Goal: Transaction & Acquisition: Subscribe to service/newsletter

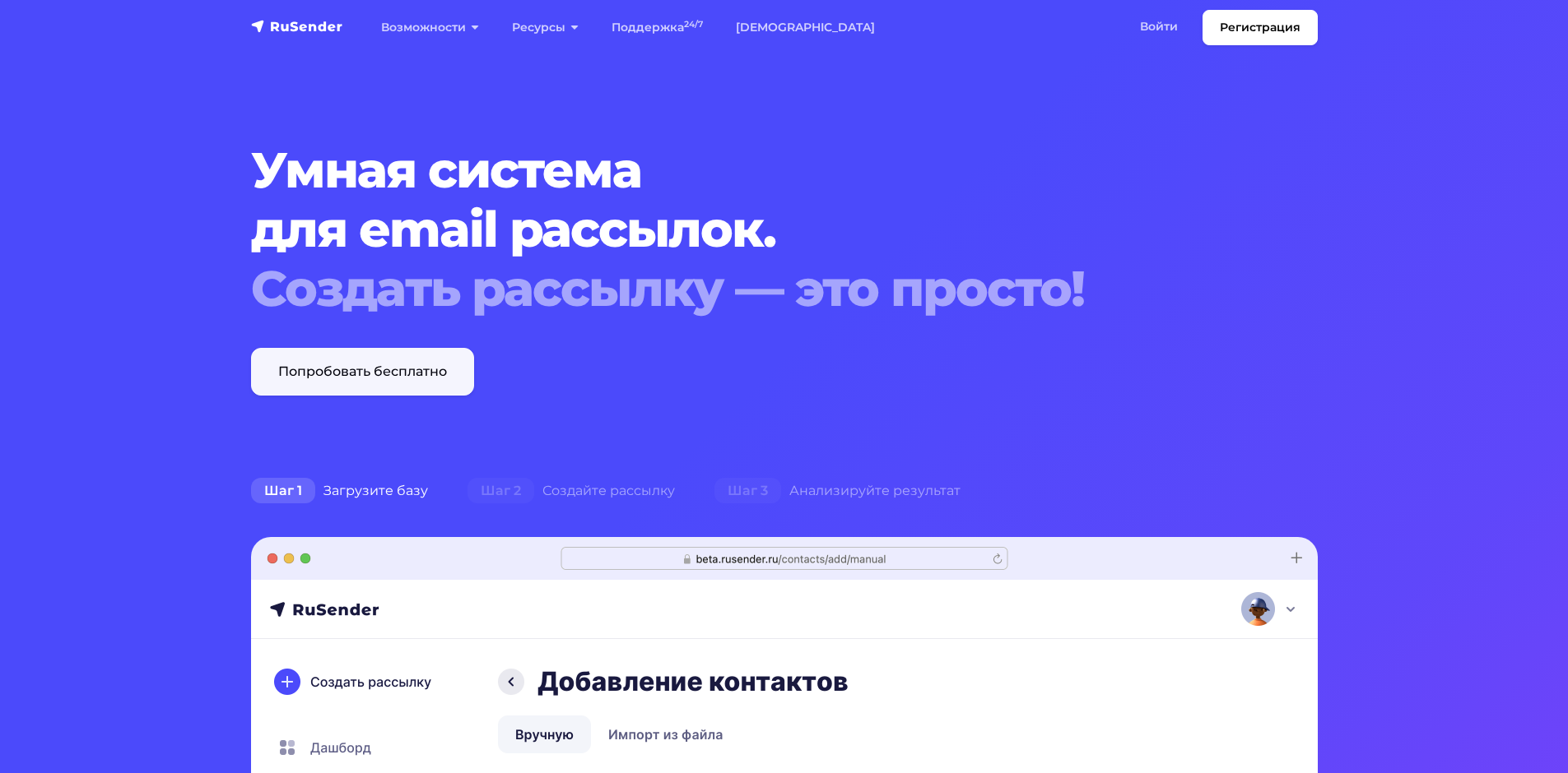
click at [401, 371] on link "Попробовать бесплатно" at bounding box center [363, 371] width 223 height 47
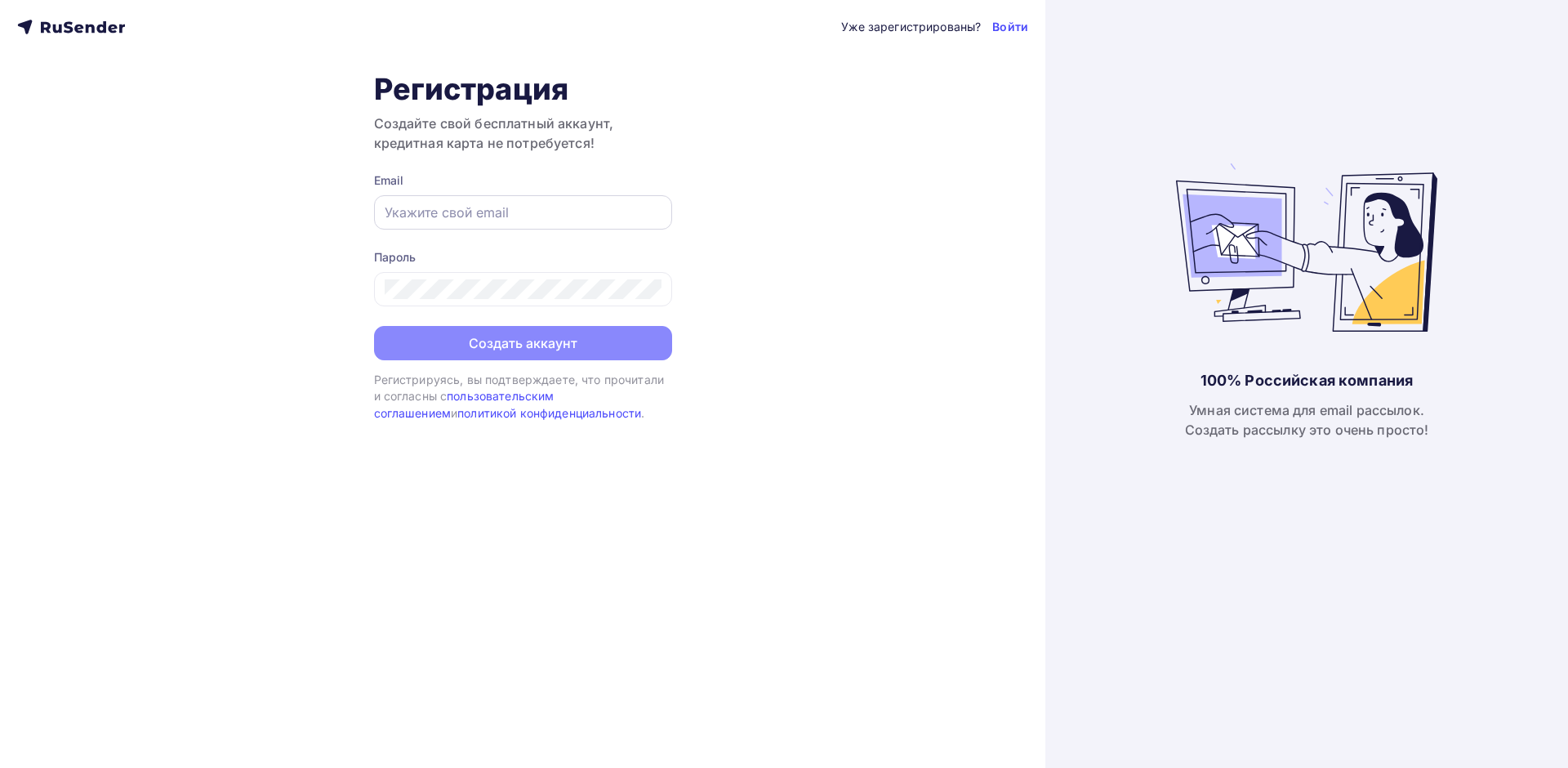
click at [521, 223] on div at bounding box center [523, 212] width 298 height 35
click at [442, 216] on input "text" at bounding box center [523, 212] width 277 height 19
type input "[EMAIL_ADDRESS][DOMAIN_NAME]"
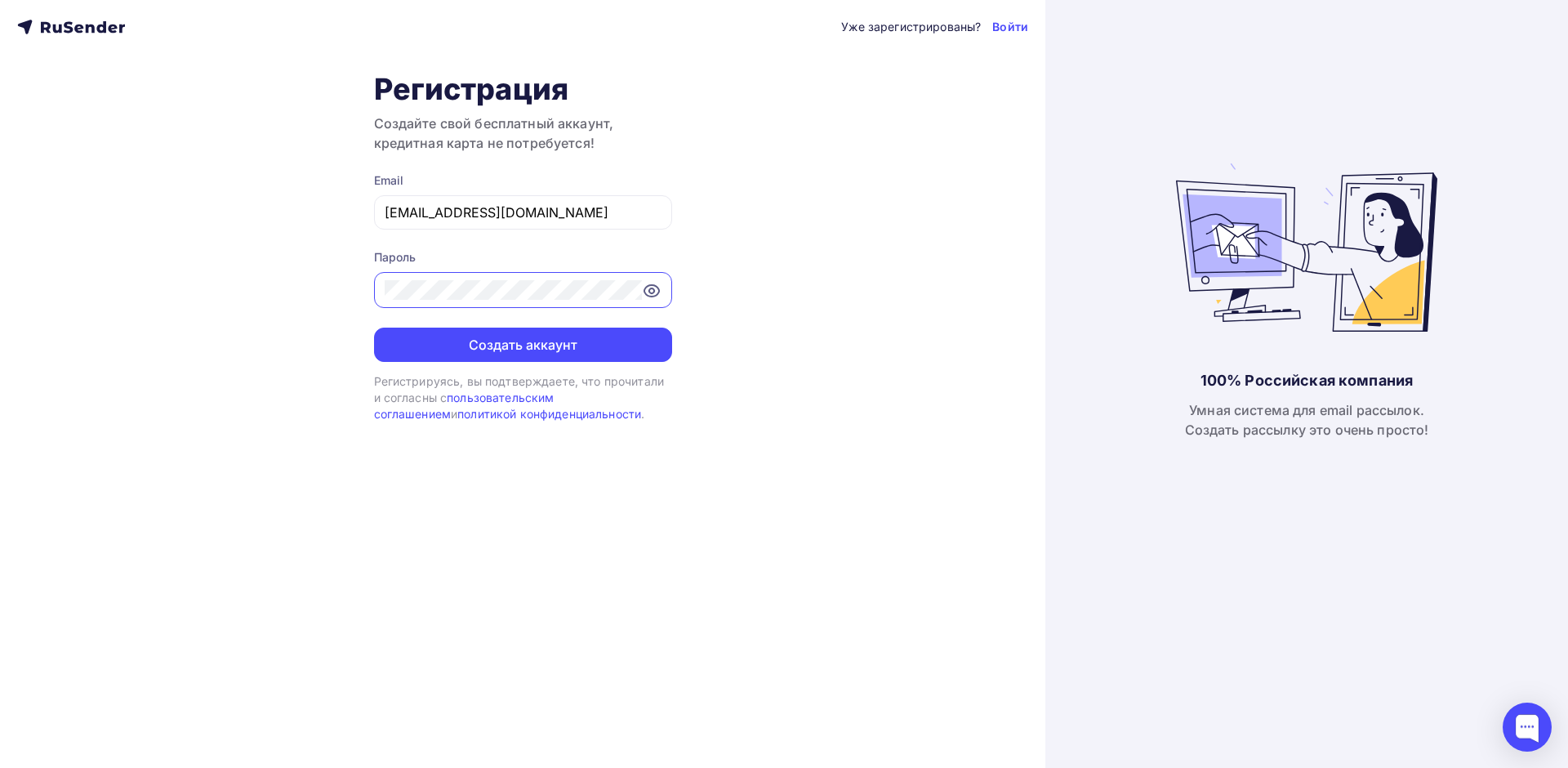
click at [644, 285] on icon at bounding box center [652, 291] width 19 height 19
click at [508, 301] on div at bounding box center [523, 289] width 298 height 36
click at [374, 327] on button "Создать аккаунт" at bounding box center [523, 345] width 298 height 35
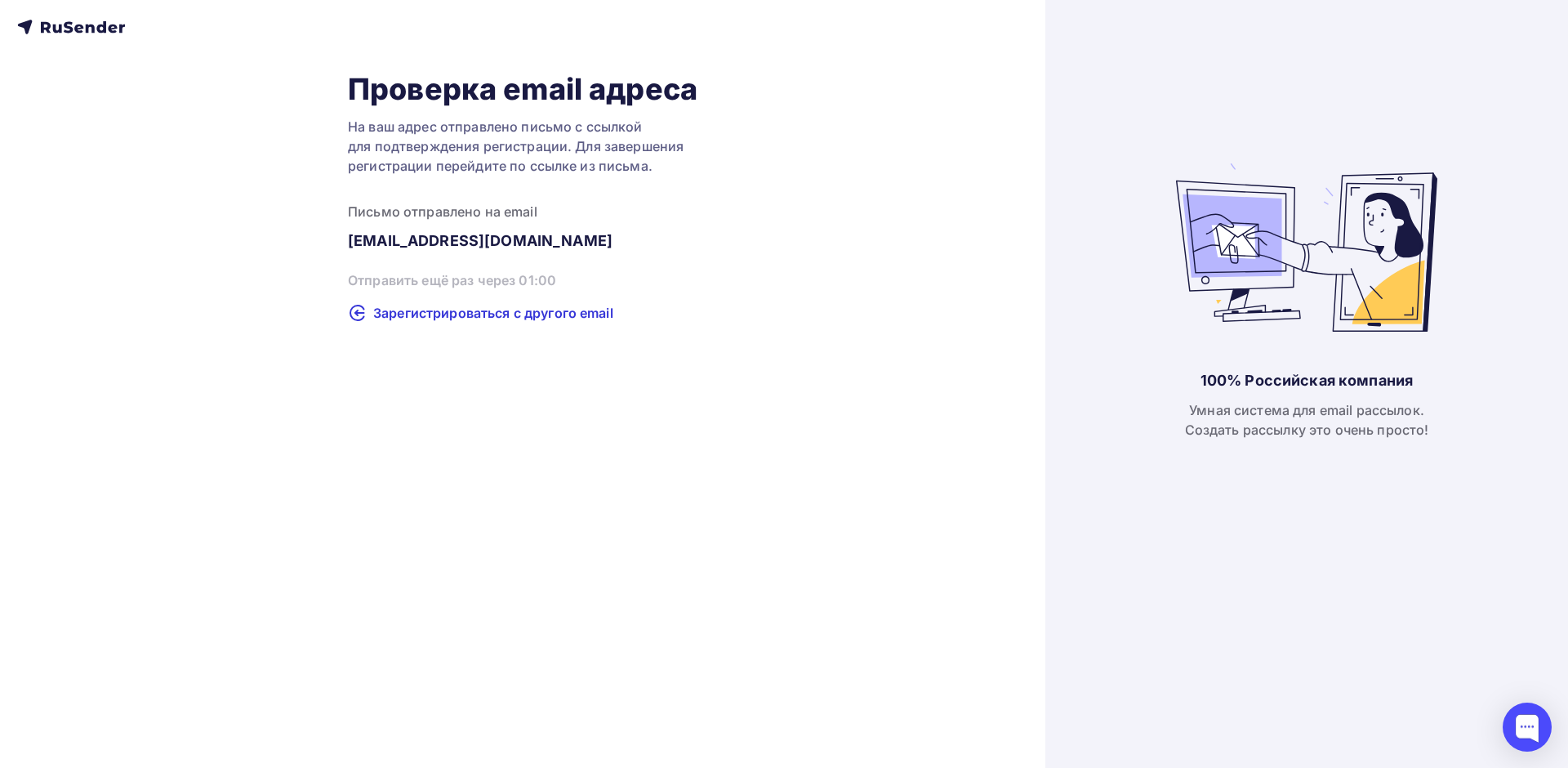
click at [584, 336] on div "Проверка email адреса На ваш адрес отправлено письмо с ссылкой для подтверждени…" at bounding box center [523, 384] width 1046 height 768
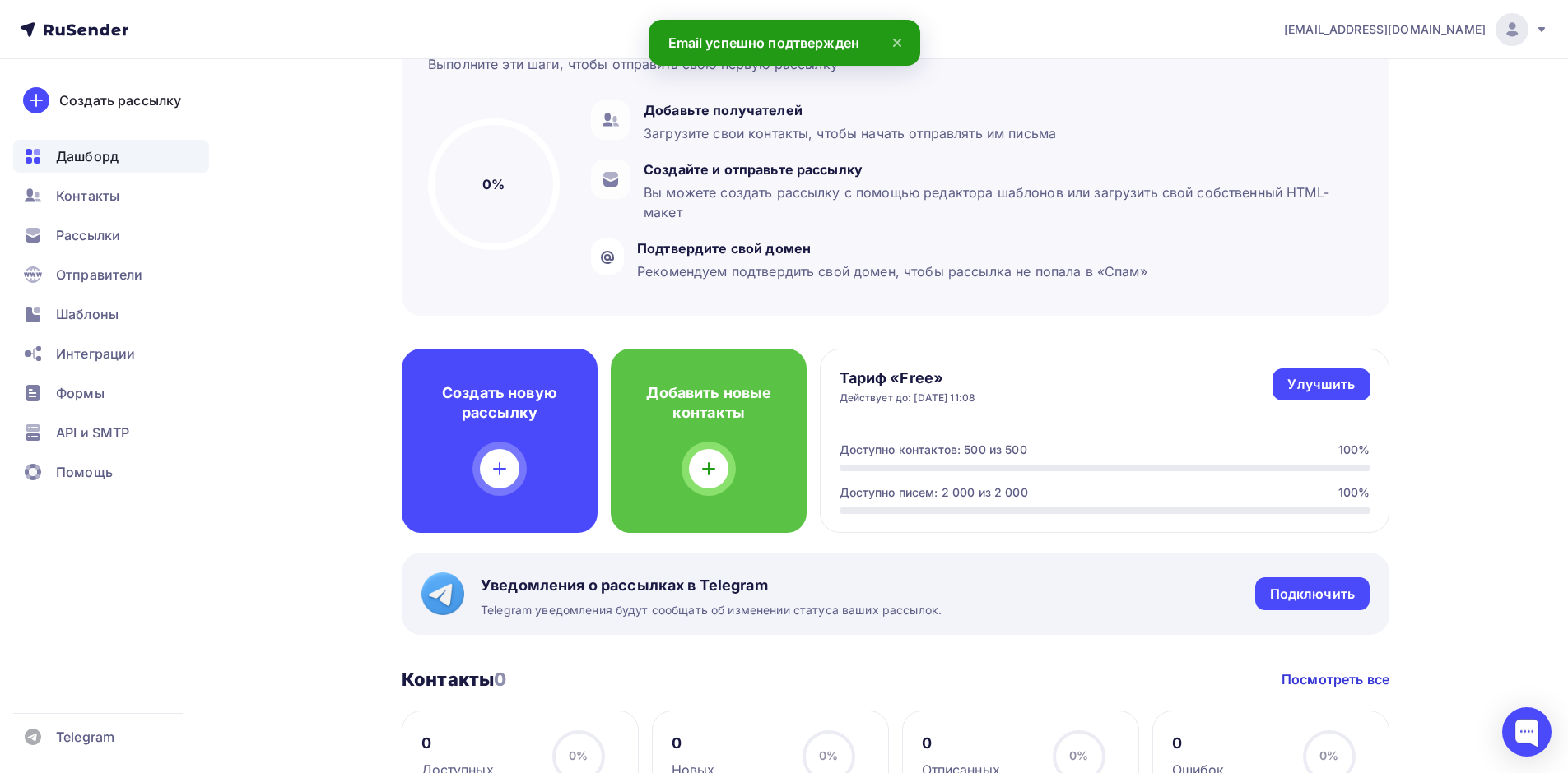
scroll to position [329, 0]
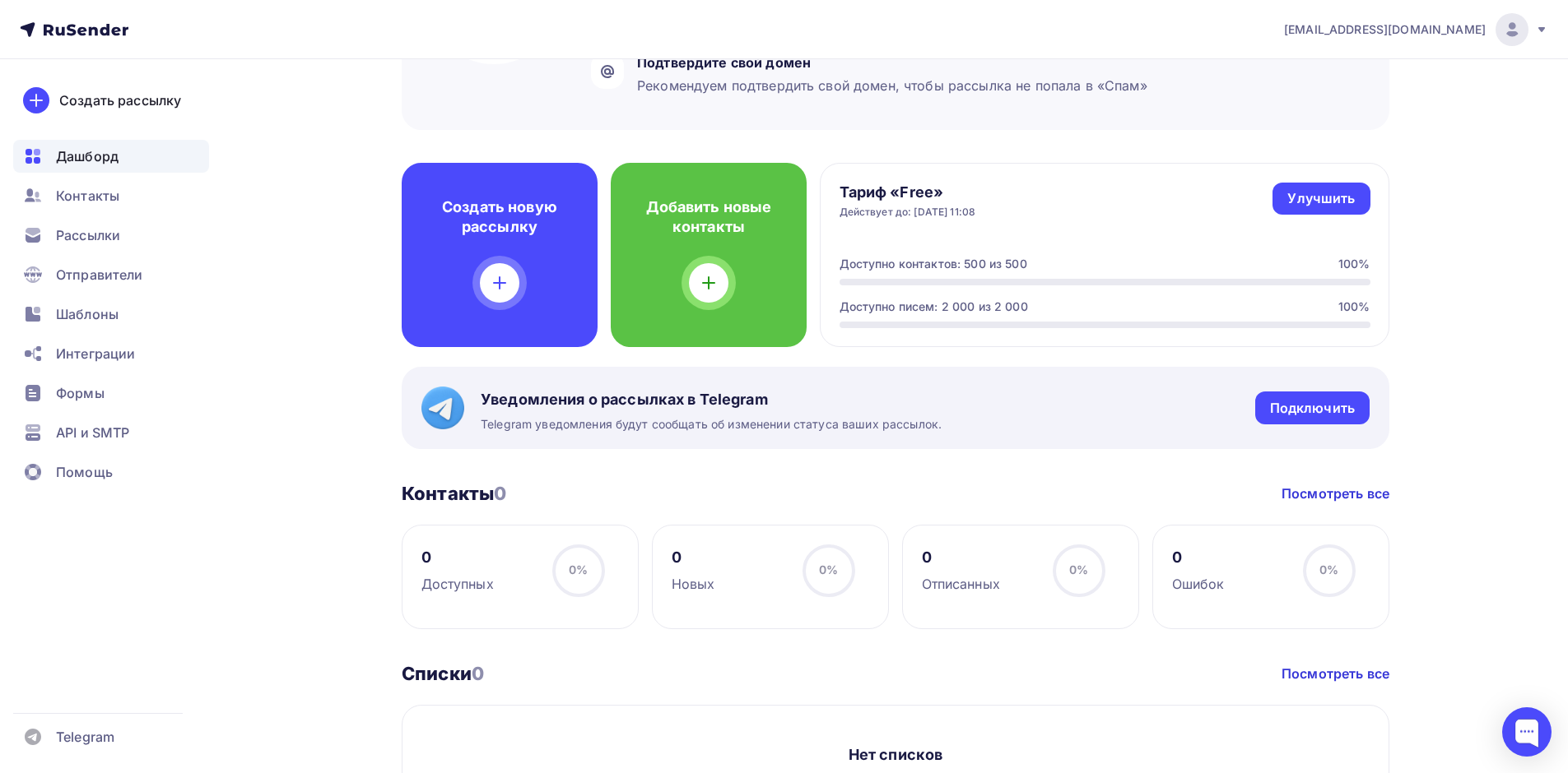
drag, startPoint x: 1038, startPoint y: 269, endPoint x: 897, endPoint y: 254, distance: 141.8
click at [897, 254] on div "Тариф «Free» Действует до: 01.11.2025, 11:08 Улучшить Улучшить Доступно контакт…" at bounding box center [1104, 255] width 569 height 185
click at [960, 281] on div at bounding box center [1104, 282] width 531 height 7
drag, startPoint x: 1087, startPoint y: 325, endPoint x: 960, endPoint y: 271, distance: 138.0
click at [945, 271] on div "Доступно контактов: 500 из 500 100% Доступно писем: 2 000 из 2 000 100%" at bounding box center [1104, 292] width 531 height 72
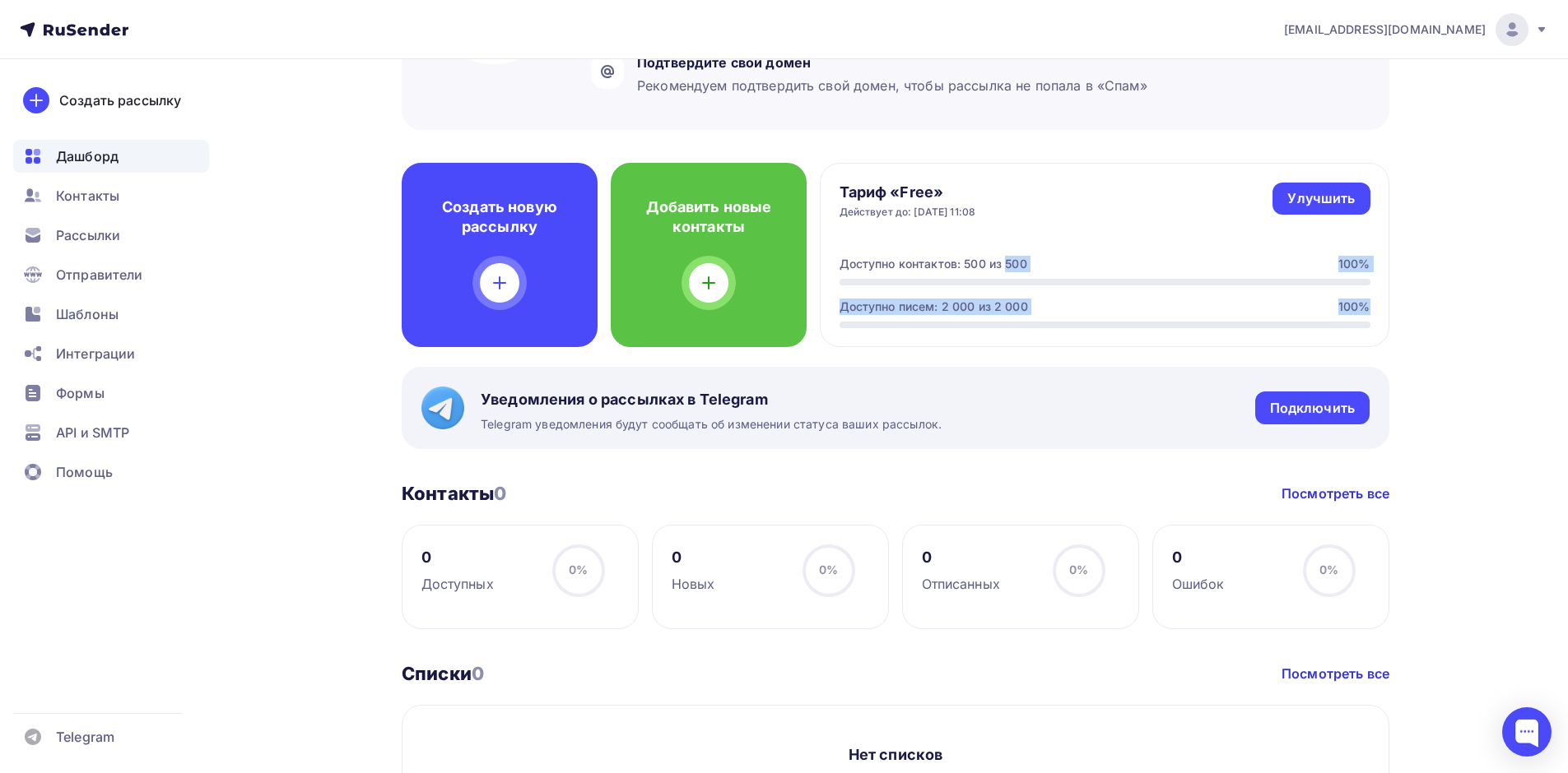
click at [1036, 290] on div "Доступно контактов: 500 из 500 100% Доступно писем: 2 000 из 2 000 100%" at bounding box center [1104, 292] width 531 height 72
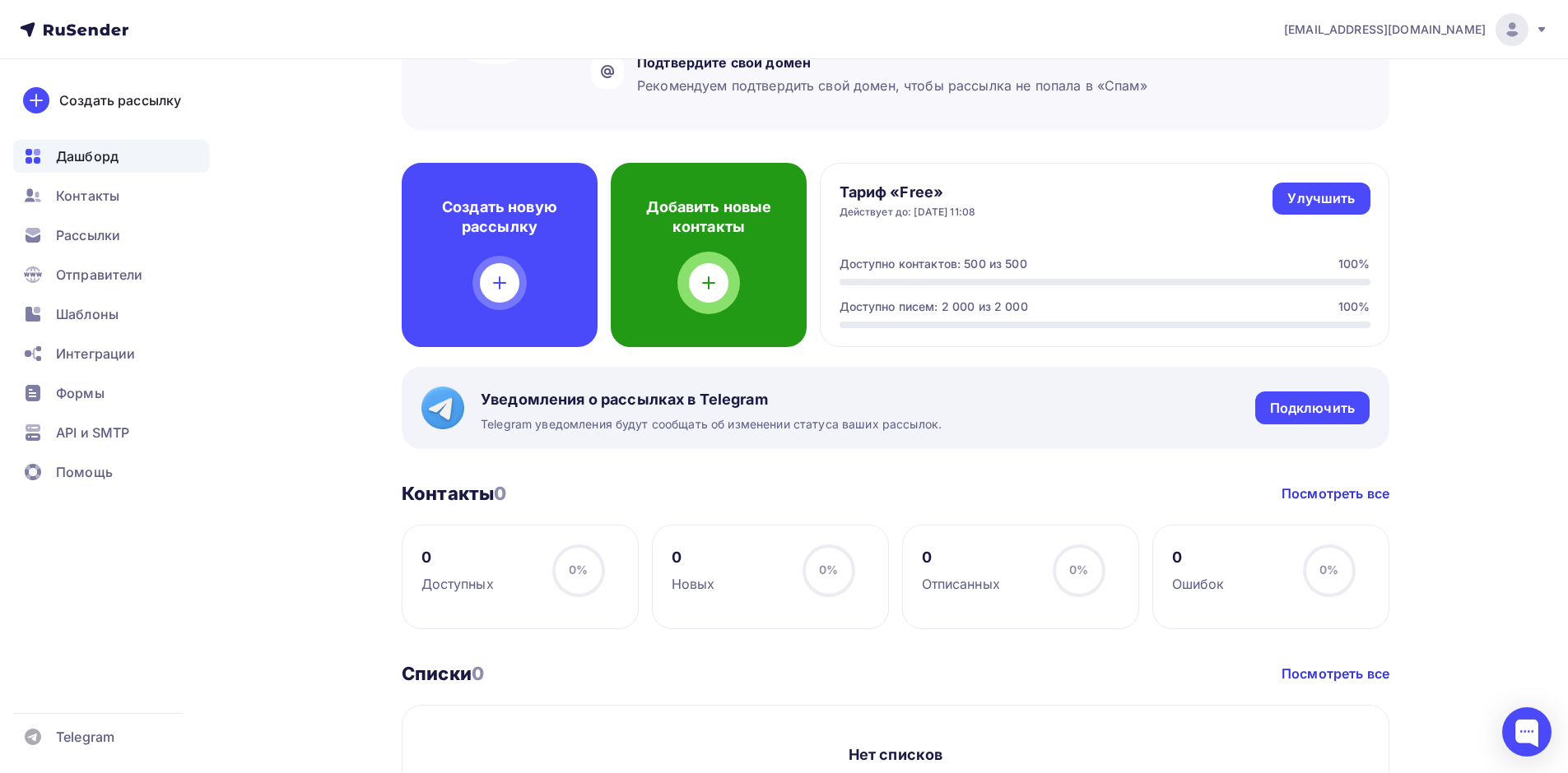
click at [704, 276] on icon at bounding box center [709, 283] width 19 height 19
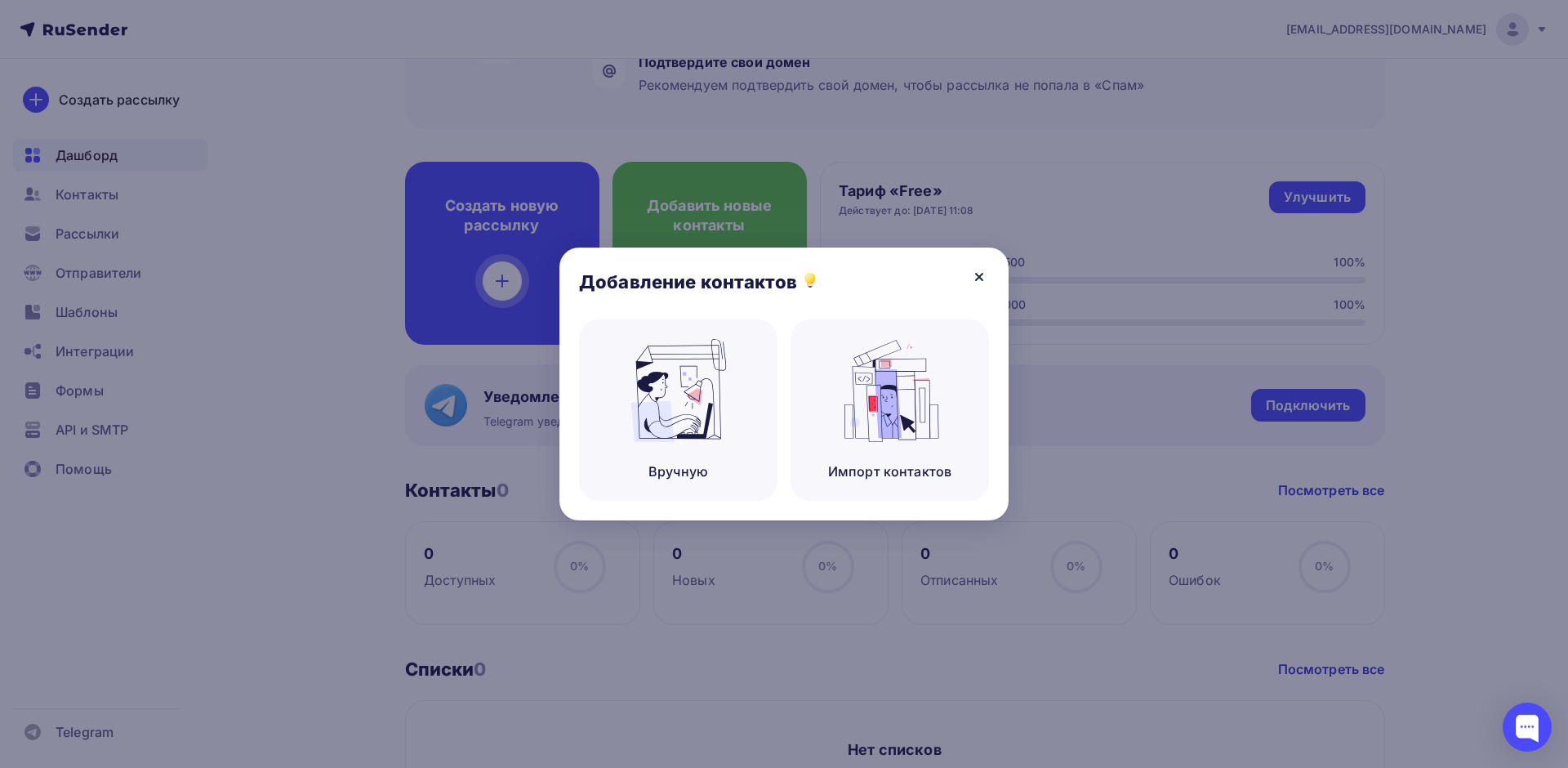
click at [978, 276] on icon at bounding box center [979, 276] width 7 height 7
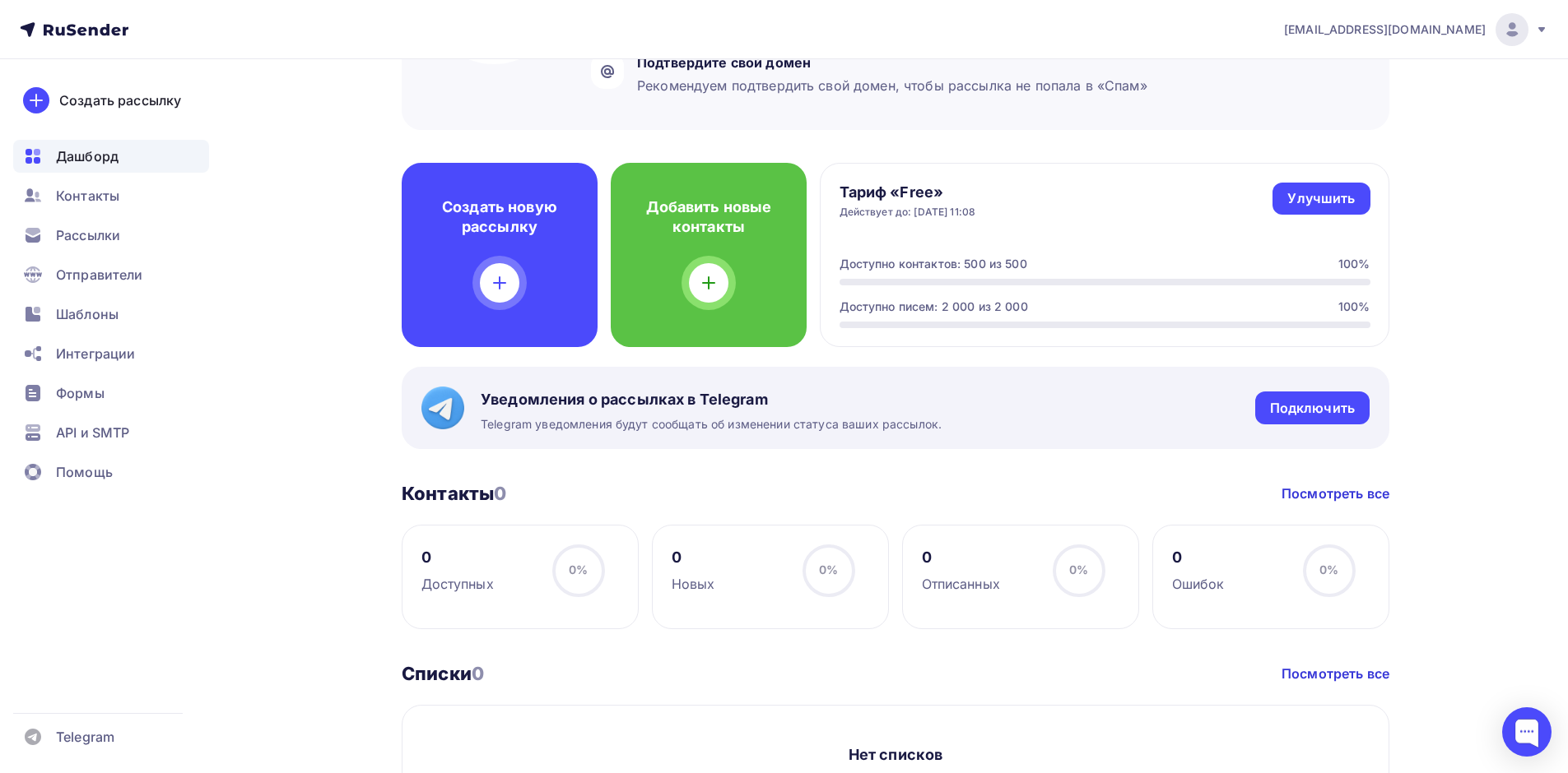
click at [1541, 42] on div "[EMAIL_ADDRESS][DOMAIN_NAME]" at bounding box center [1415, 30] width 264 height 33
click at [1299, 100] on link "[DEMOGRAPHIC_DATA]" at bounding box center [1400, 105] width 276 height 33
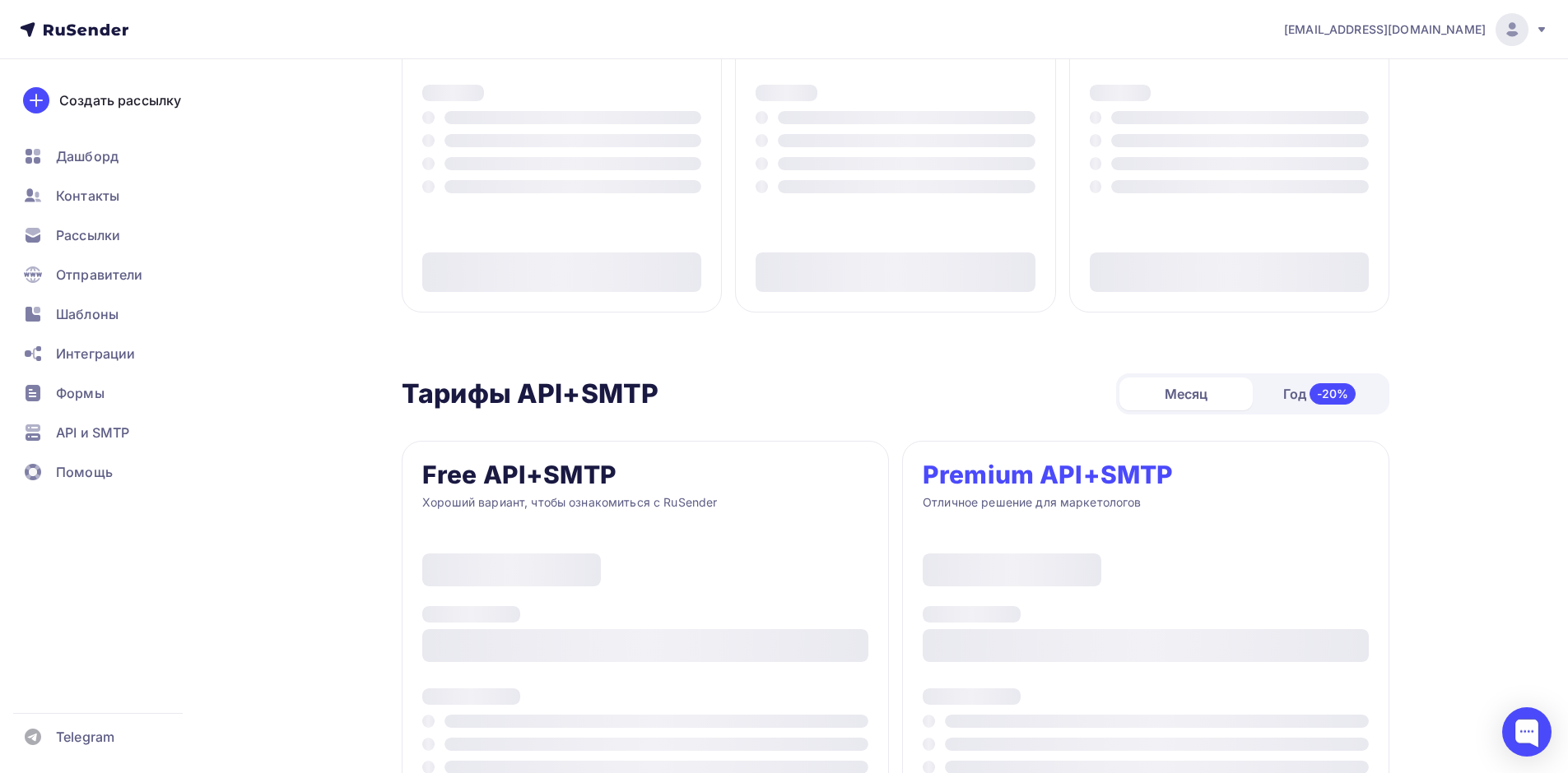
type input "500"
type input "100"
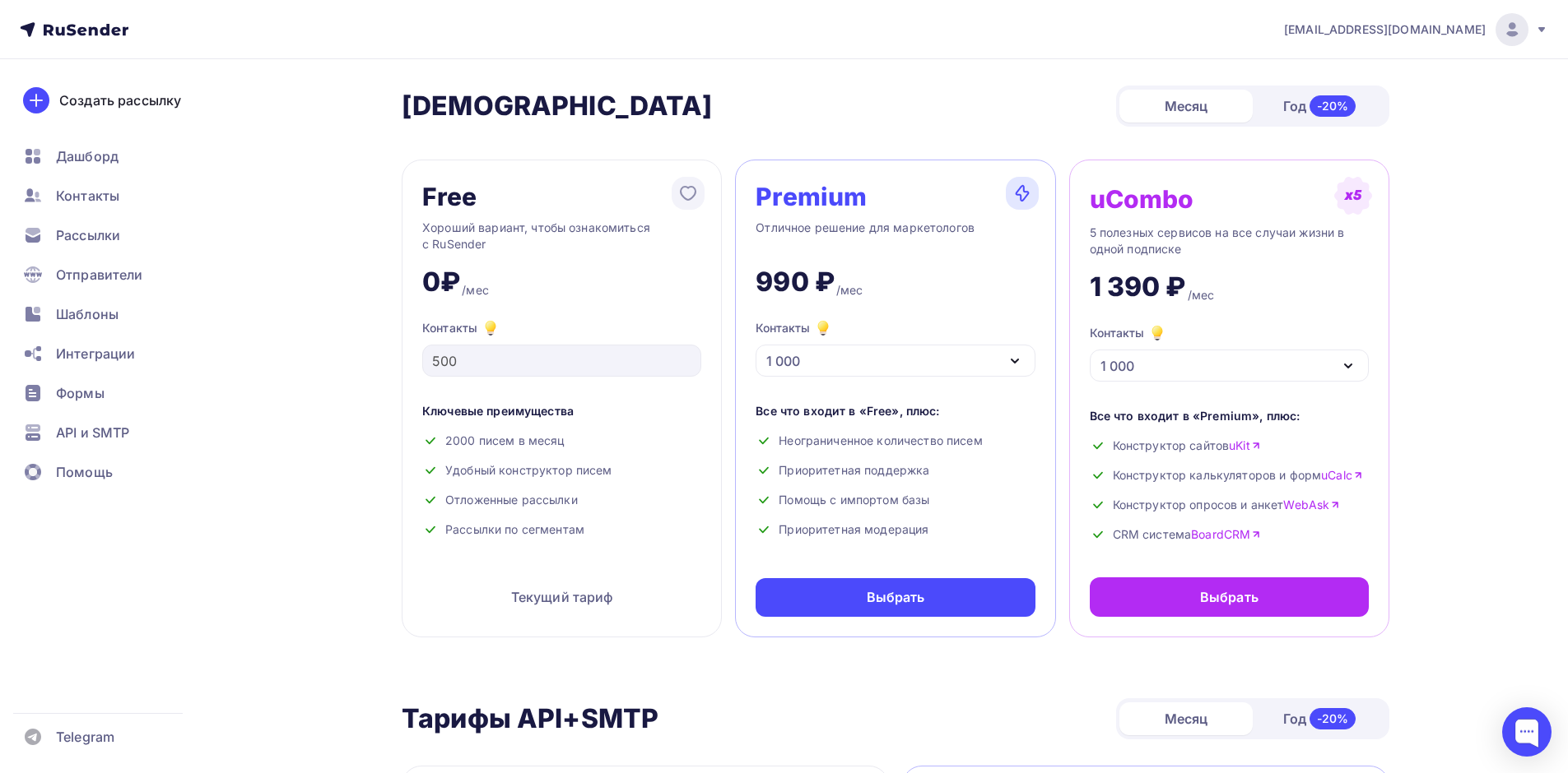
click at [879, 367] on div "1 000" at bounding box center [894, 360] width 279 height 32
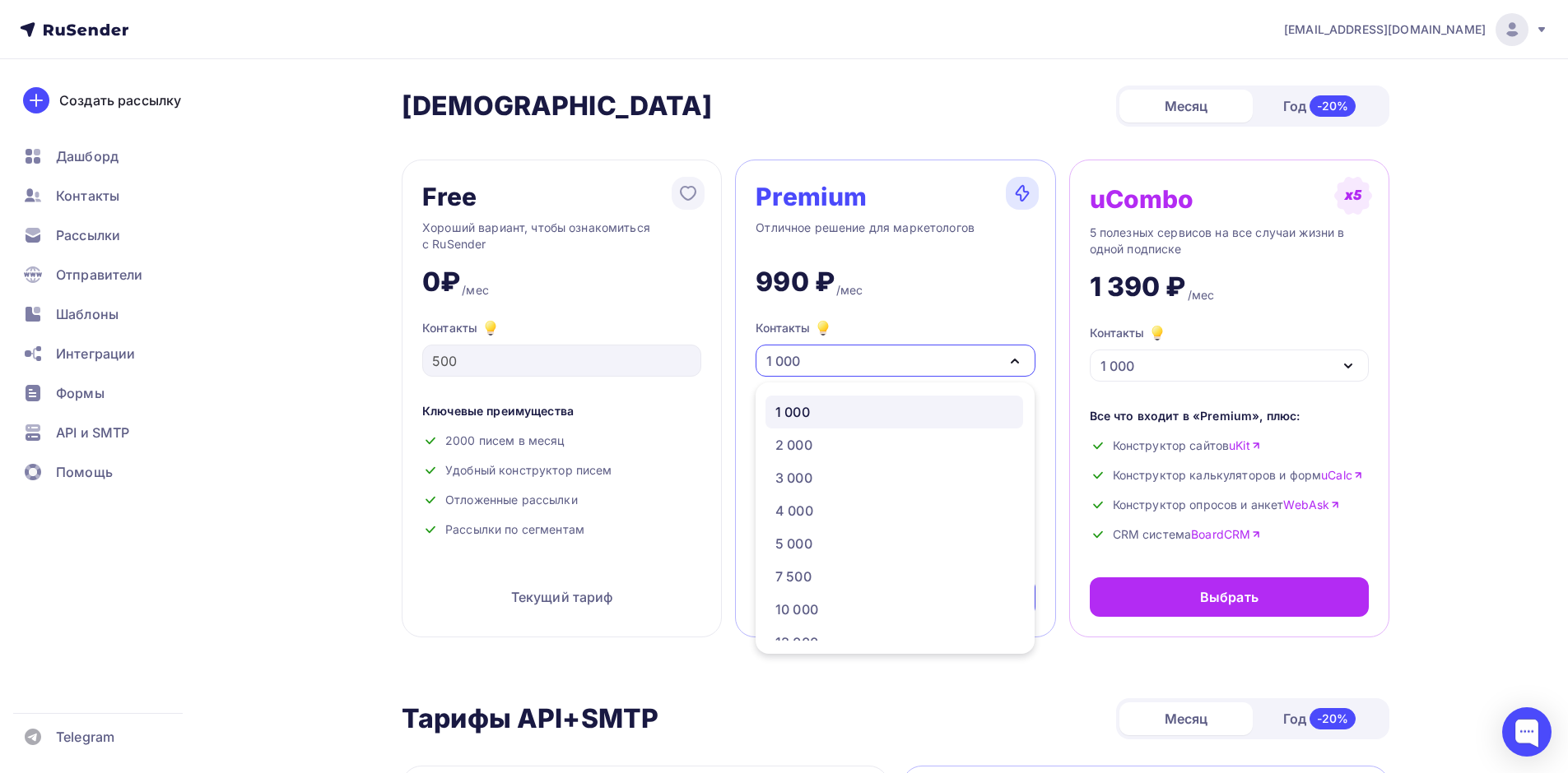
click at [909, 359] on div "1 000" at bounding box center [894, 360] width 279 height 32
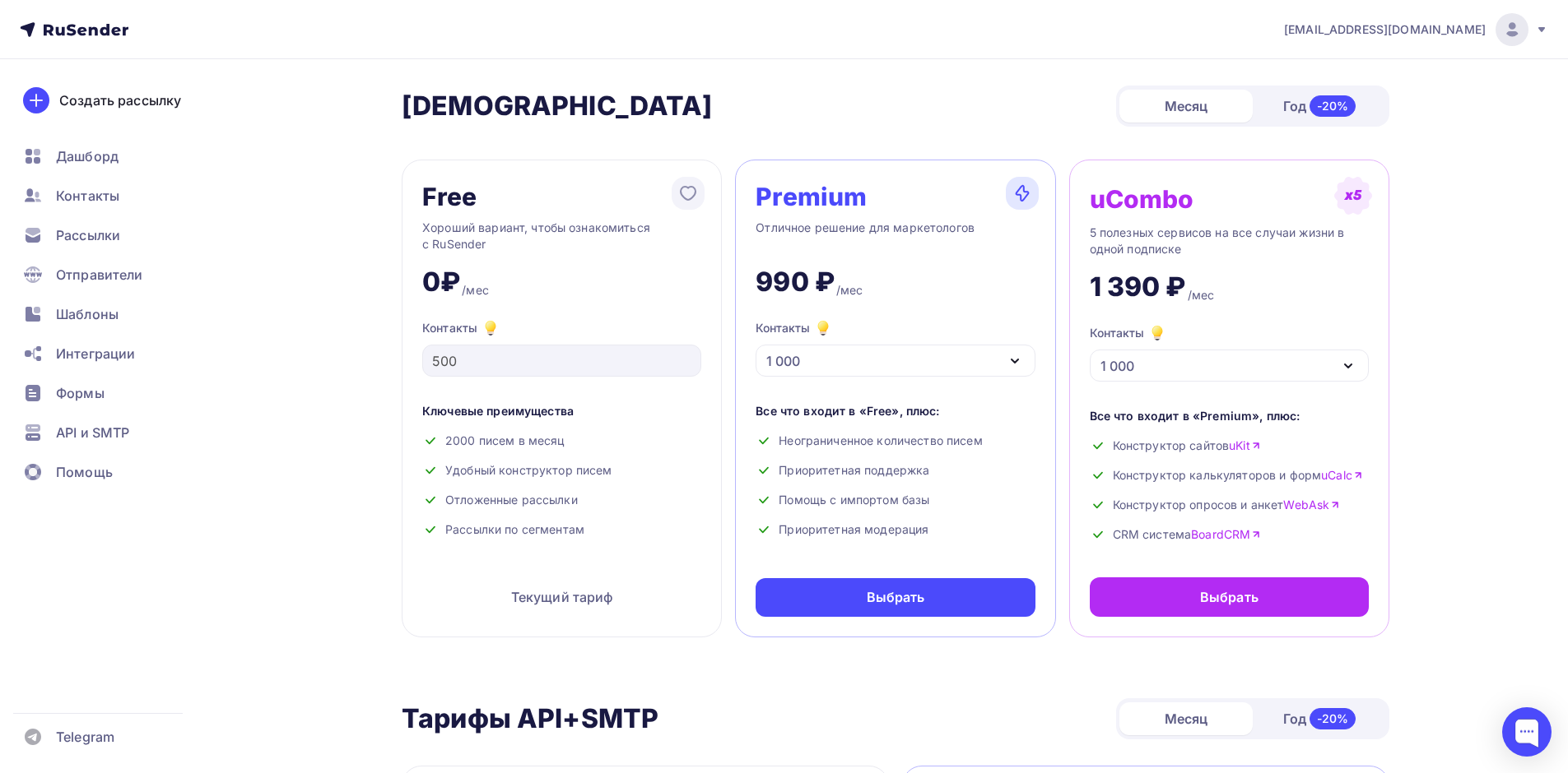
click at [882, 357] on div "1 000" at bounding box center [894, 360] width 279 height 32
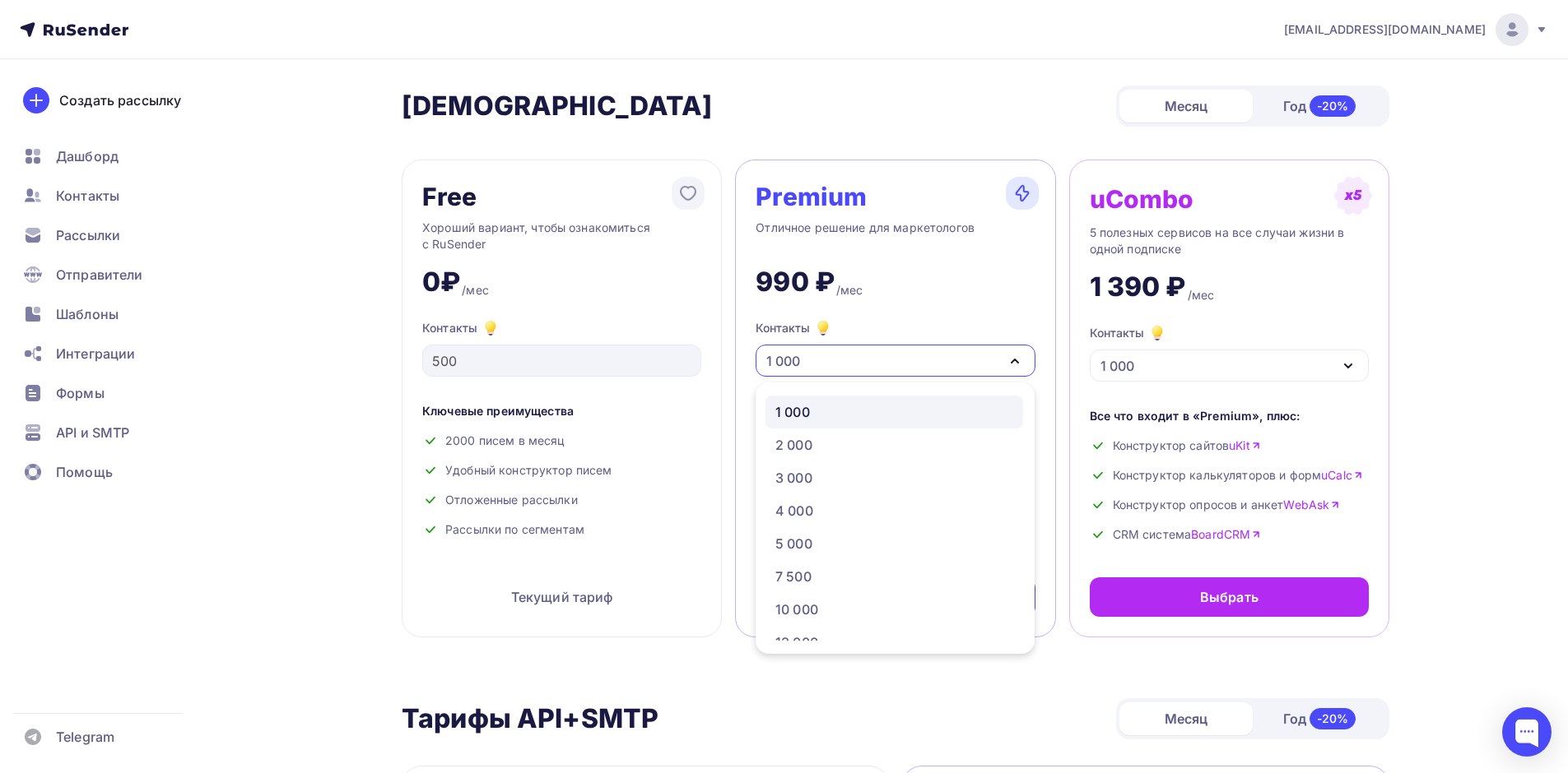
click at [865, 312] on div "Premium Отличное решение для маркетологов 990 ₽ /мес Контакты 1 000 1 000 2 000…" at bounding box center [894, 398] width 320 height 478
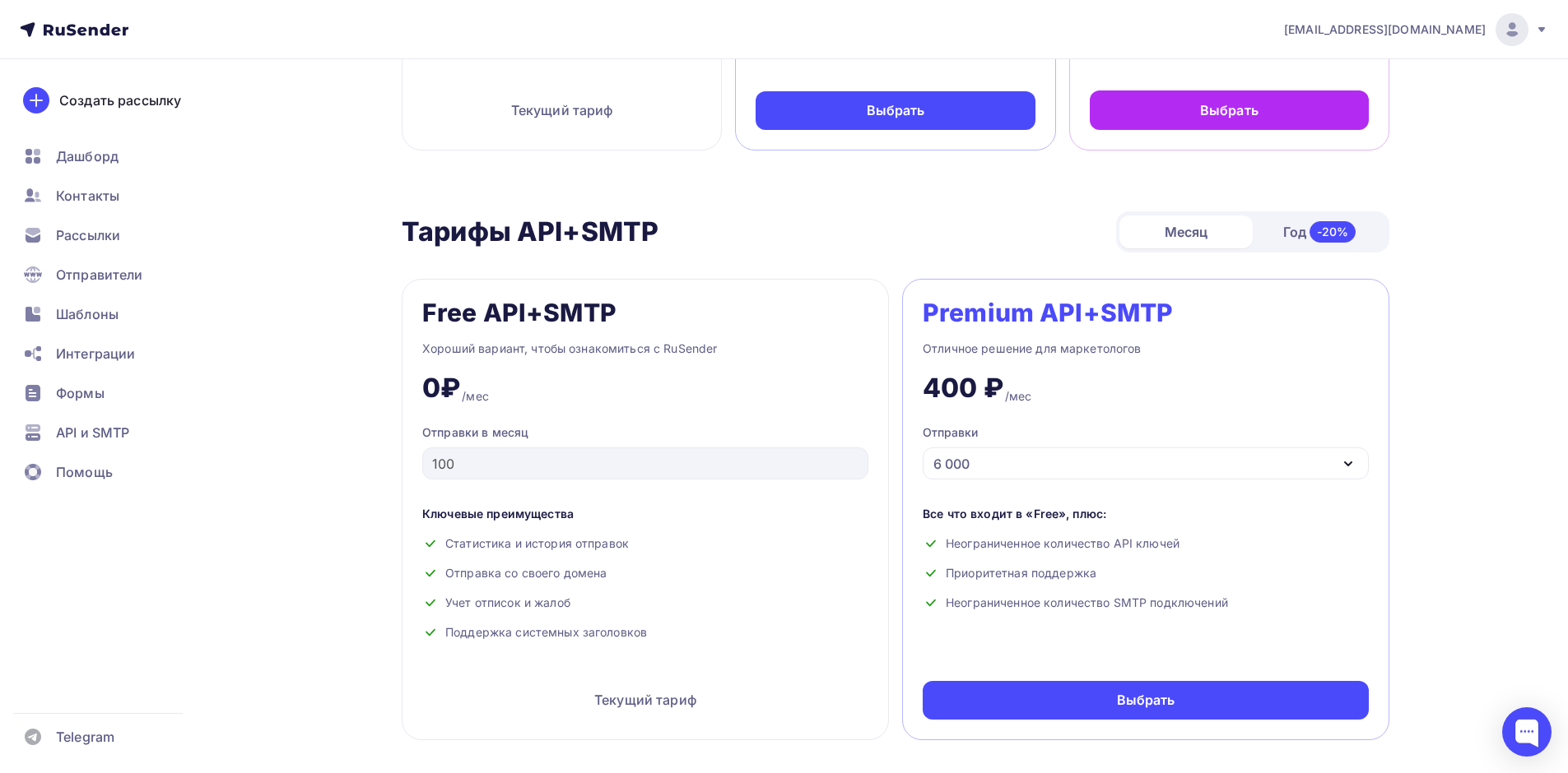
scroll to position [494, 0]
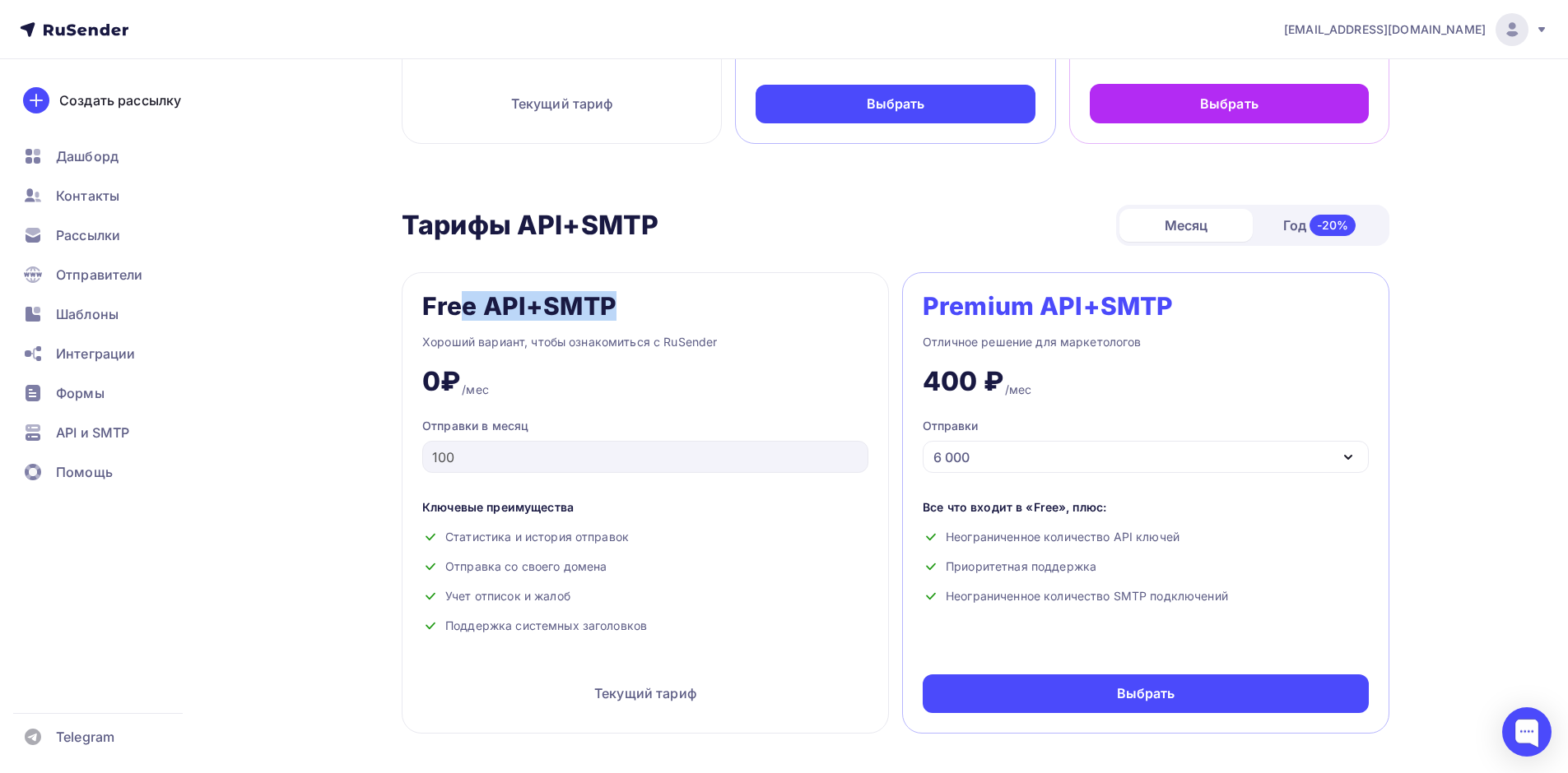
drag, startPoint x: 578, startPoint y: 320, endPoint x: 666, endPoint y: 324, distance: 88.1
click at [666, 324] on div "Free API+SMTP Хороший вариант, чтобы ознакомиться с RuSender 0₽ /мес Отправки в…" at bounding box center [645, 503] width 487 height 462
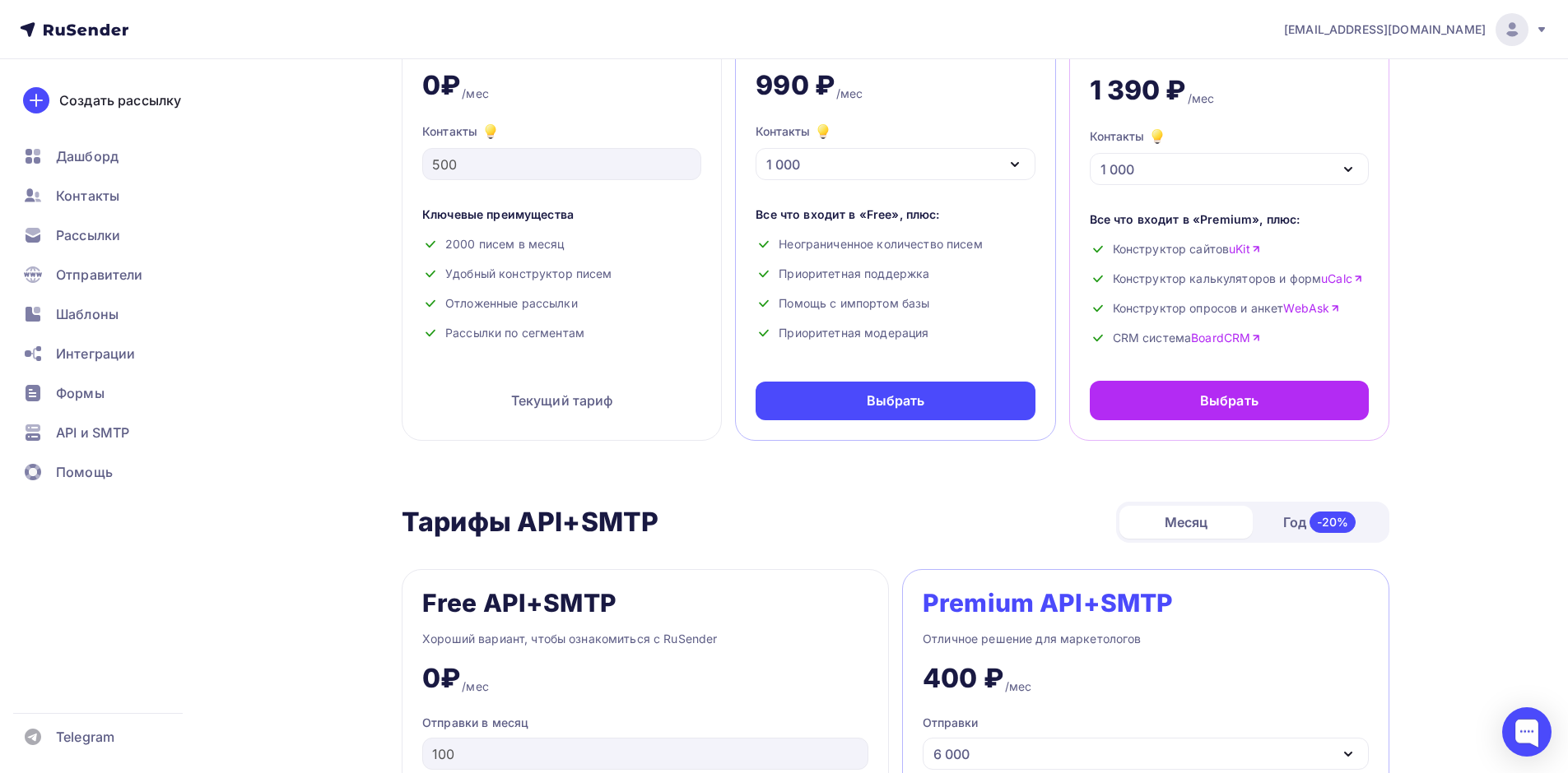
scroll to position [0, 0]
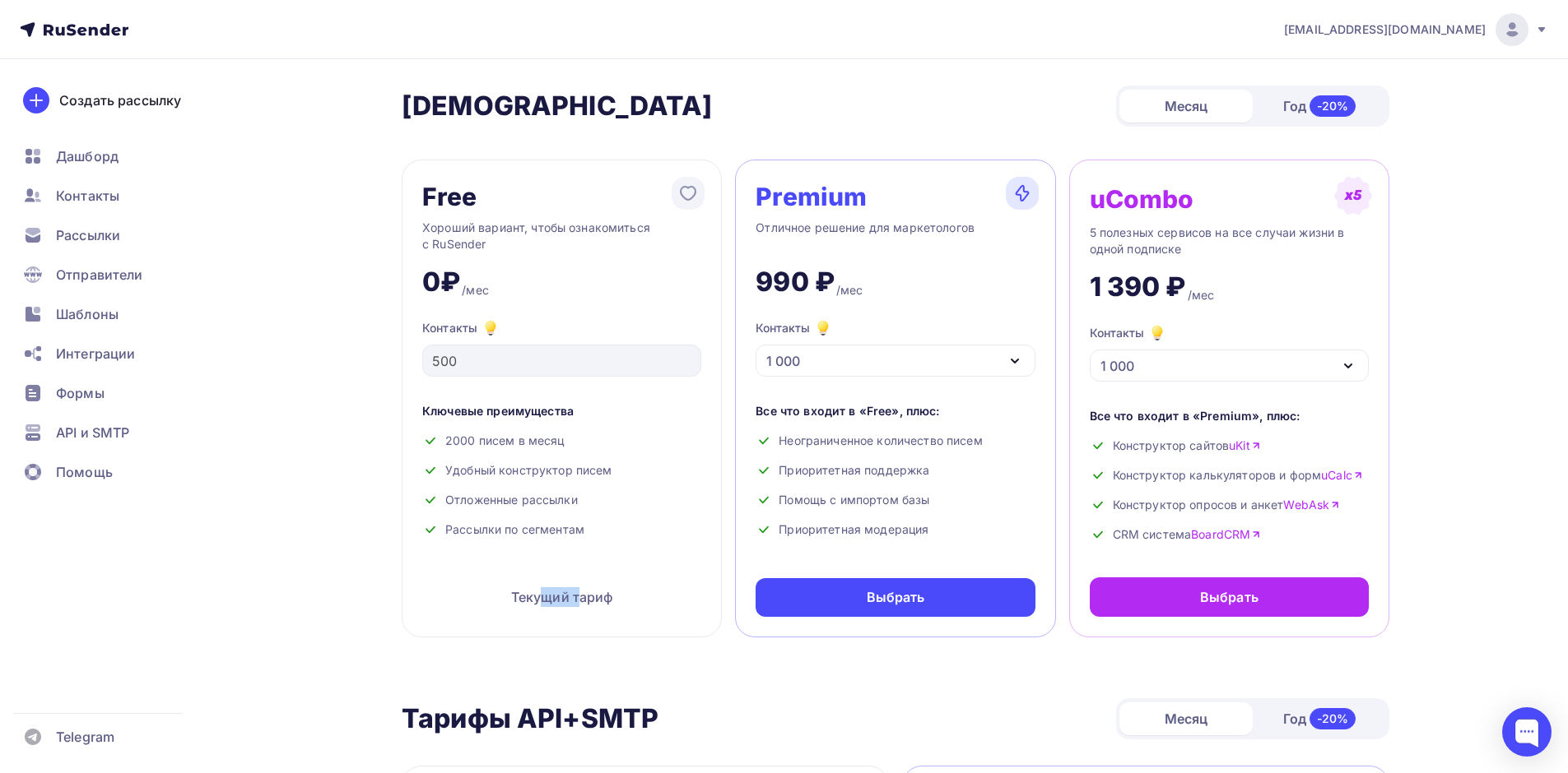
drag, startPoint x: 583, startPoint y: 605, endPoint x: 537, endPoint y: 588, distance: 49.0
click at [537, 588] on div "Текущий тариф" at bounding box center [562, 597] width 279 height 40
click at [643, 615] on div "Текущий тариф" at bounding box center [562, 597] width 279 height 40
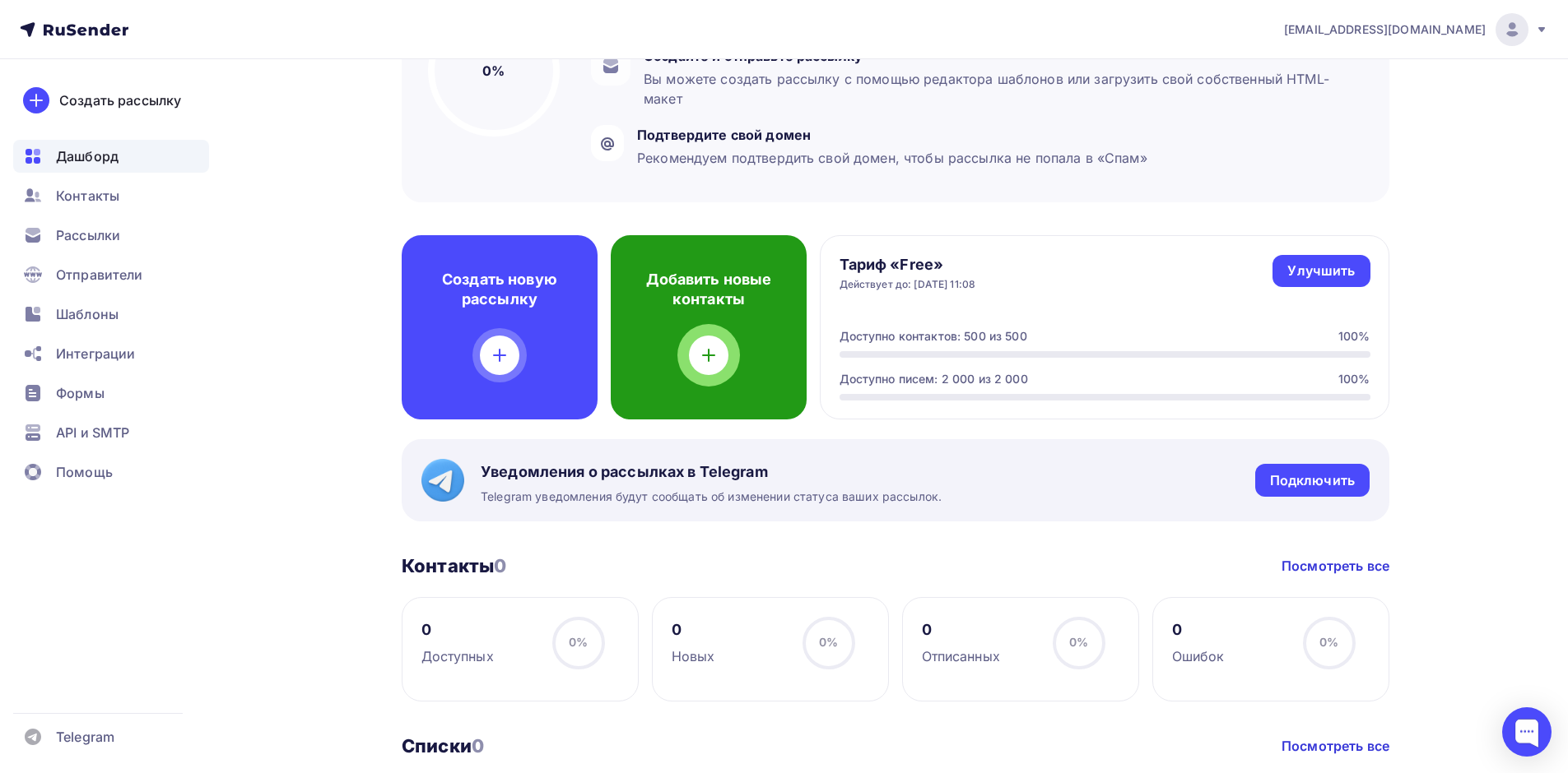
scroll to position [255, 0]
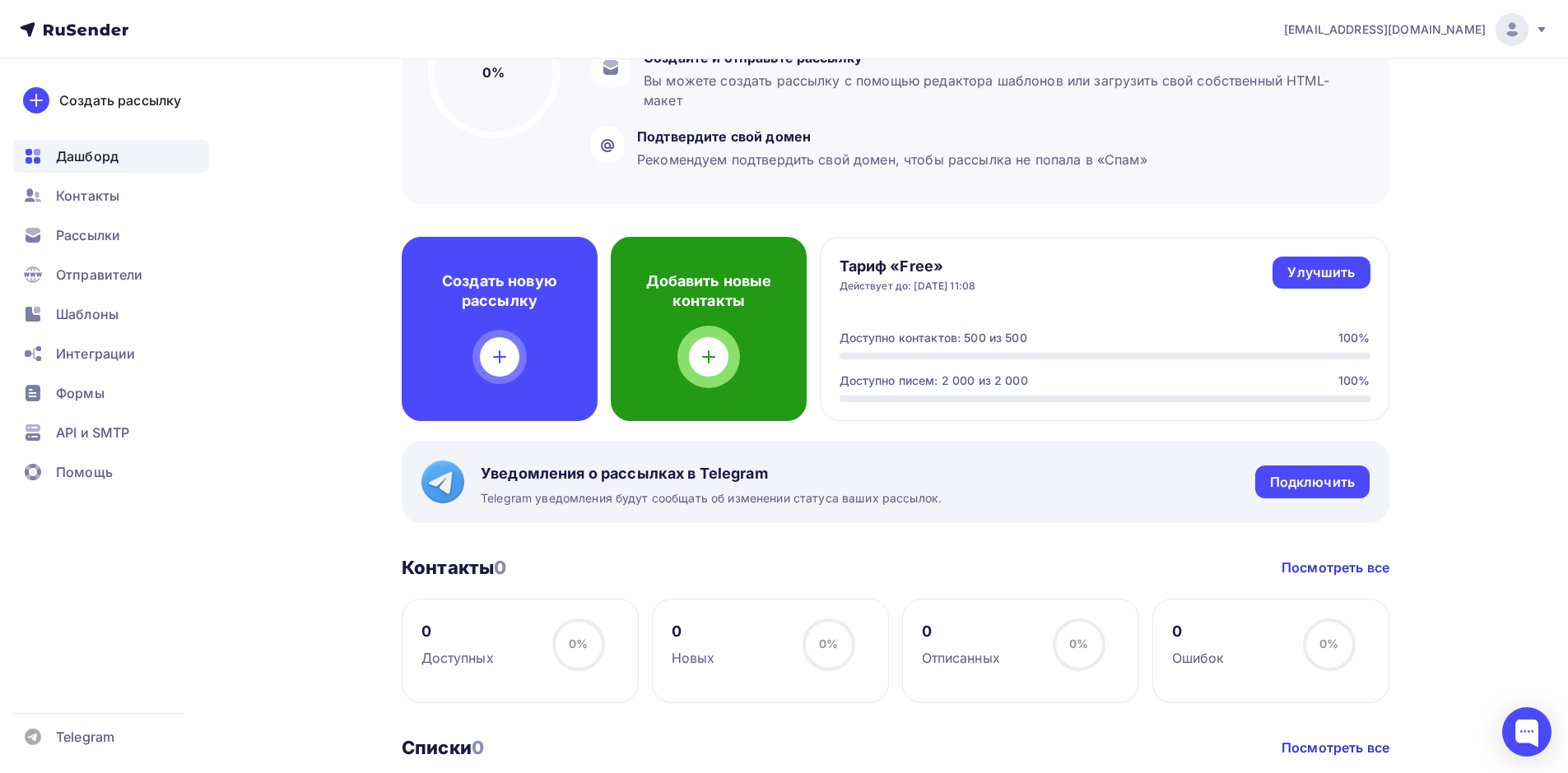
click at [706, 356] on icon at bounding box center [709, 357] width 19 height 19
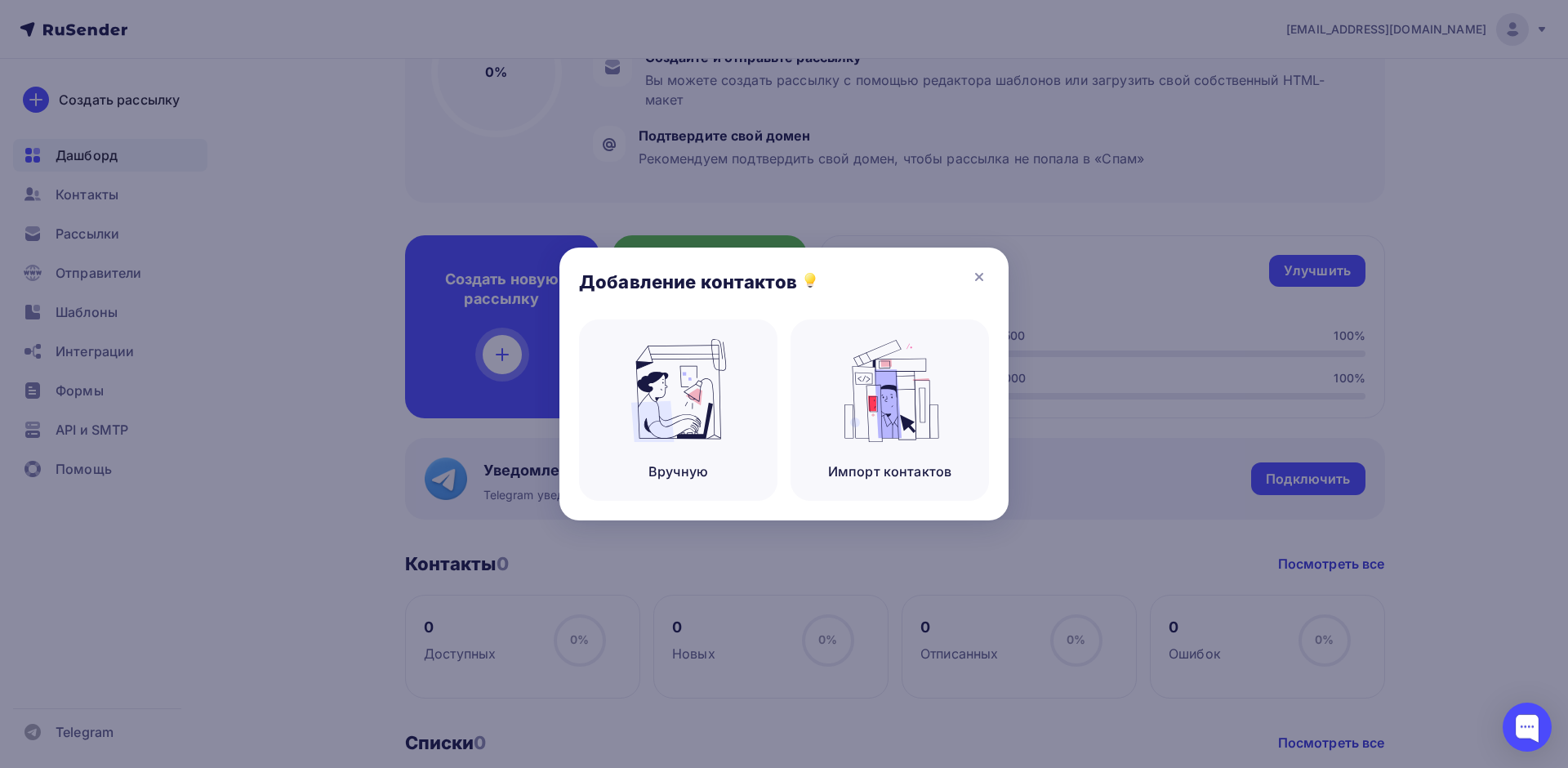
click at [978, 52] on div at bounding box center [784, 384] width 1568 height 768
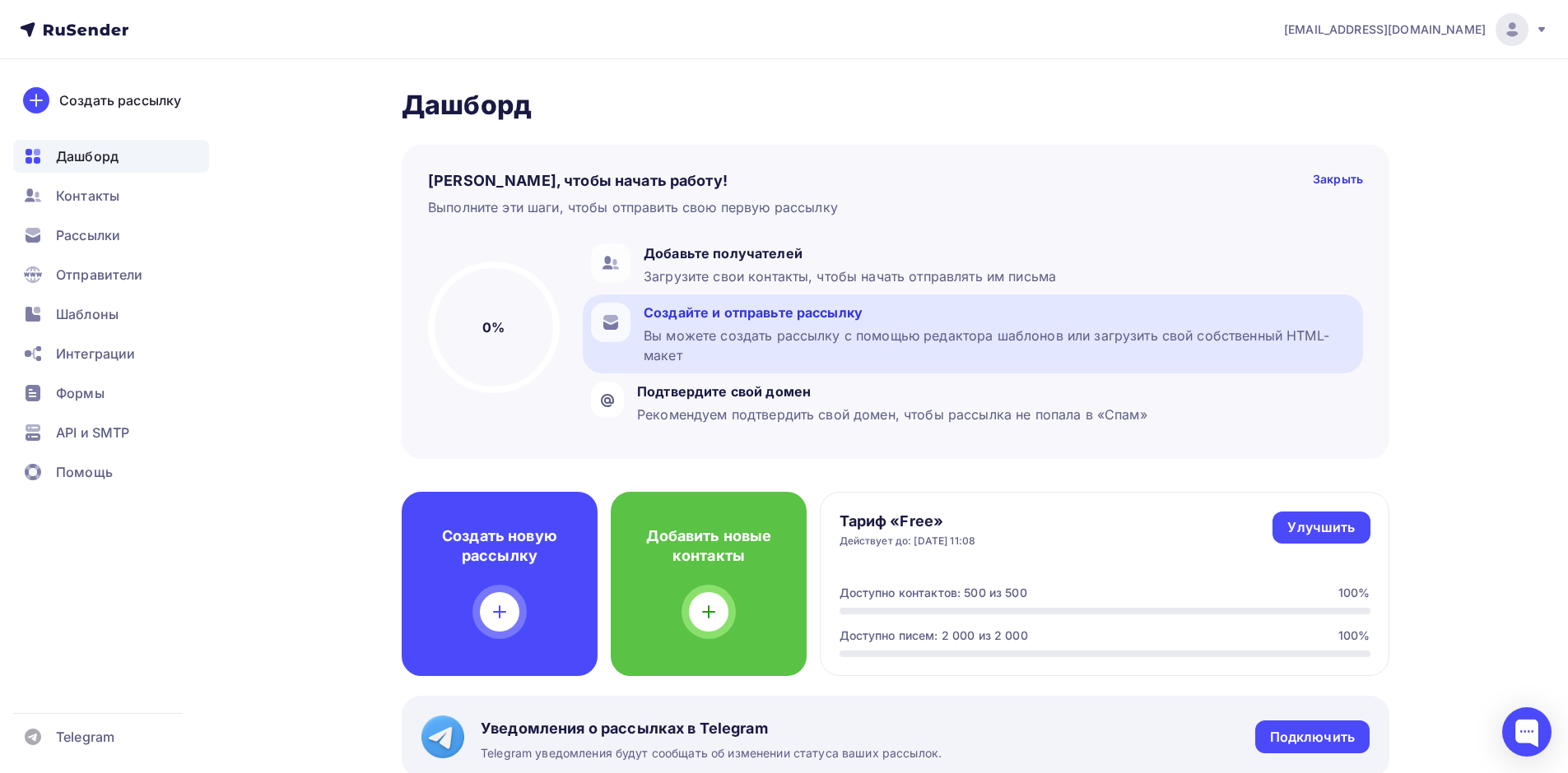
scroll to position [82, 0]
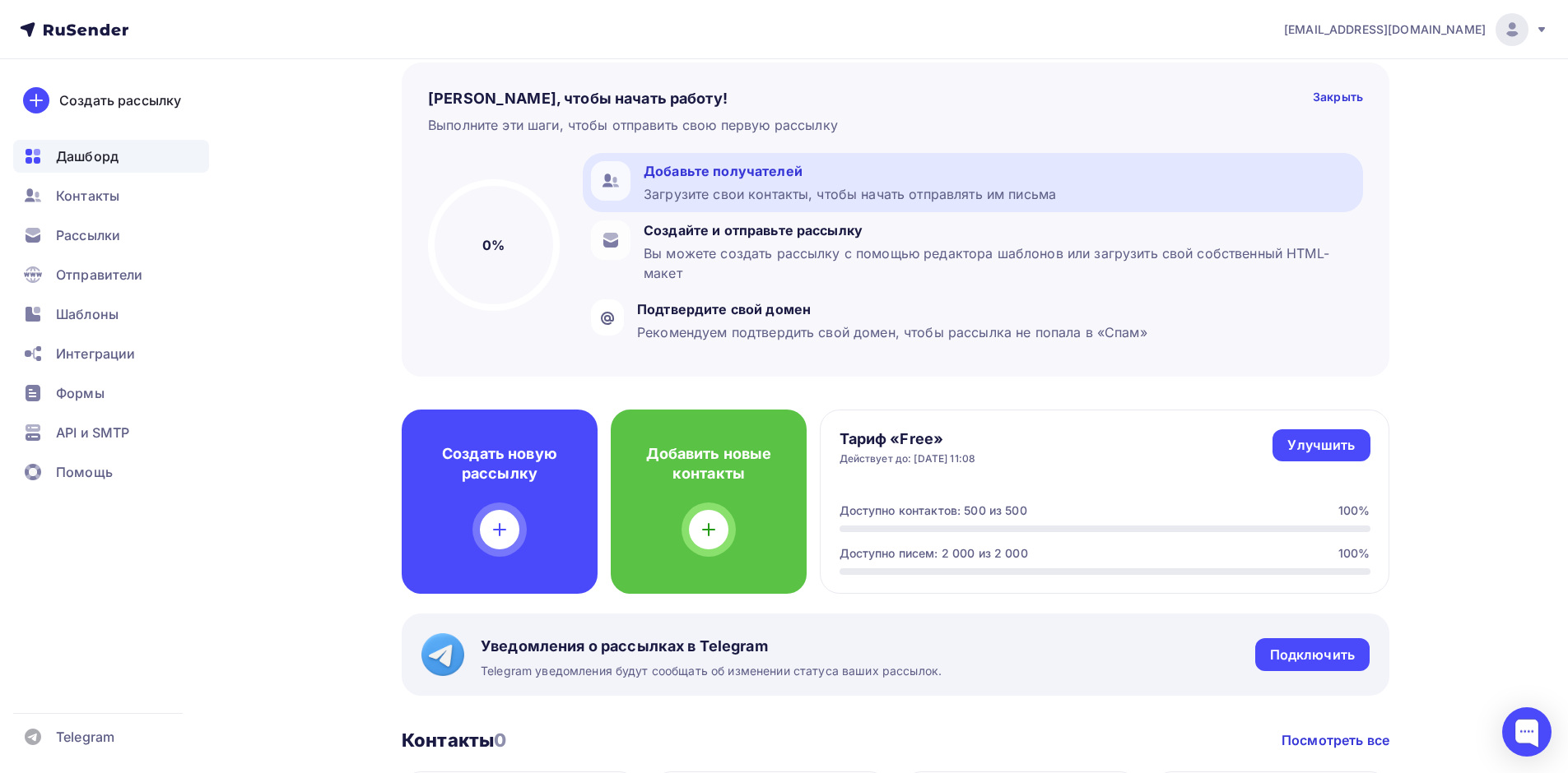
click at [720, 184] on div "Добавьте получателей Загрузите свои контакты, чтобы начать отправлять им письма" at bounding box center [850, 183] width 412 height 43
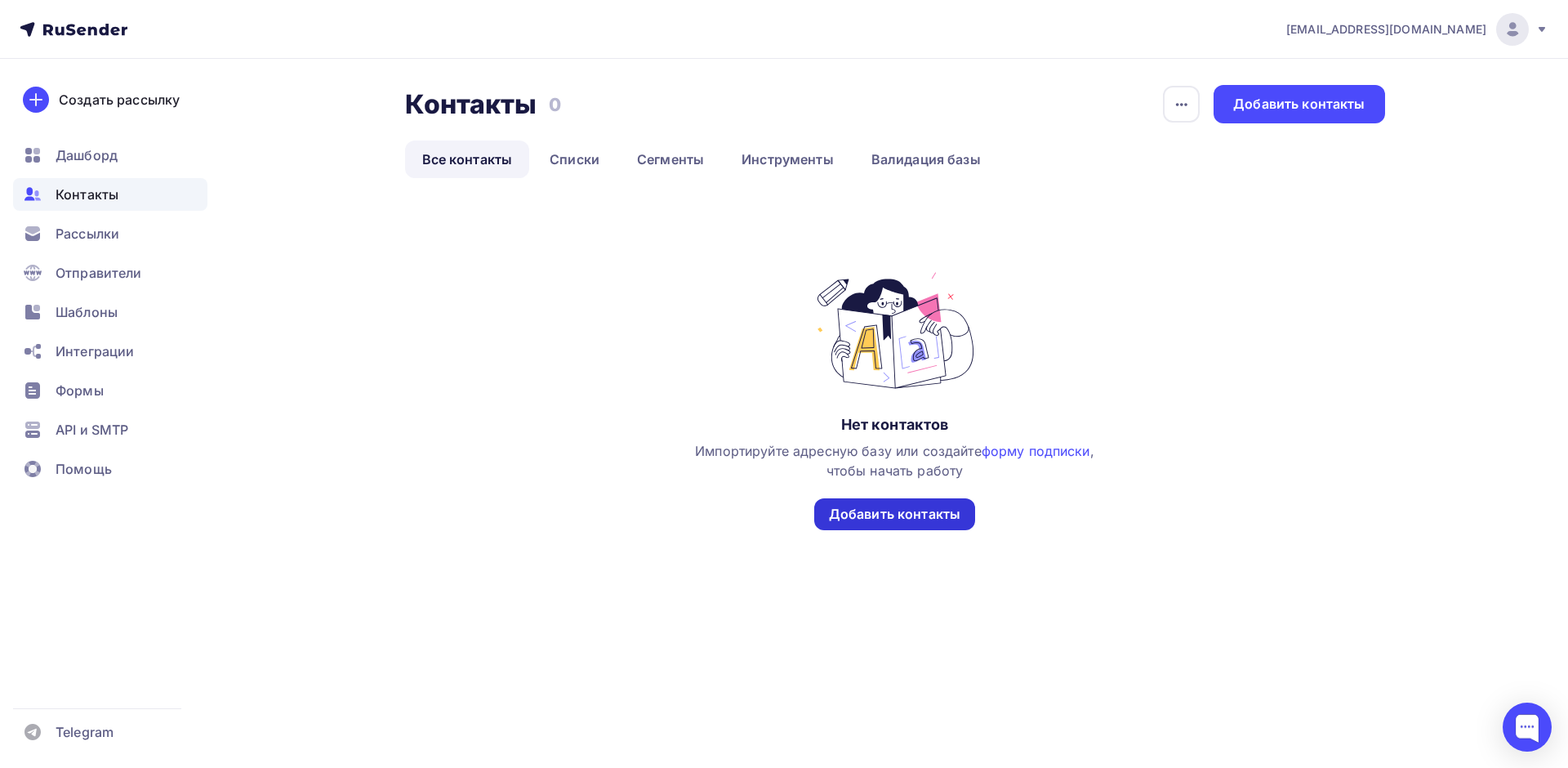
click at [912, 522] on div "Добавить контакты" at bounding box center [894, 515] width 131 height 19
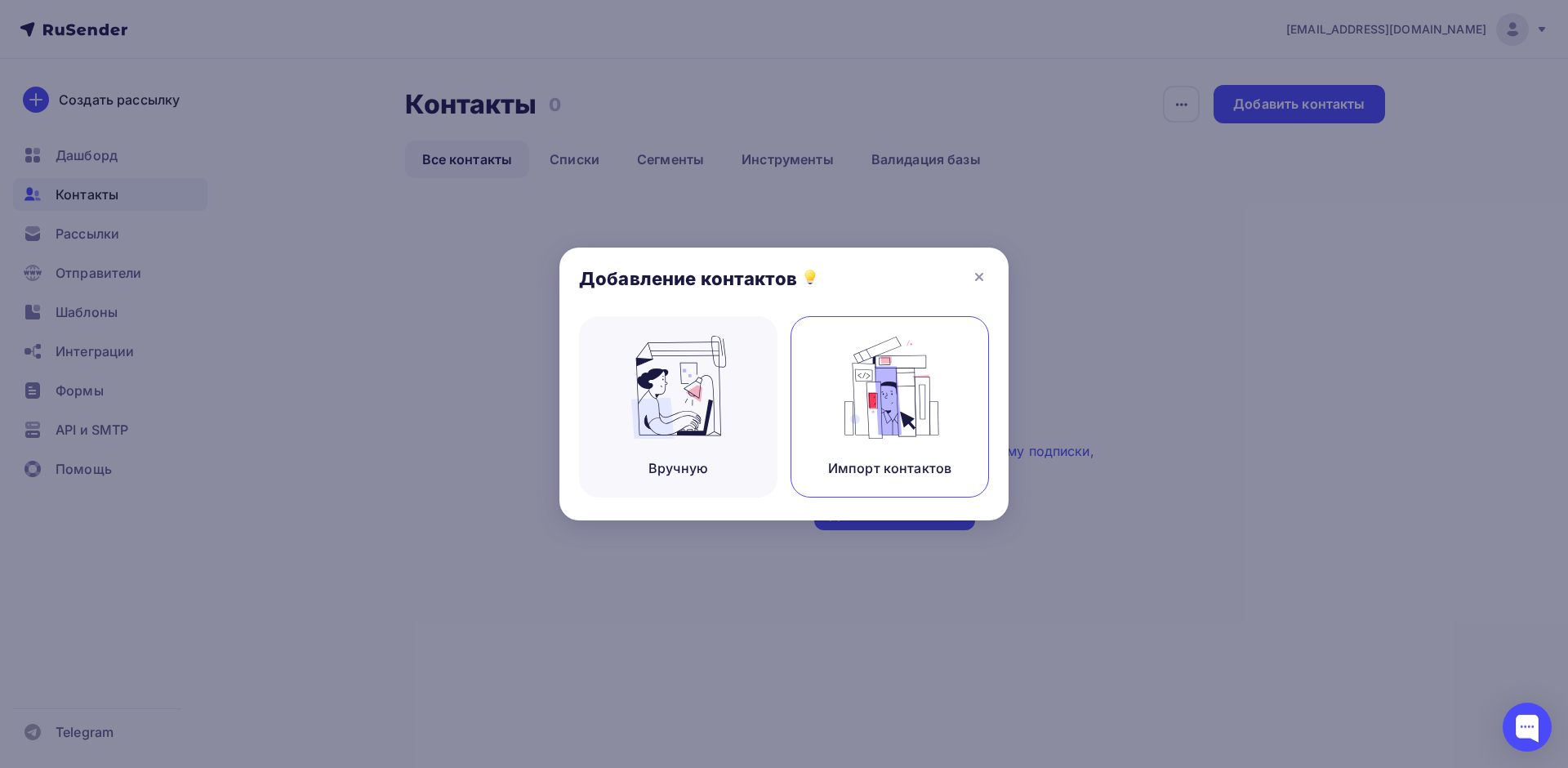
click at [909, 414] on img at bounding box center [891, 387] width 109 height 103
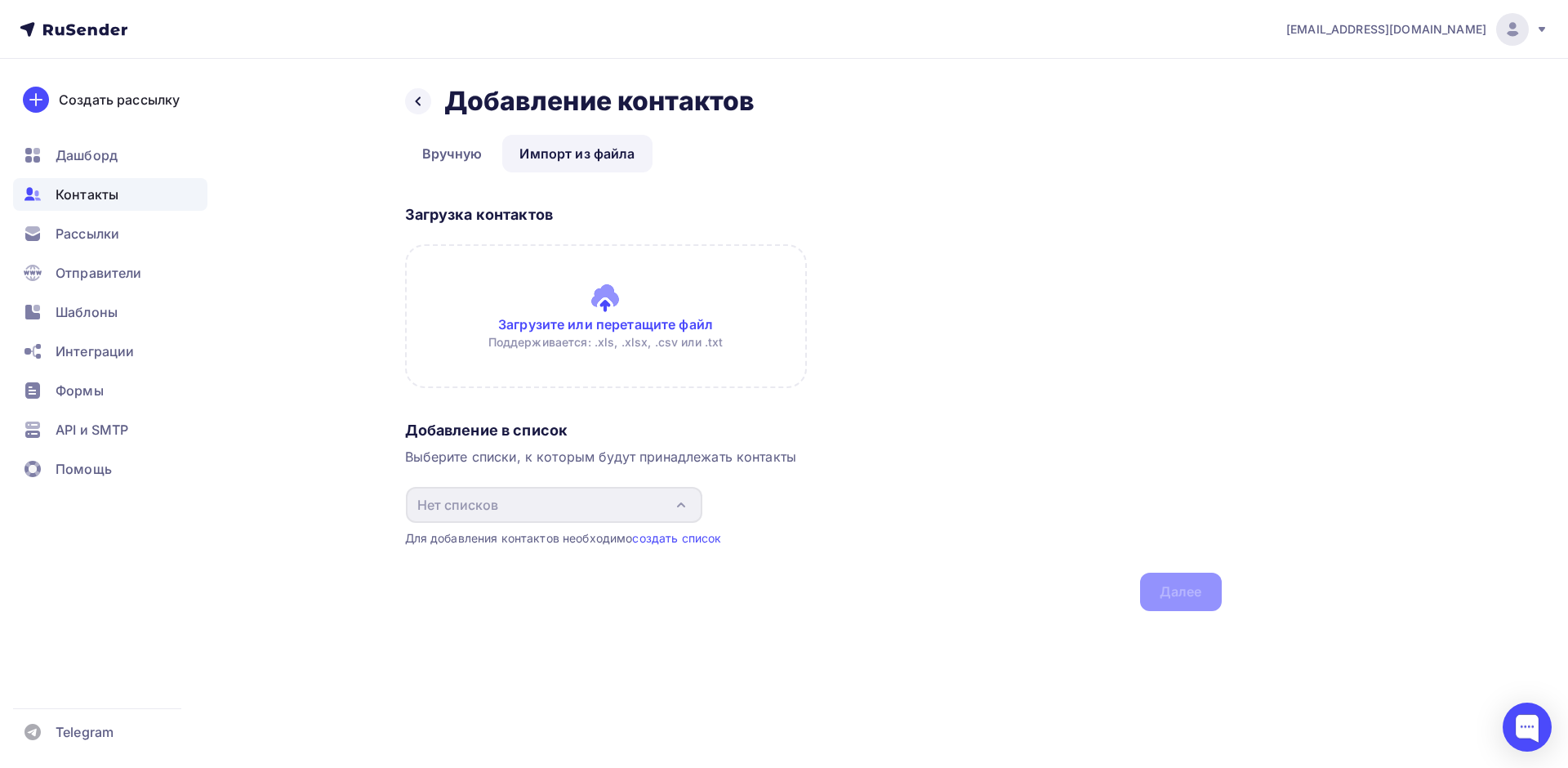
click at [619, 306] on input "file" at bounding box center [606, 317] width 402 height 144
click at [594, 326] on input "file" at bounding box center [606, 317] width 402 height 144
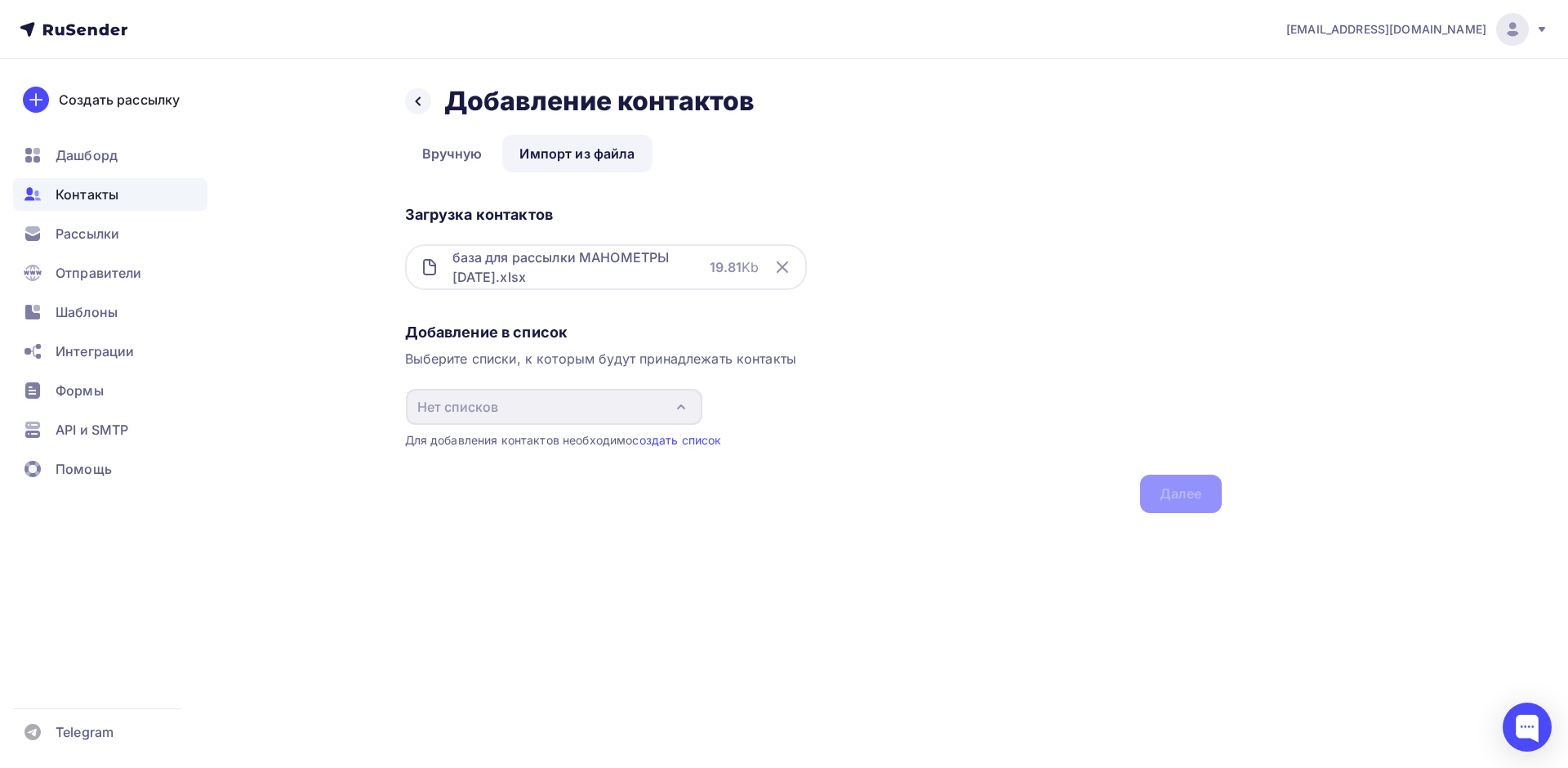
click at [575, 273] on div "база для рассылки МАНОМЕТРЫ 30.09.2025.xlsx" at bounding box center [582, 267] width 257 height 39
click at [1013, 450] on div "Добавление в список Выберите списки, к которым будут принадлежать контакты Нет …" at bounding box center [813, 414] width 817 height 197
click at [686, 443] on link "создать список" at bounding box center [677, 440] width 89 height 13
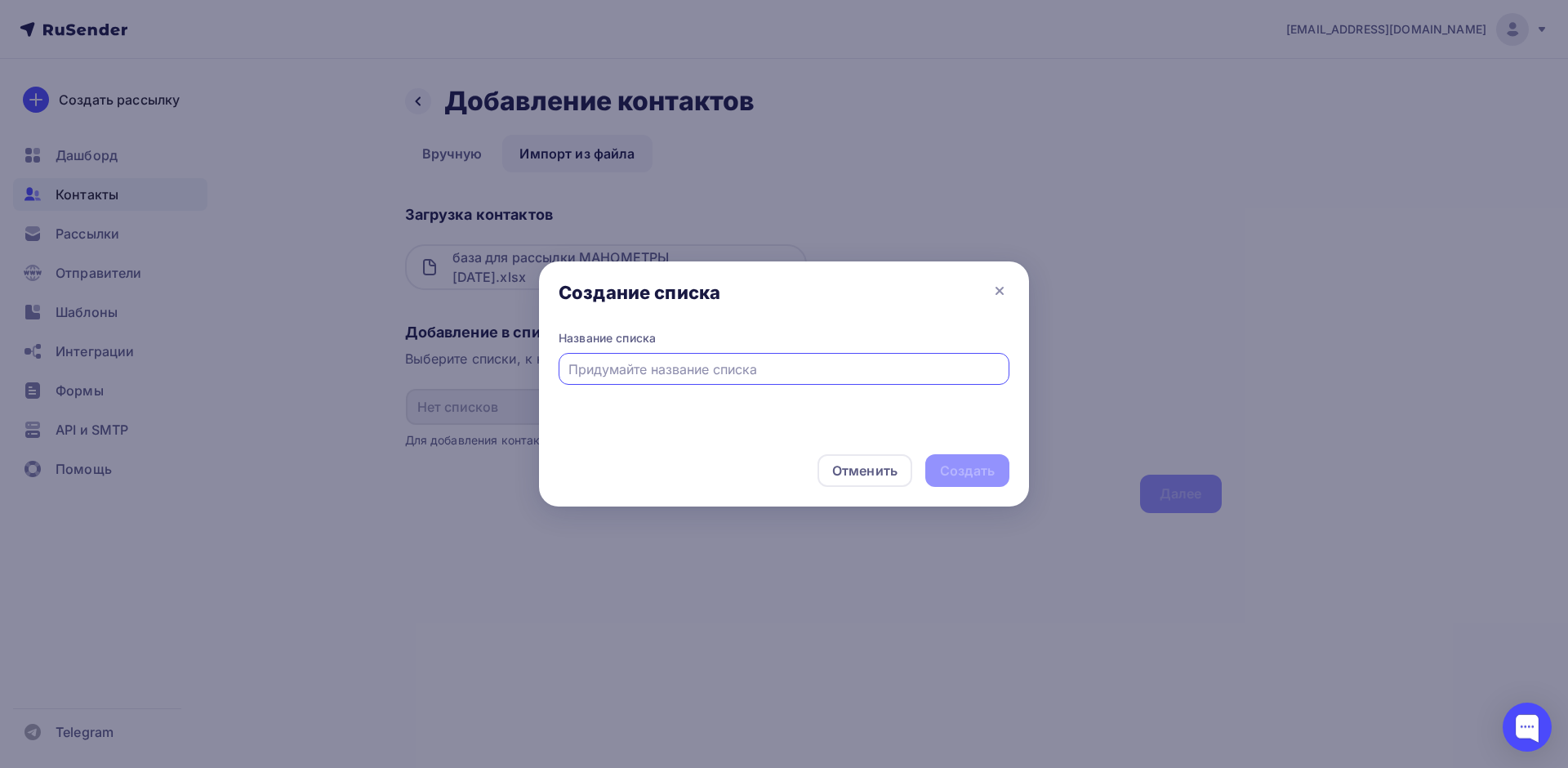
click at [691, 364] on input "text" at bounding box center [784, 370] width 432 height 19
type input "Для рассылки"
click at [1000, 486] on div "Создать" at bounding box center [967, 470] width 84 height 33
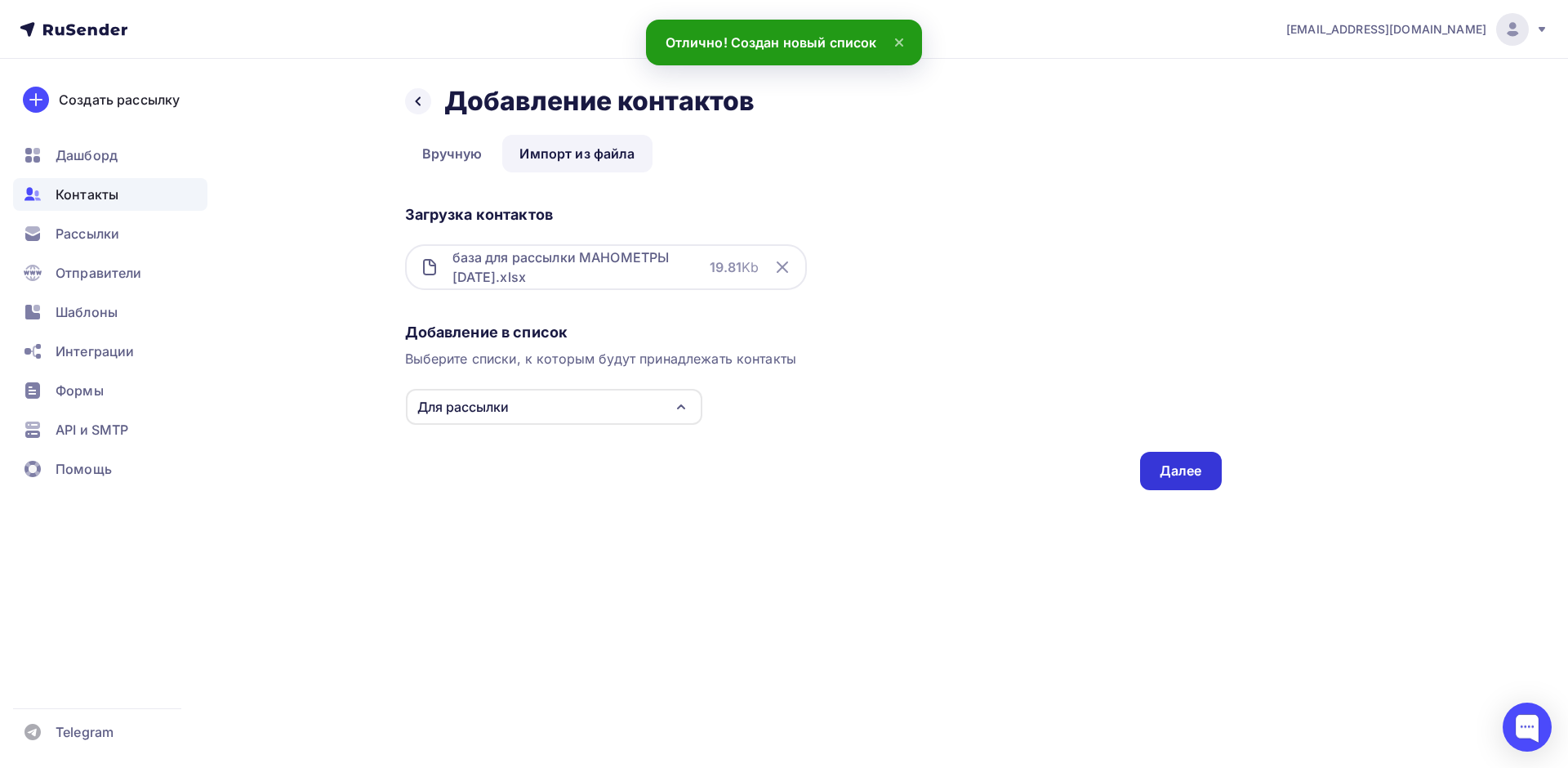
click at [1200, 485] on div "Далее" at bounding box center [1180, 471] width 82 height 38
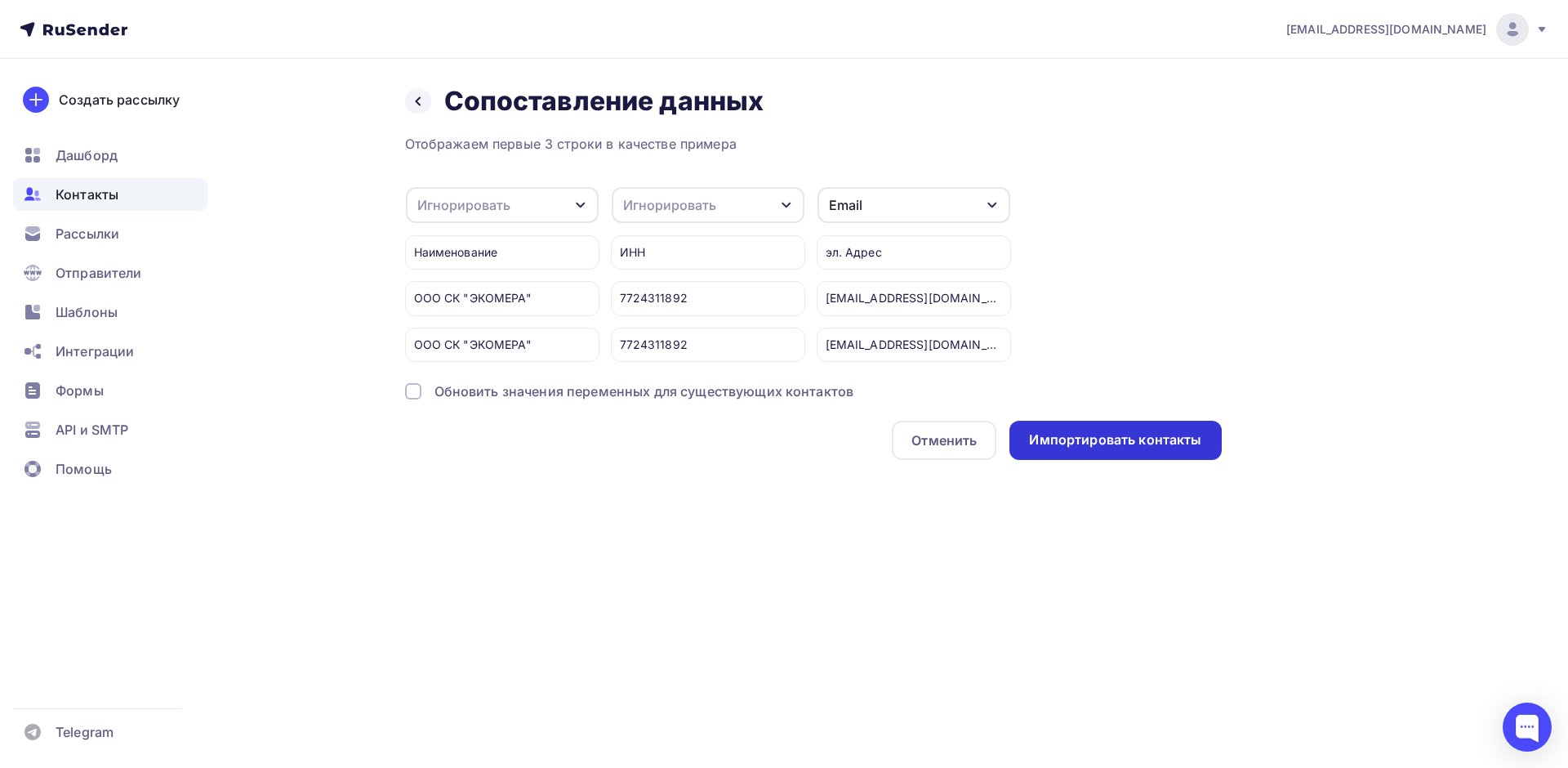
click at [1120, 435] on div "Импортировать контакты" at bounding box center [1116, 441] width 173 height 19
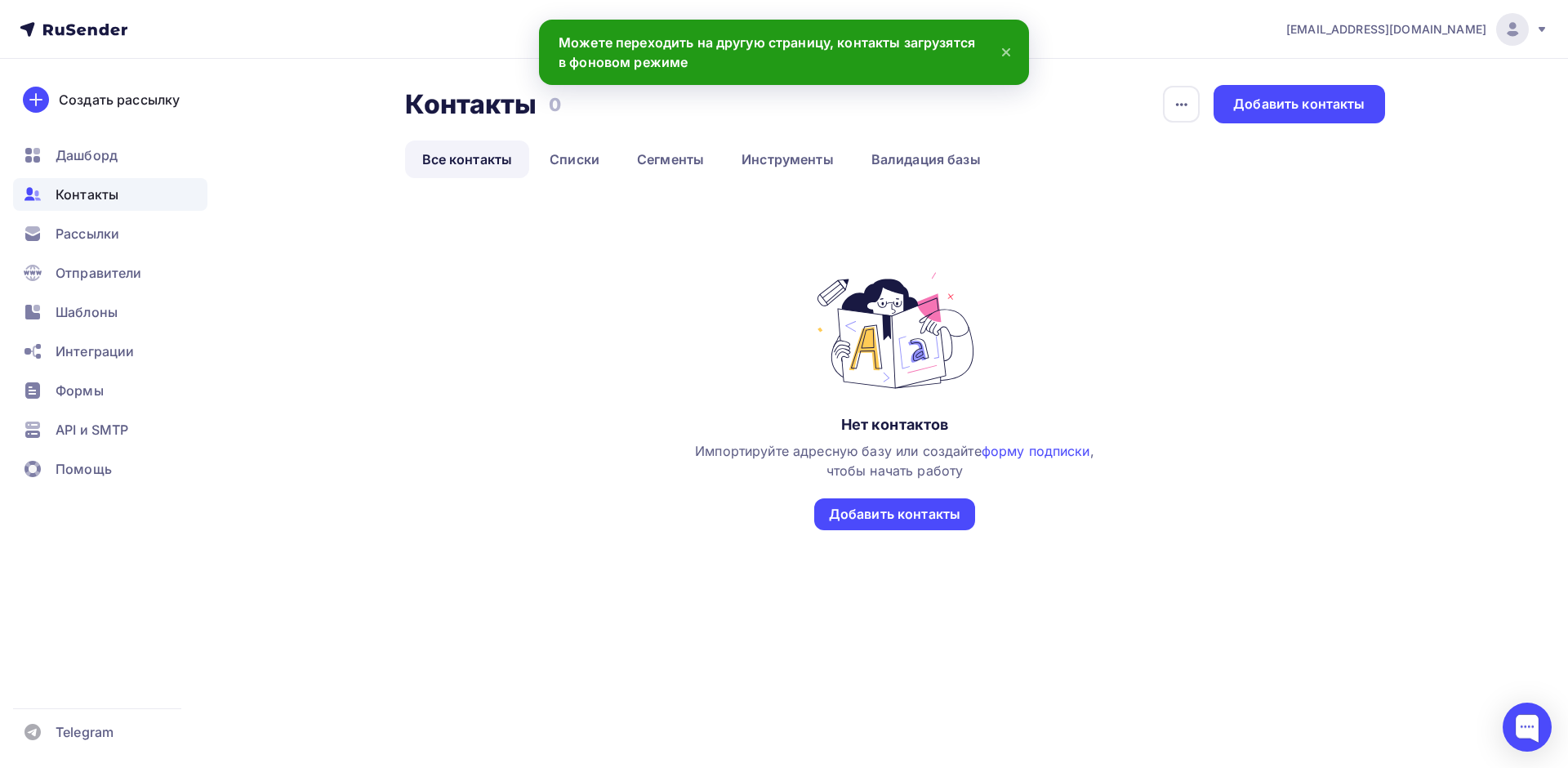
click at [1007, 51] on icon at bounding box center [1007, 52] width 19 height 19
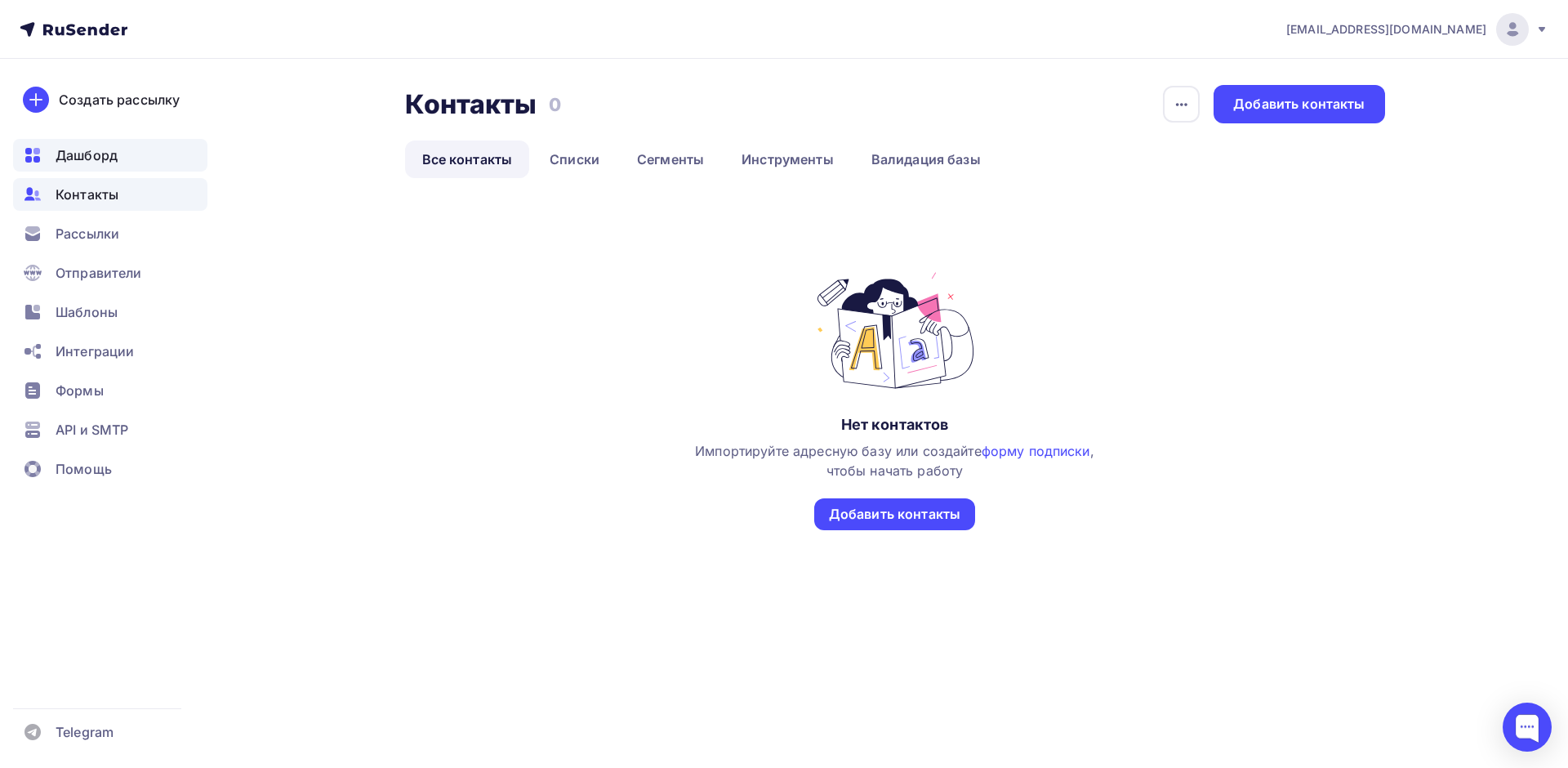
click at [97, 150] on span "Дашборд" at bounding box center [86, 156] width 62 height 19
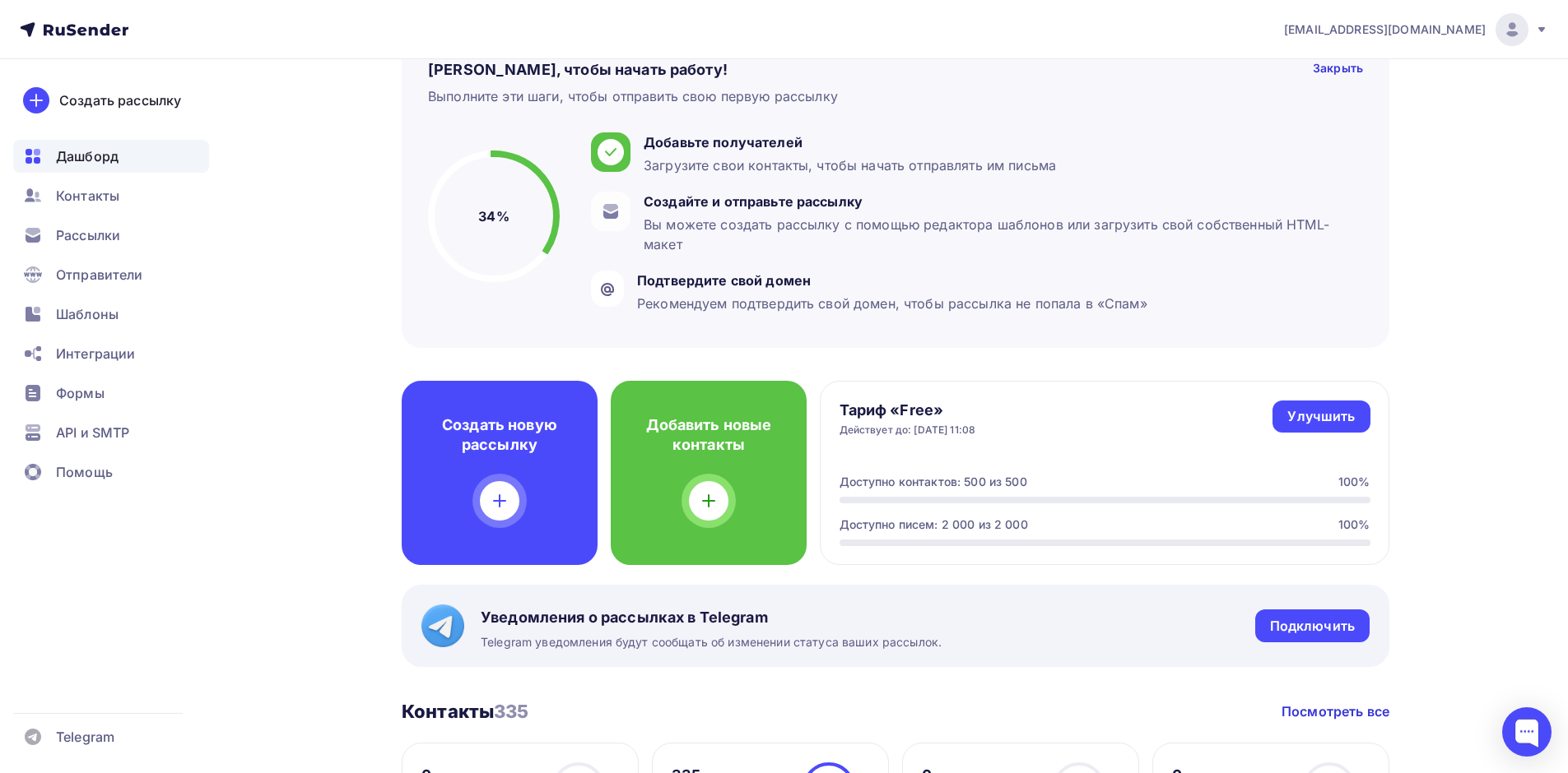
scroll to position [412, 0]
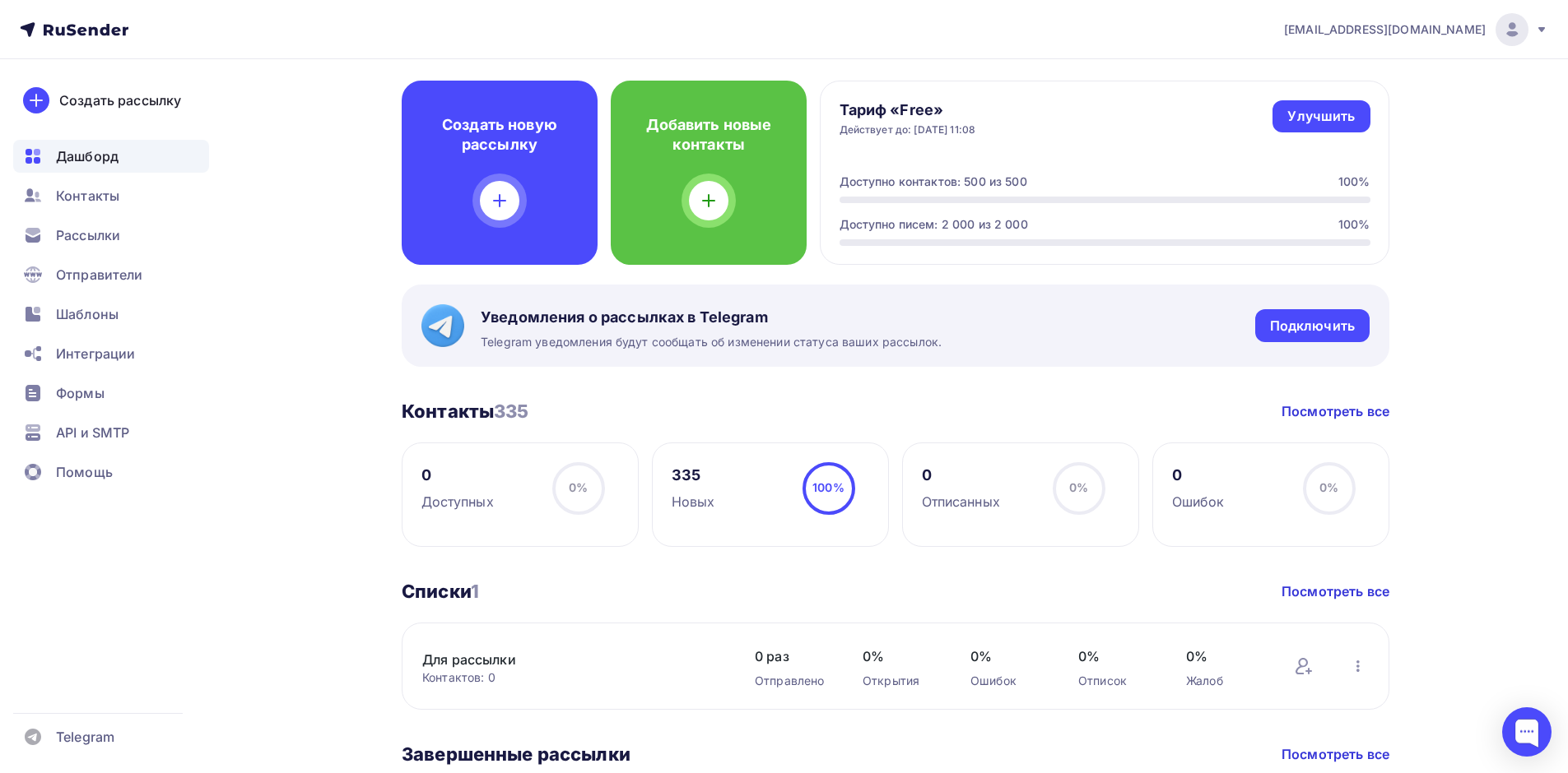
click at [716, 518] on div "335 Новых 100% 100%" at bounding box center [769, 495] width 237 height 104
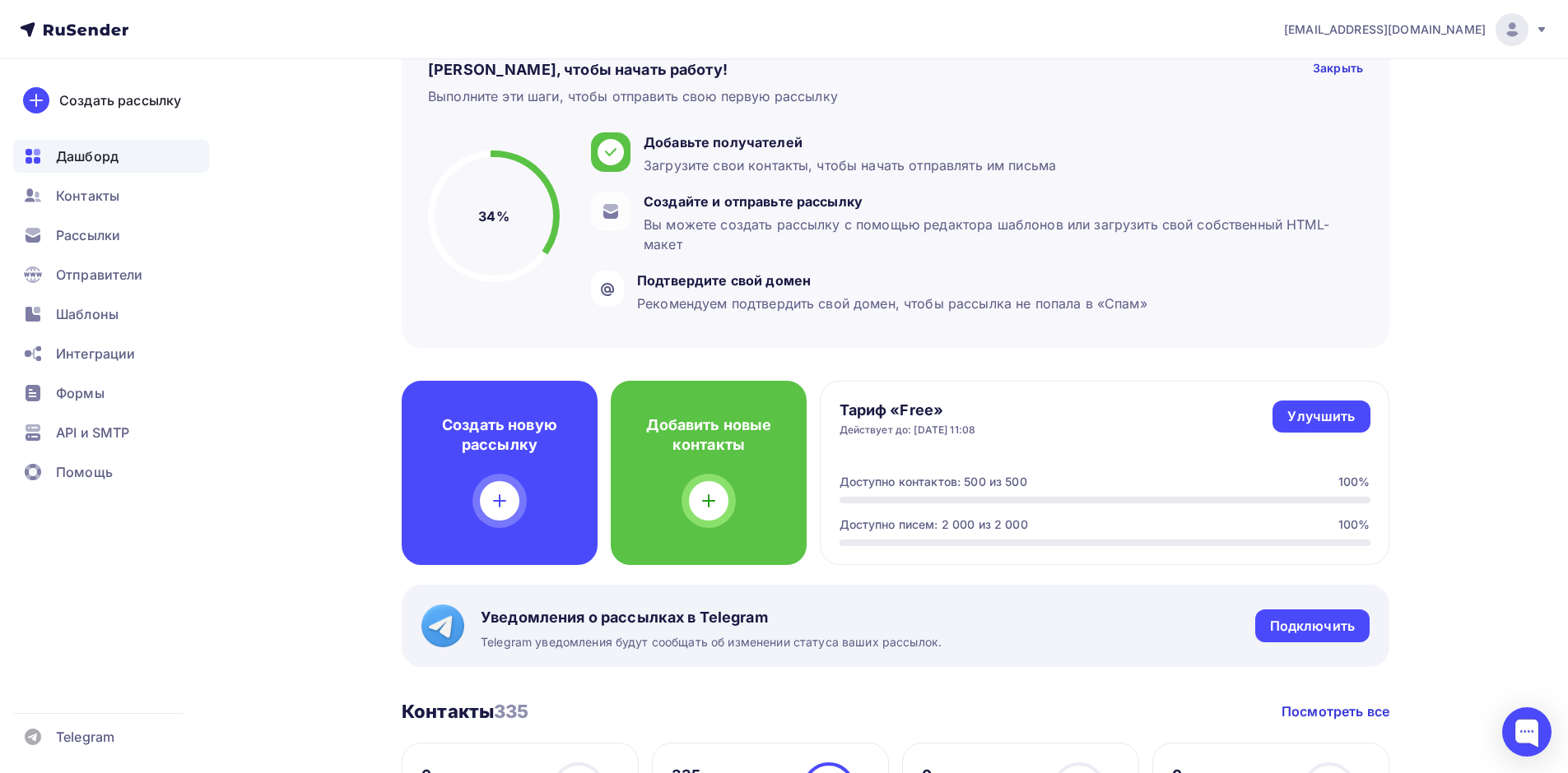
scroll to position [82, 0]
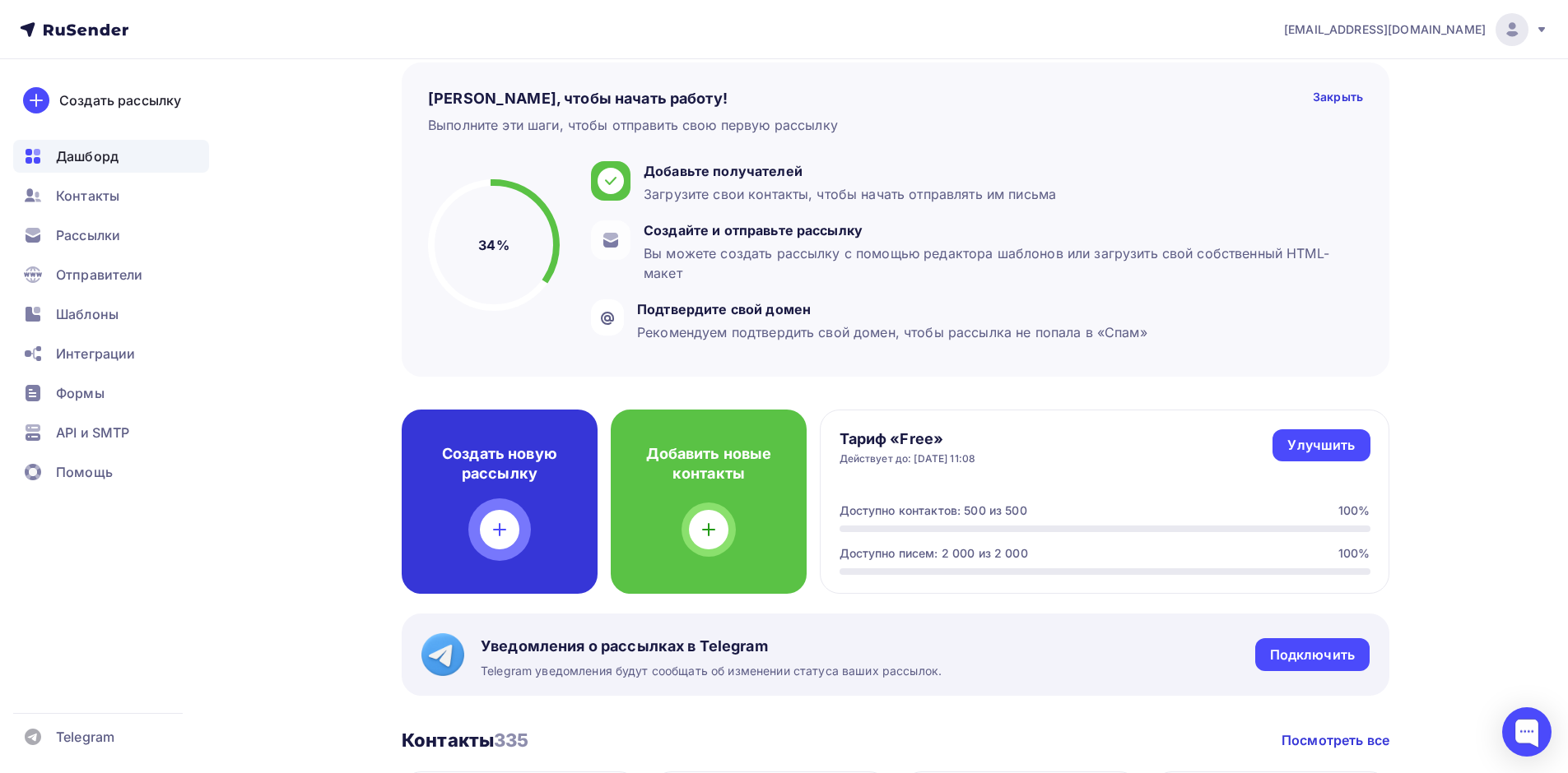
click at [497, 524] on icon at bounding box center [499, 530] width 19 height 19
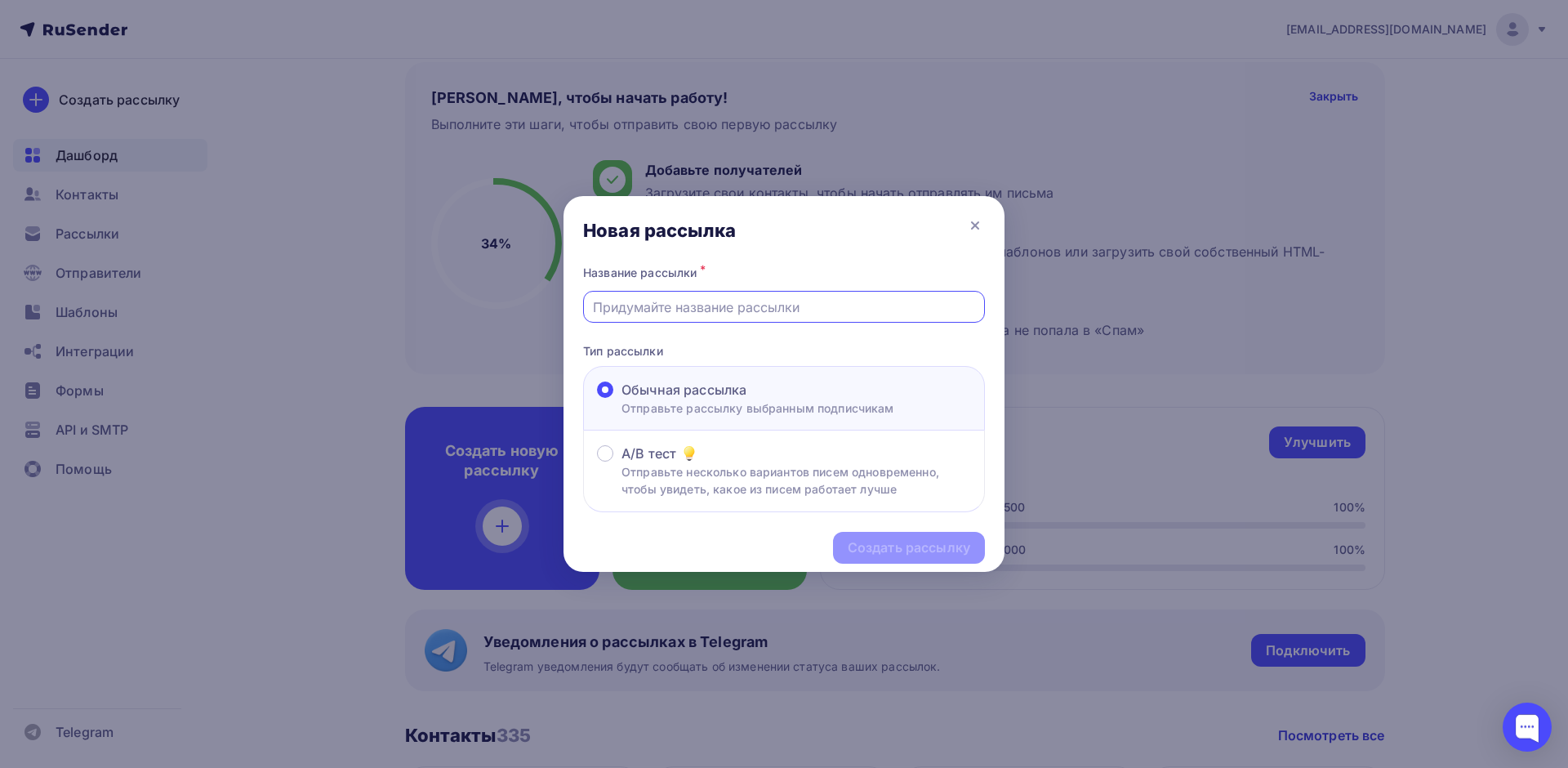
click at [725, 305] on input "text" at bounding box center [784, 307] width 383 height 19
click at [720, 308] on input "text" at bounding box center [784, 307] width 383 height 19
type input "Манометры"
click at [968, 543] on div "Создать рассылку" at bounding box center [910, 548] width 123 height 19
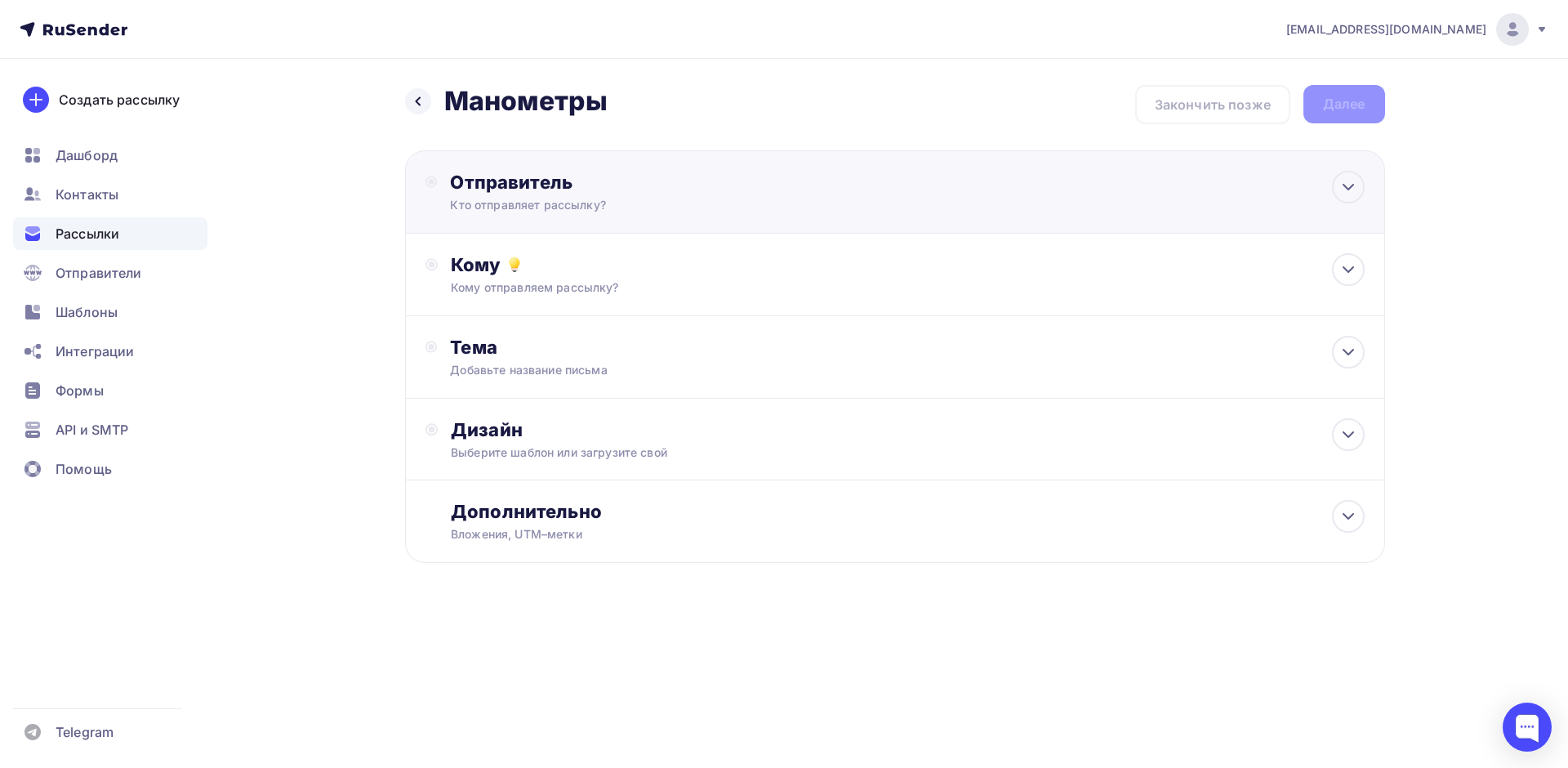
click at [479, 189] on div "Отправитель" at bounding box center [627, 182] width 354 height 23
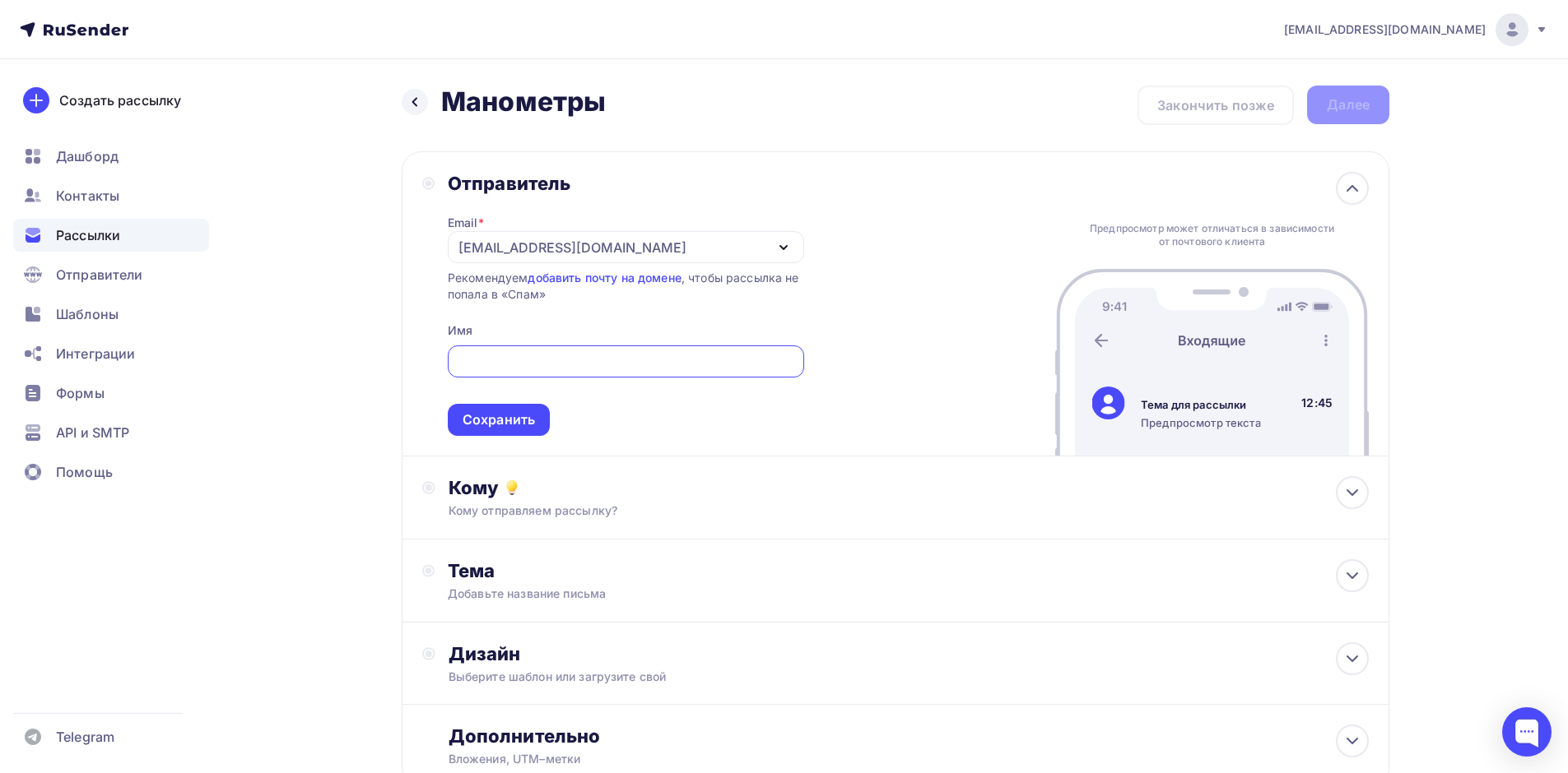
click at [589, 235] on div "[EMAIL_ADDRESS][DOMAIN_NAME]" at bounding box center [625, 246] width 357 height 32
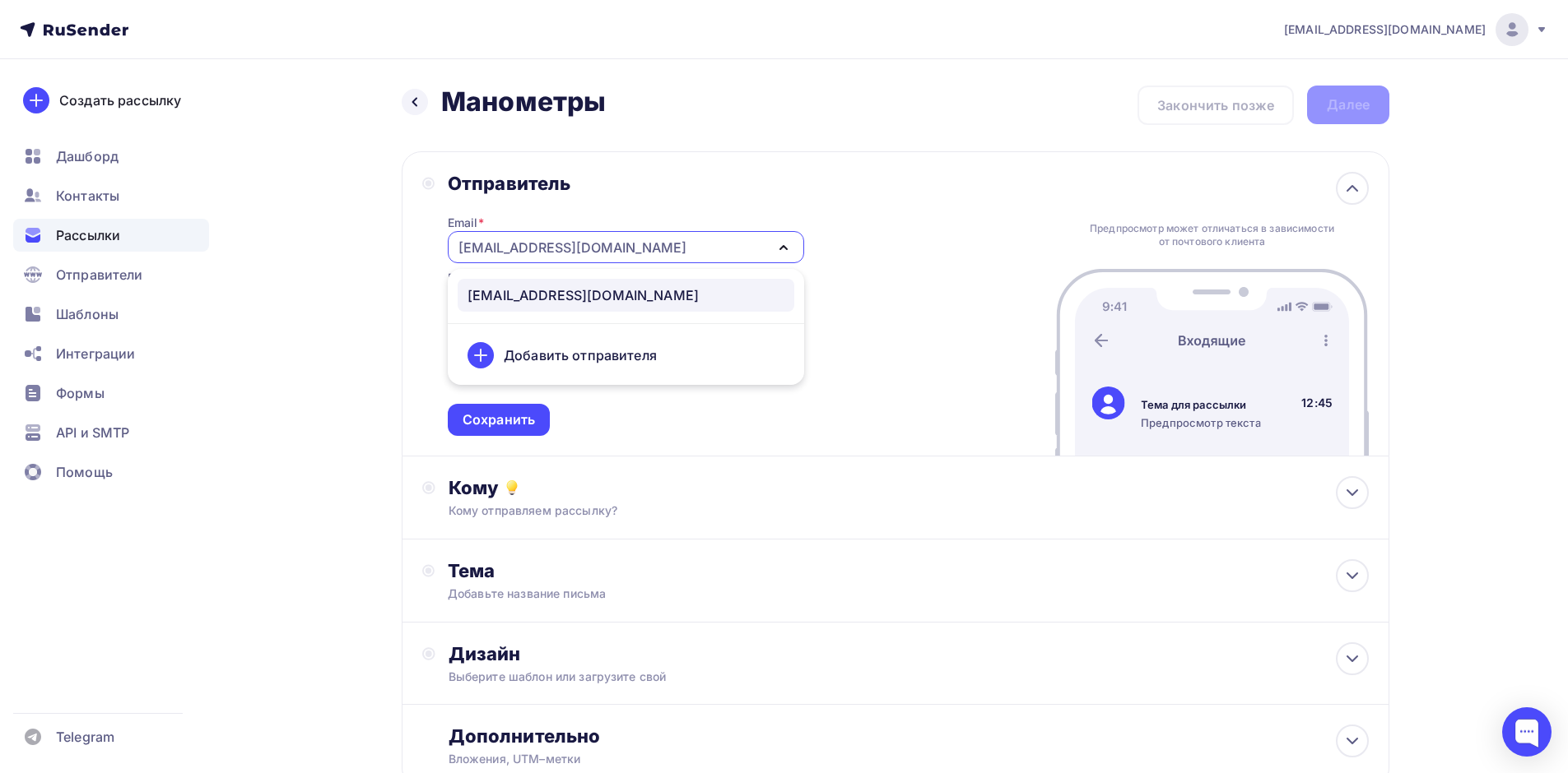
click at [596, 249] on div "[EMAIL_ADDRESS][DOMAIN_NAME]" at bounding box center [572, 247] width 228 height 19
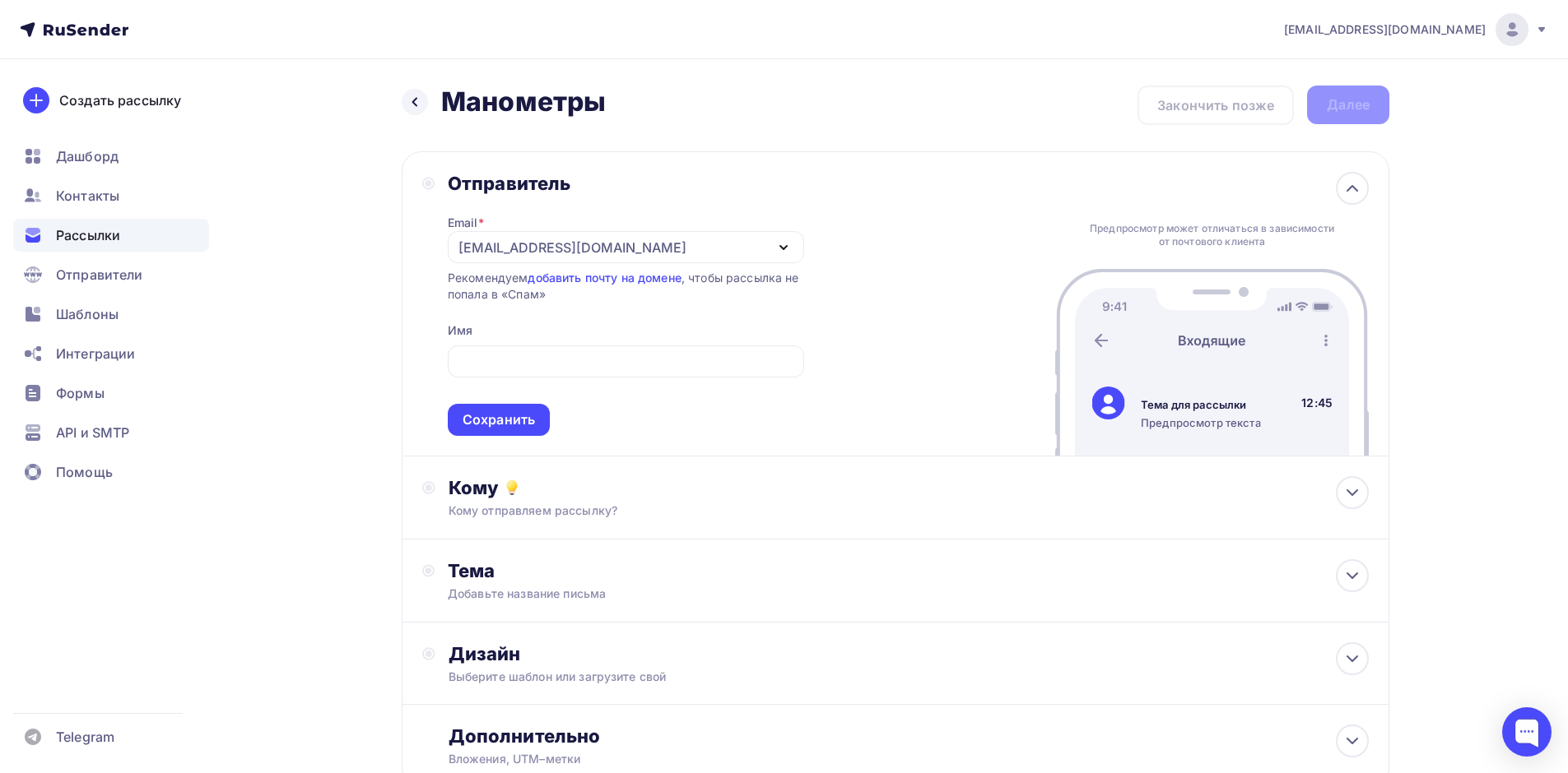
click at [605, 248] on div "[EMAIL_ADDRESS][DOMAIN_NAME]" at bounding box center [572, 247] width 228 height 19
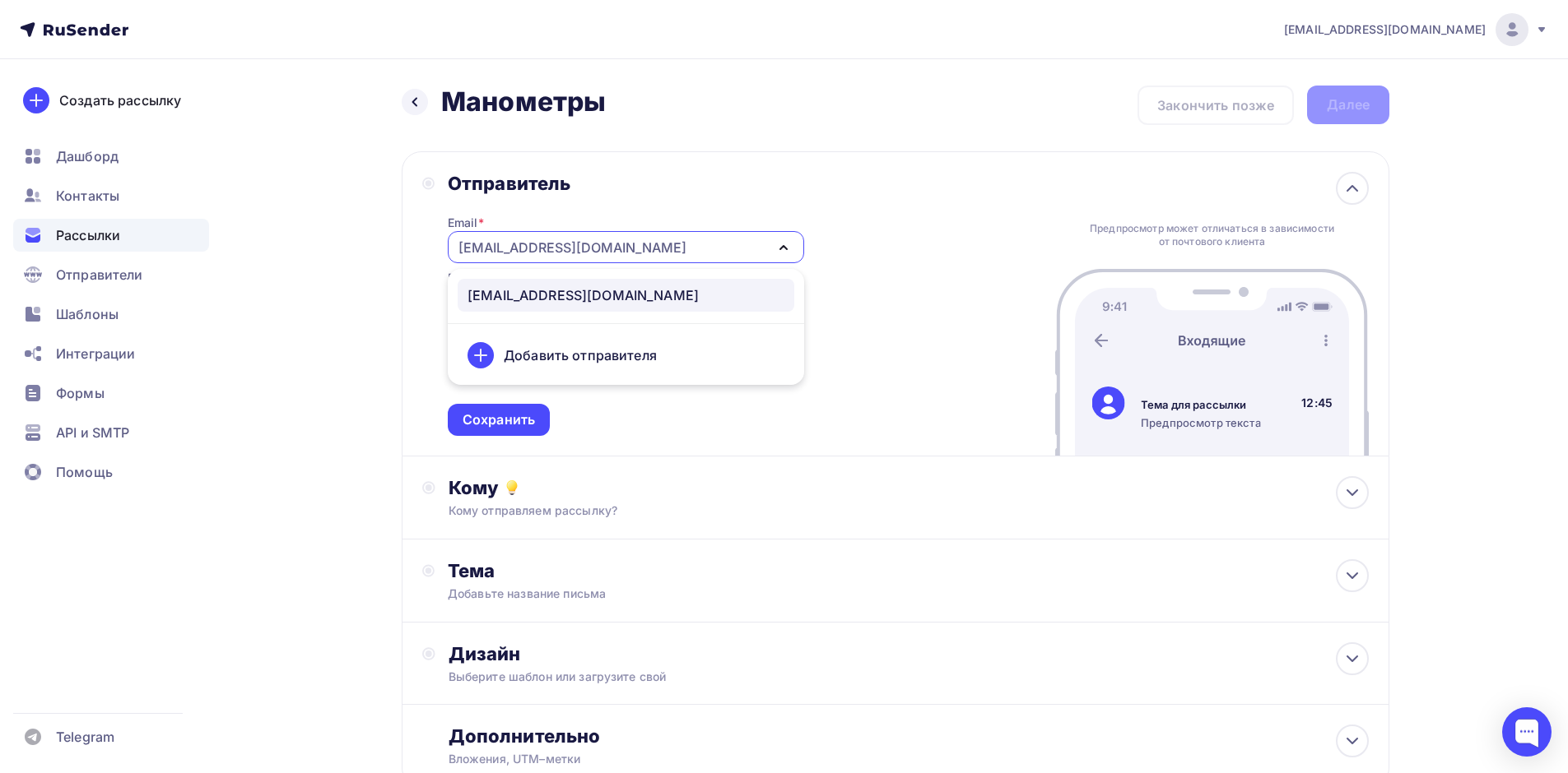
click at [618, 242] on div "[EMAIL_ADDRESS][DOMAIN_NAME]" at bounding box center [572, 247] width 228 height 19
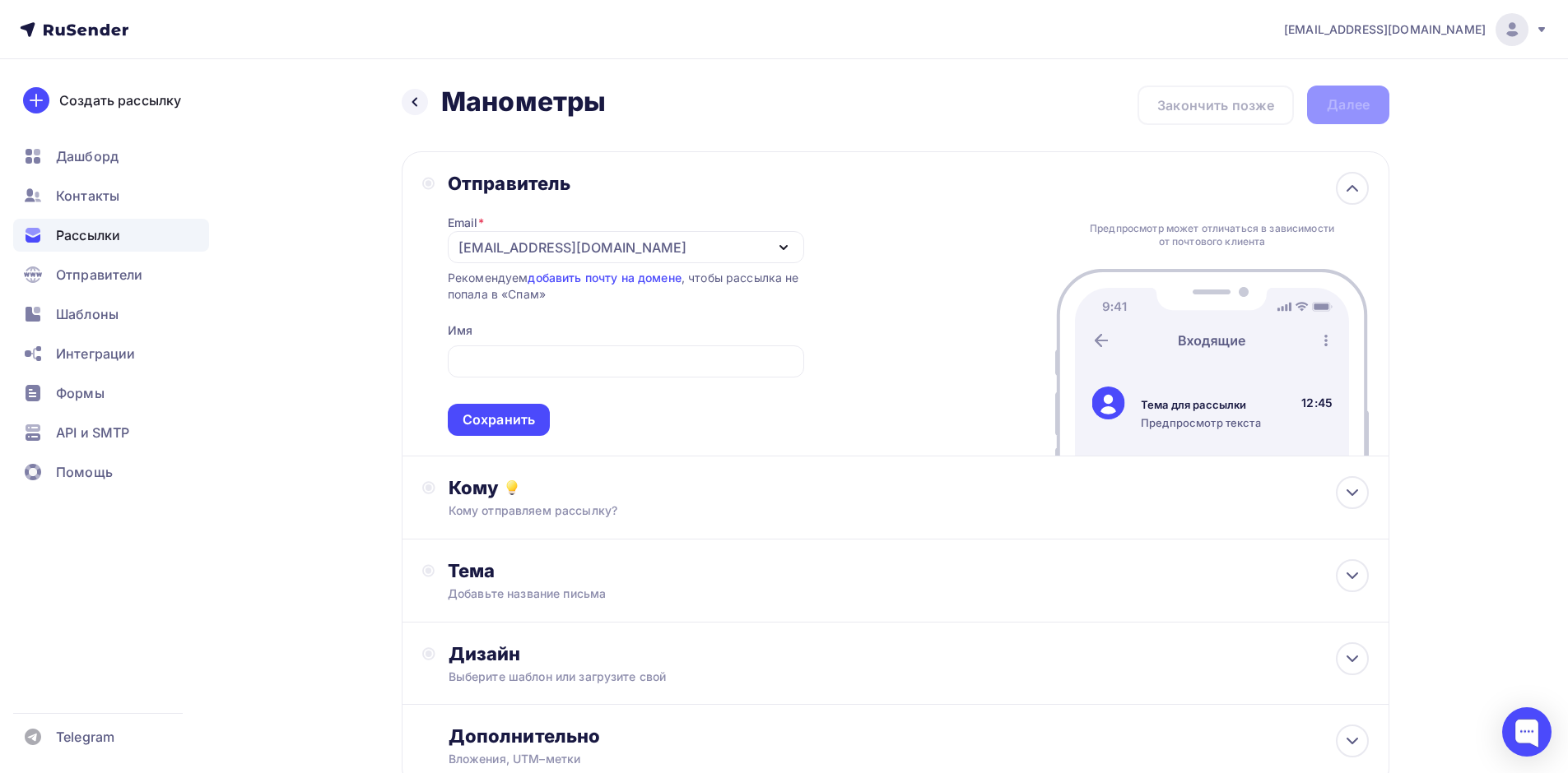
click at [629, 250] on div "[EMAIL_ADDRESS][DOMAIN_NAME]" at bounding box center [625, 246] width 357 height 32
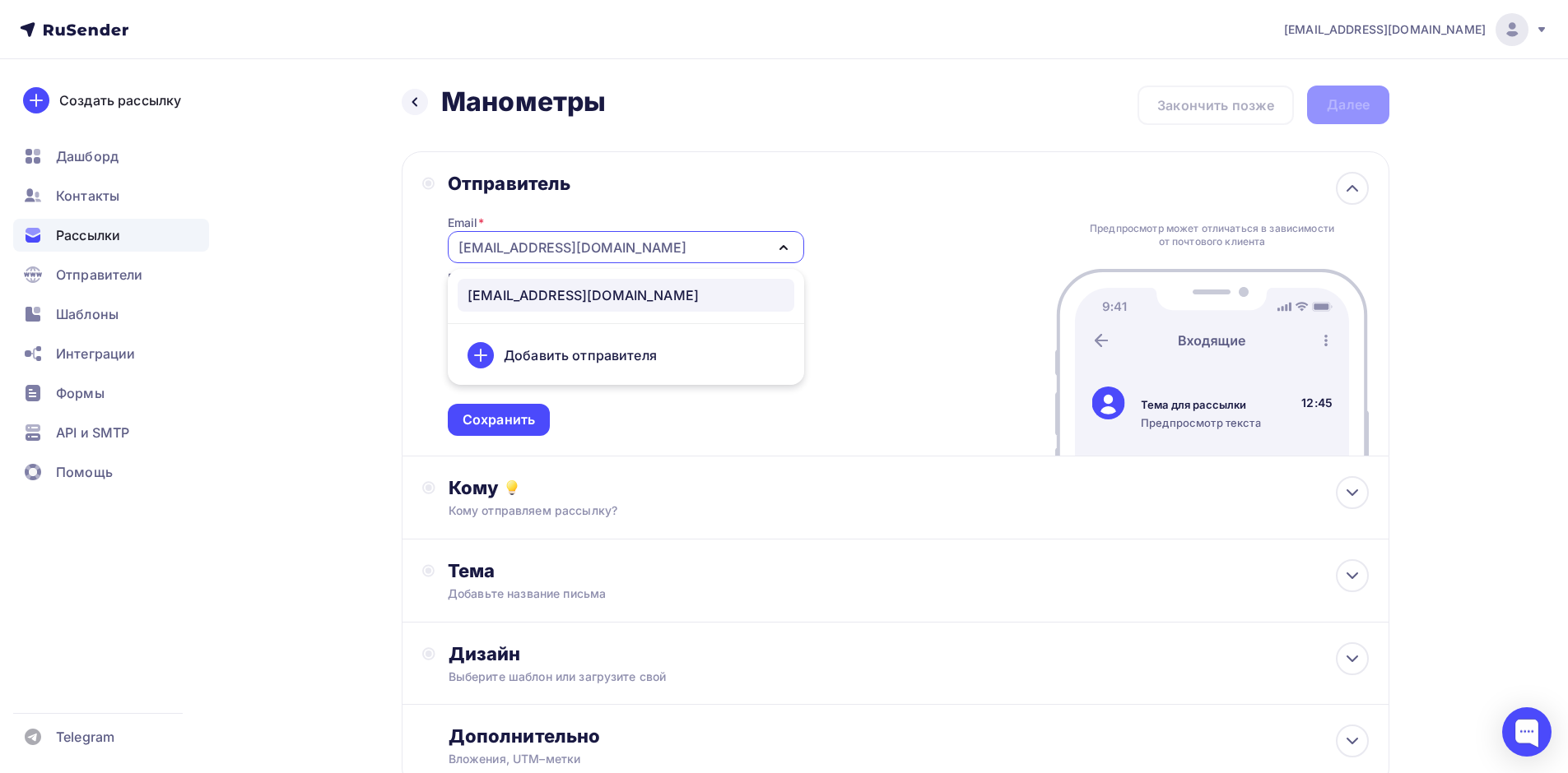
click at [605, 351] on div "Добавить отправителя" at bounding box center [580, 356] width 153 height 19
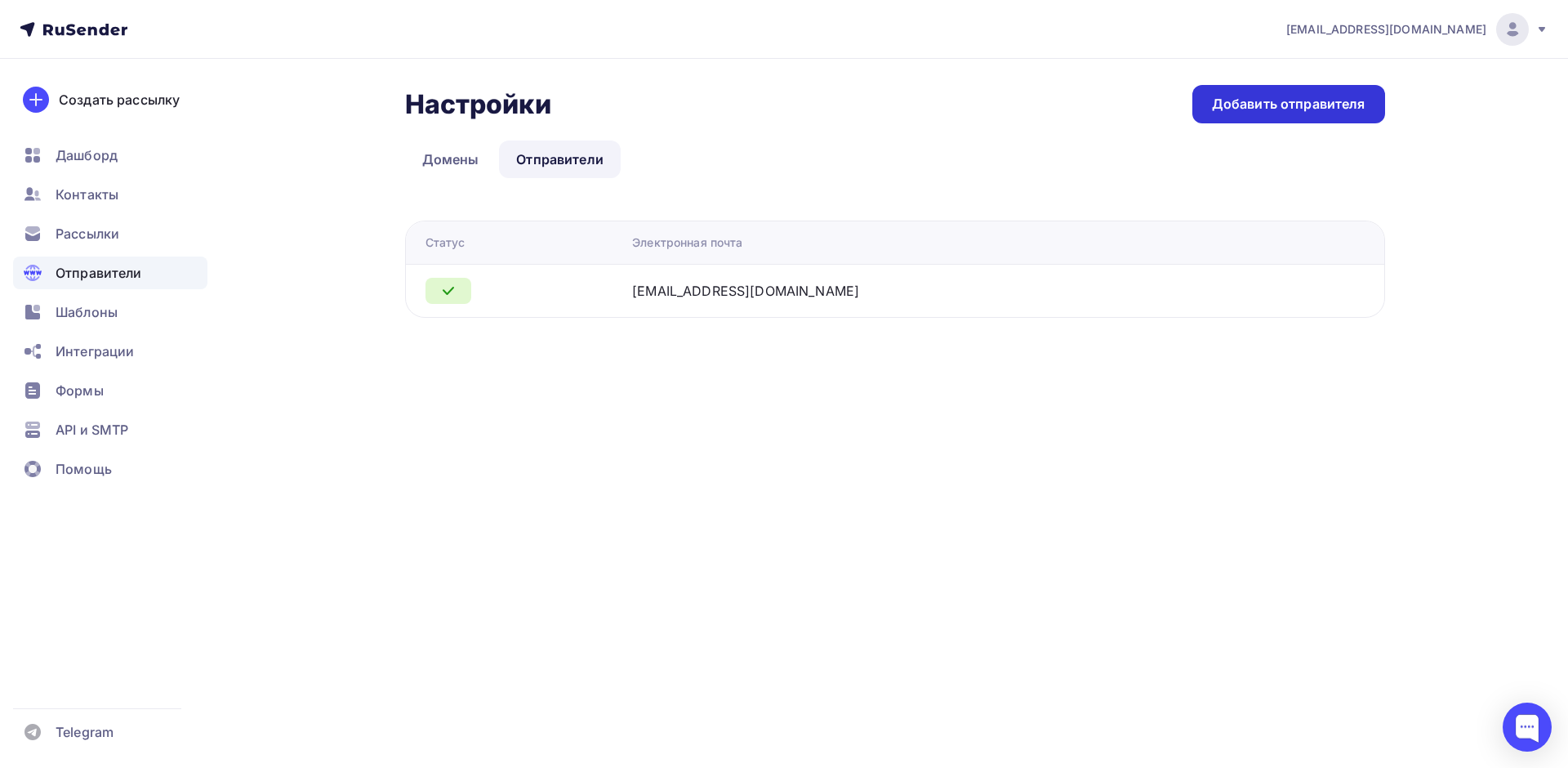
click at [1353, 106] on div "Добавить отправителя" at bounding box center [1289, 105] width 154 height 19
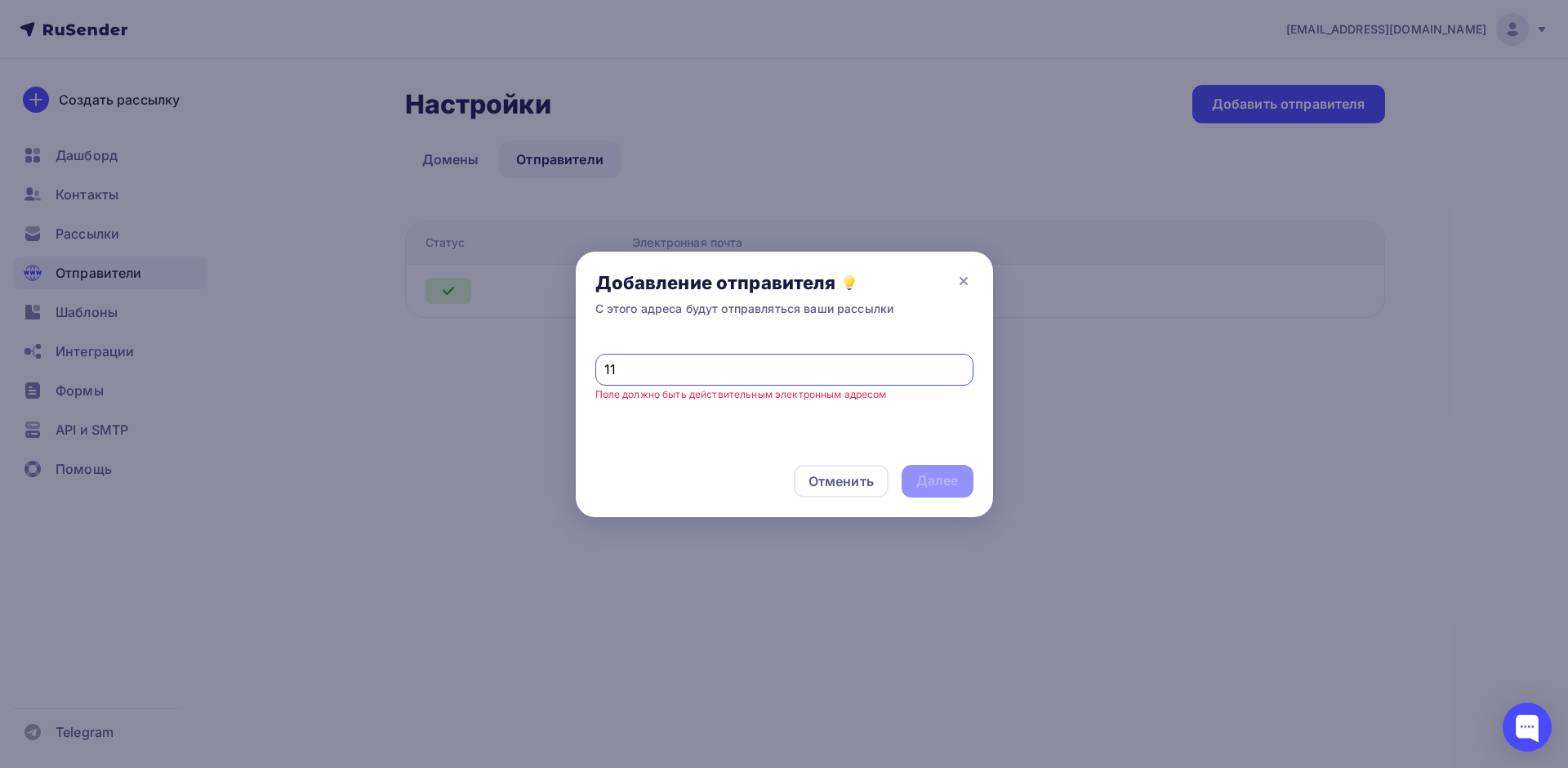
type input "1"
type input "[EMAIL_ADDRESS][DOMAIN_NAME]"
drag, startPoint x: 743, startPoint y: 369, endPoint x: 169, endPoint y: 270, distance: 582.5
click at [154, 266] on div "Добавление отправителя С этого адреса будут отправляться ваши рассылки b18bk@11…" at bounding box center [784, 384] width 1568 height 768
click at [928, 487] on div "Далее" at bounding box center [938, 481] width 42 height 19
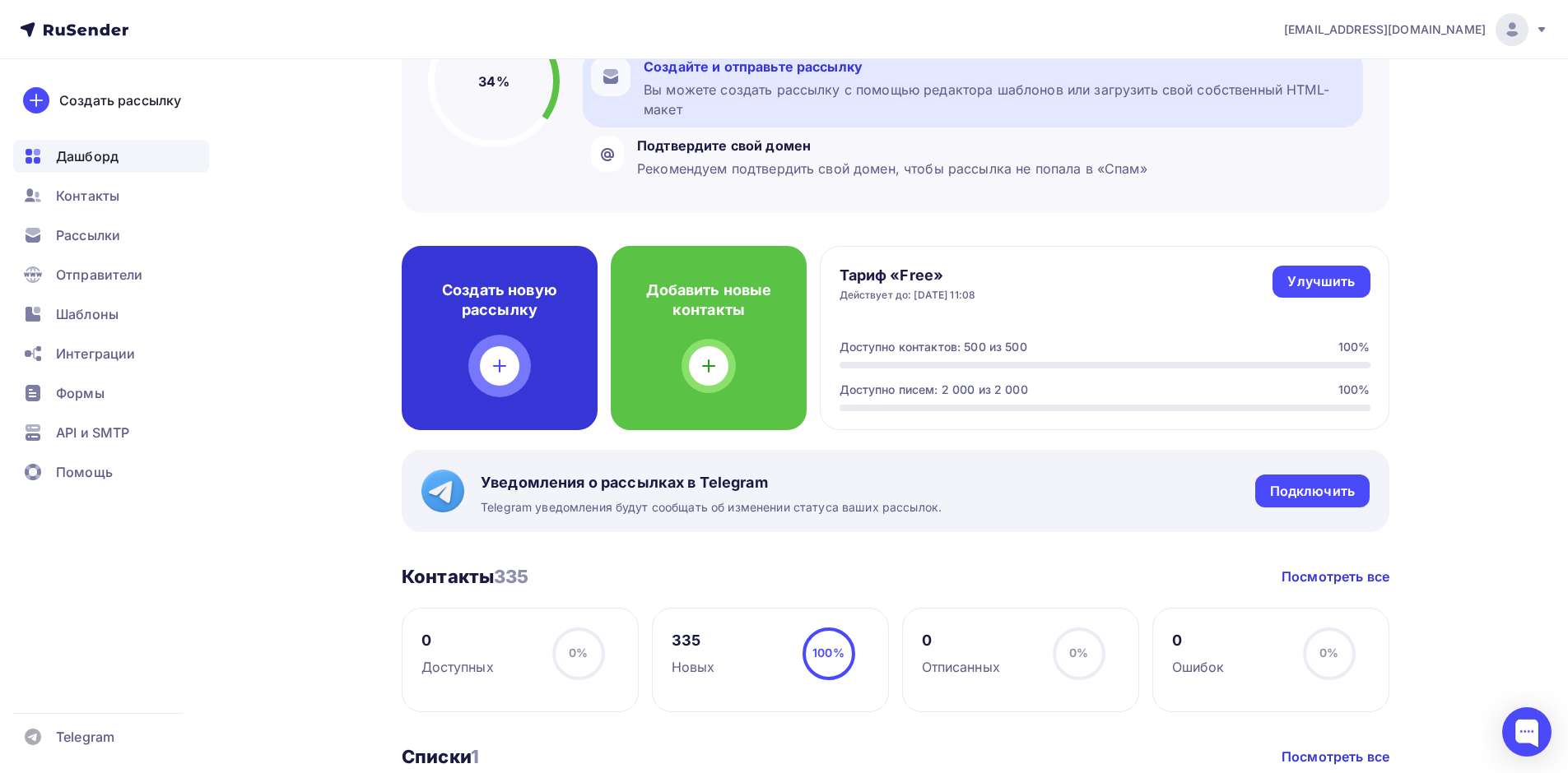
scroll to position [246, 0]
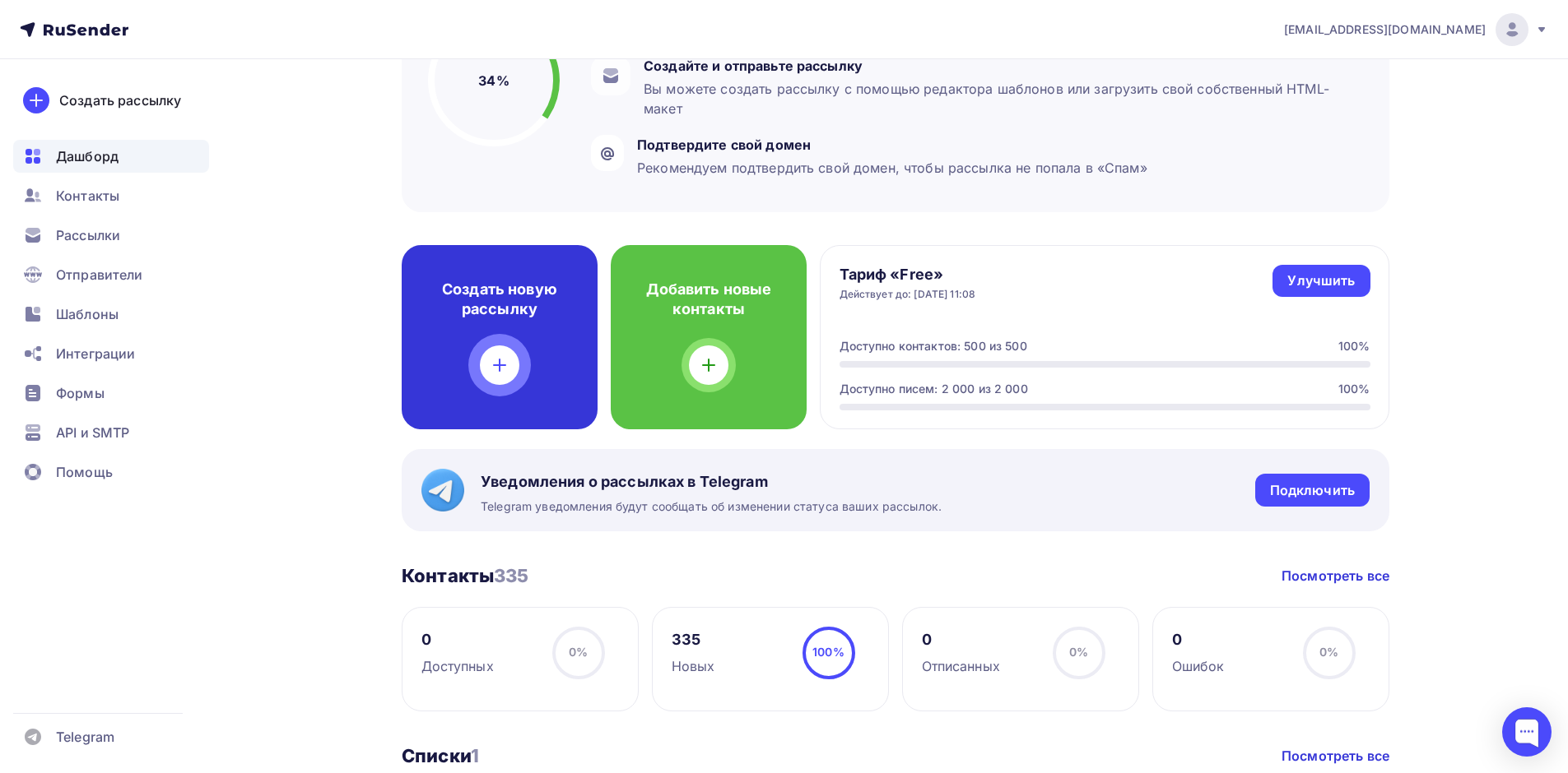
click at [473, 355] on div "Создать новую рассылку" at bounding box center [499, 337] width 196 height 185
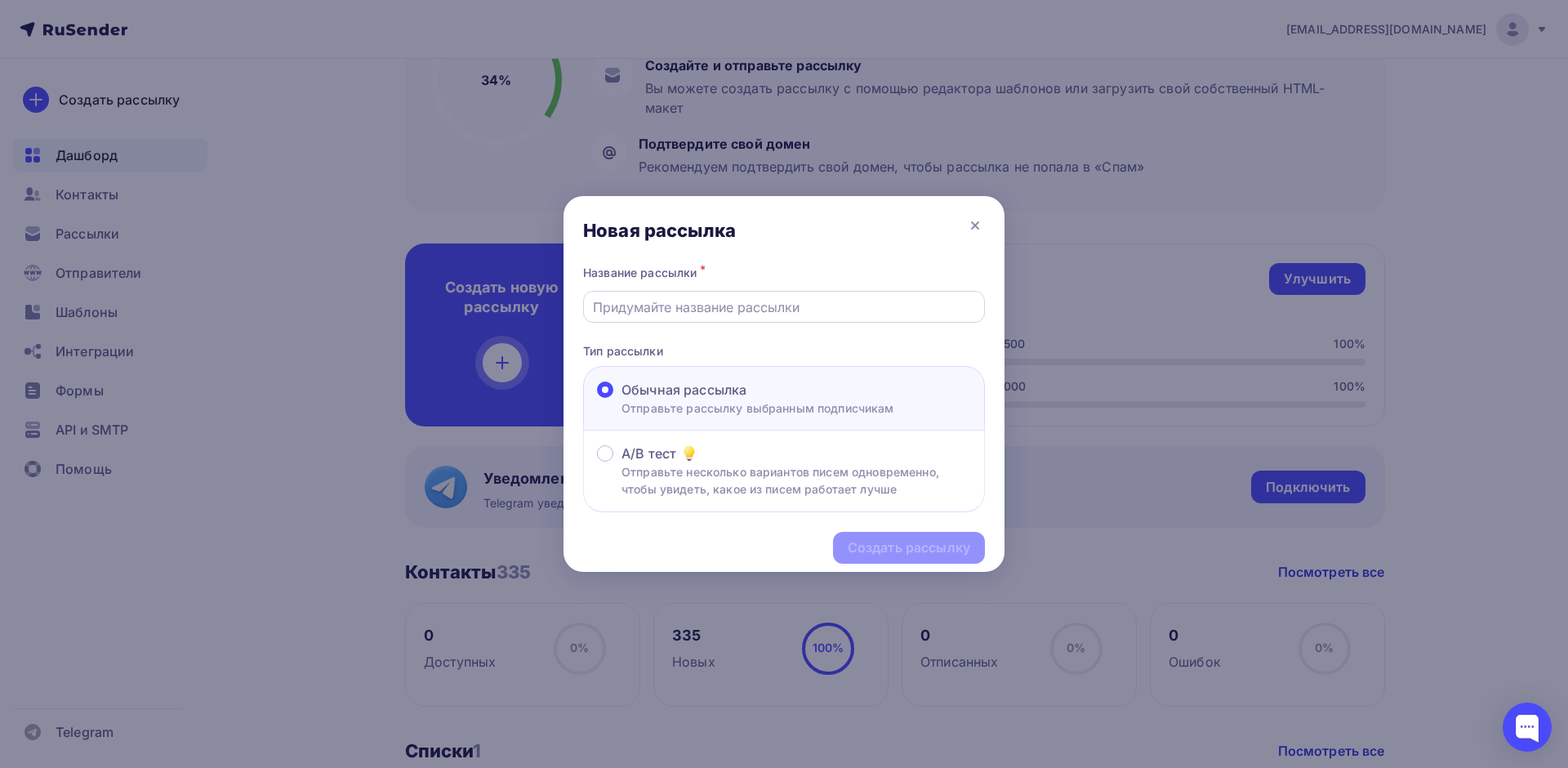
click at [716, 307] on input "text" at bounding box center [784, 307] width 383 height 19
click at [975, 222] on icon at bounding box center [975, 226] width 19 height 19
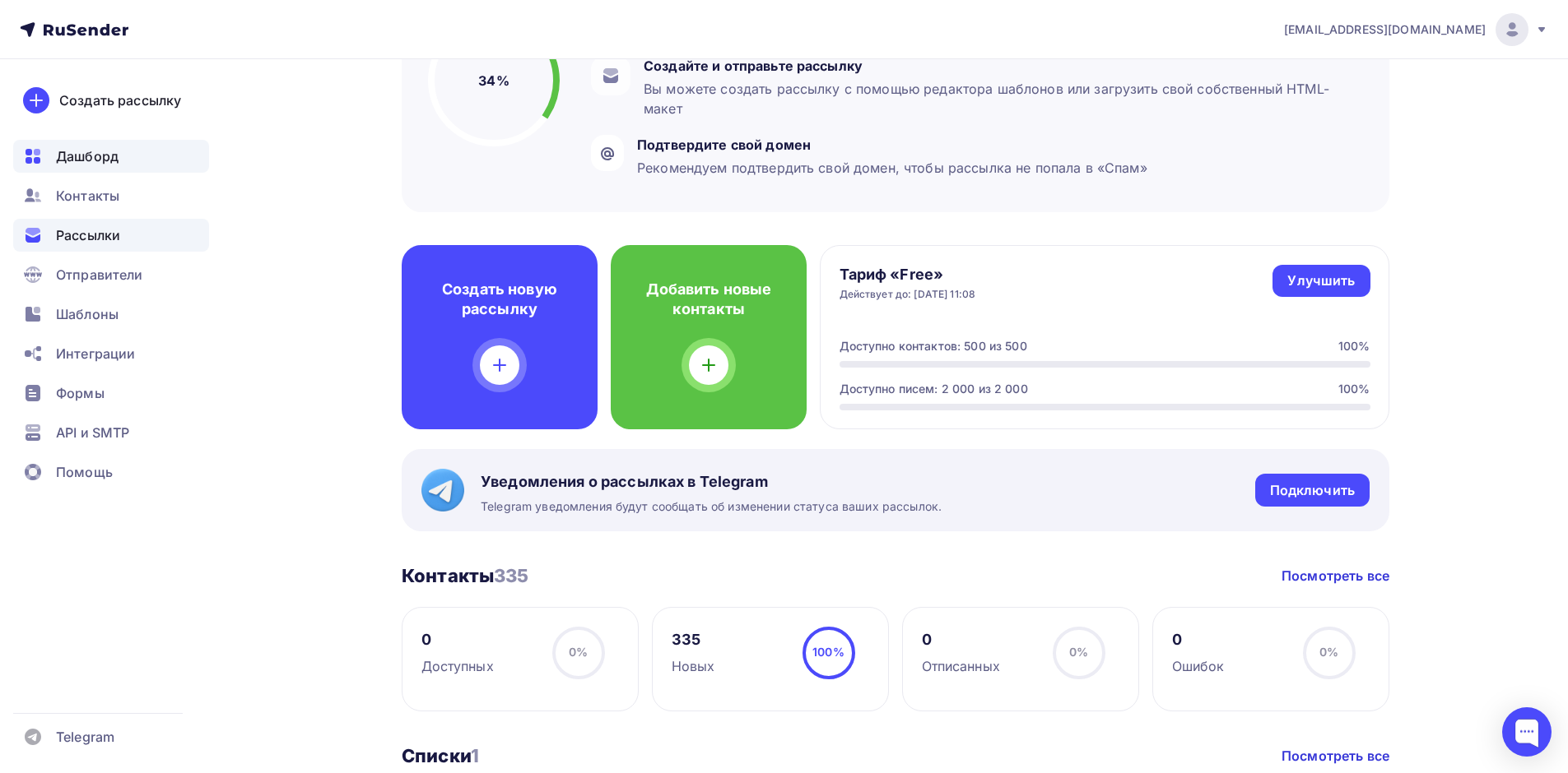
click at [99, 221] on div "Рассылки" at bounding box center [111, 235] width 196 height 33
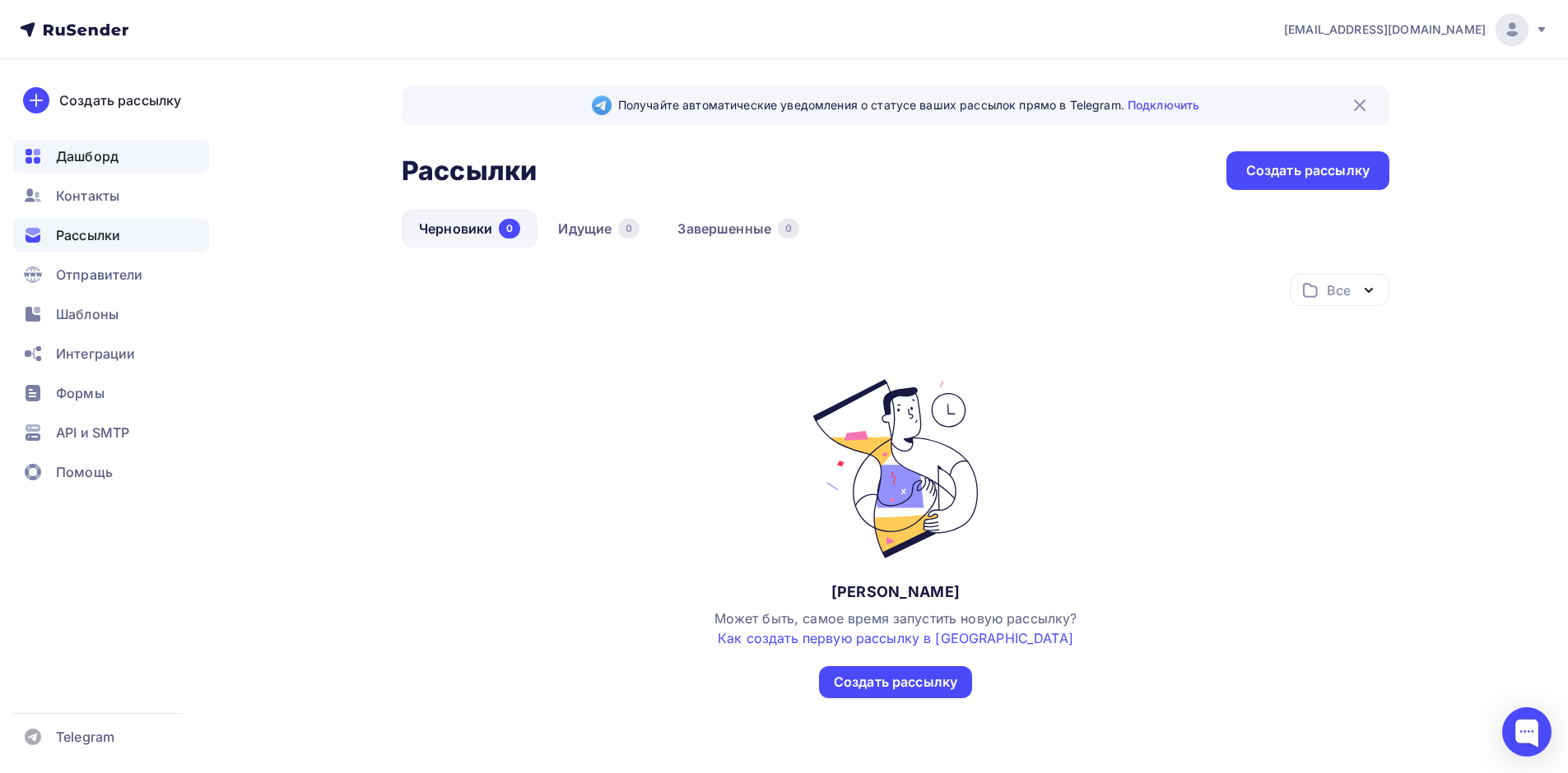
click at [91, 171] on div "Дашборд" at bounding box center [111, 157] width 196 height 33
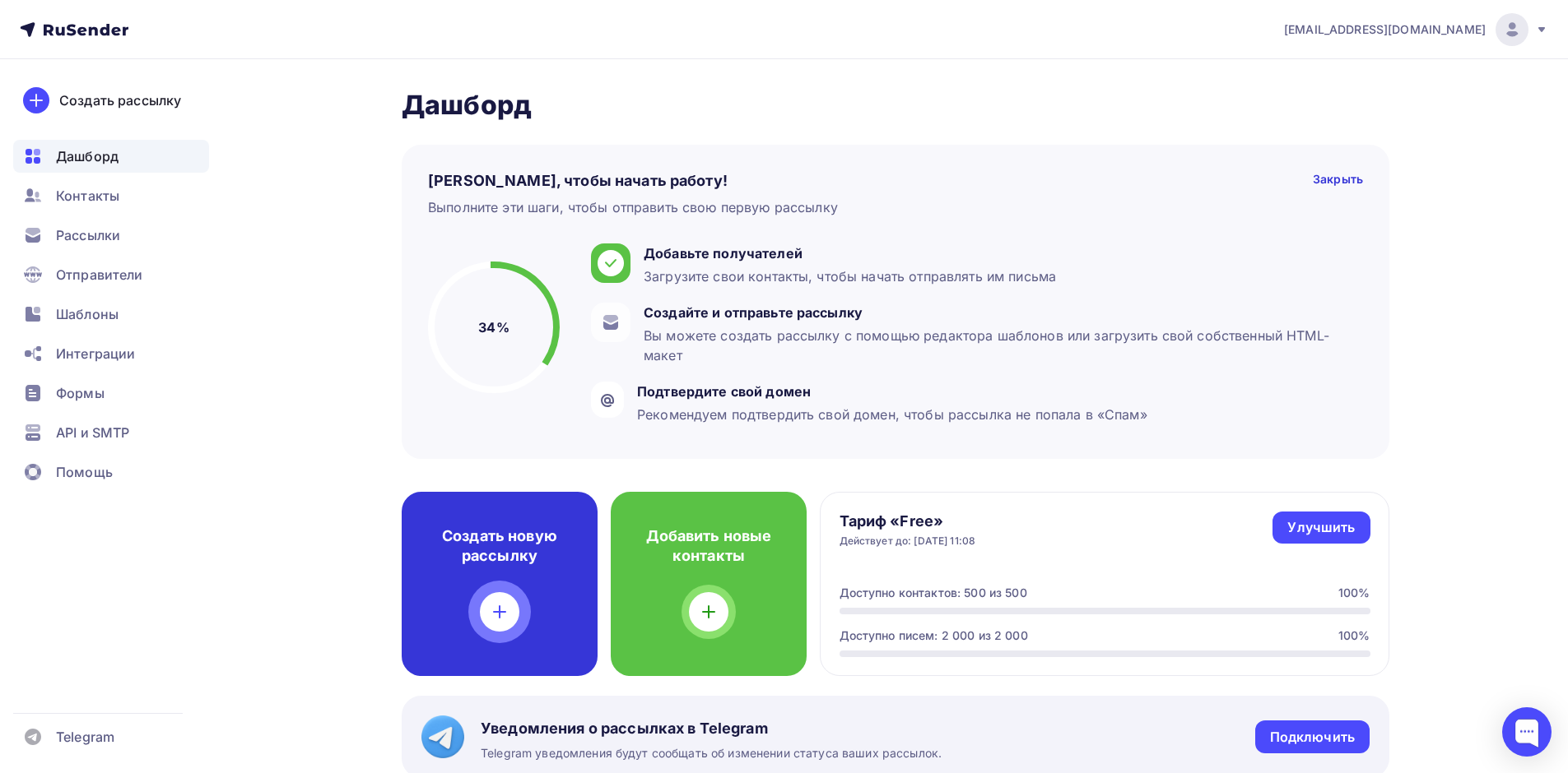
click at [507, 593] on div at bounding box center [499, 612] width 40 height 40
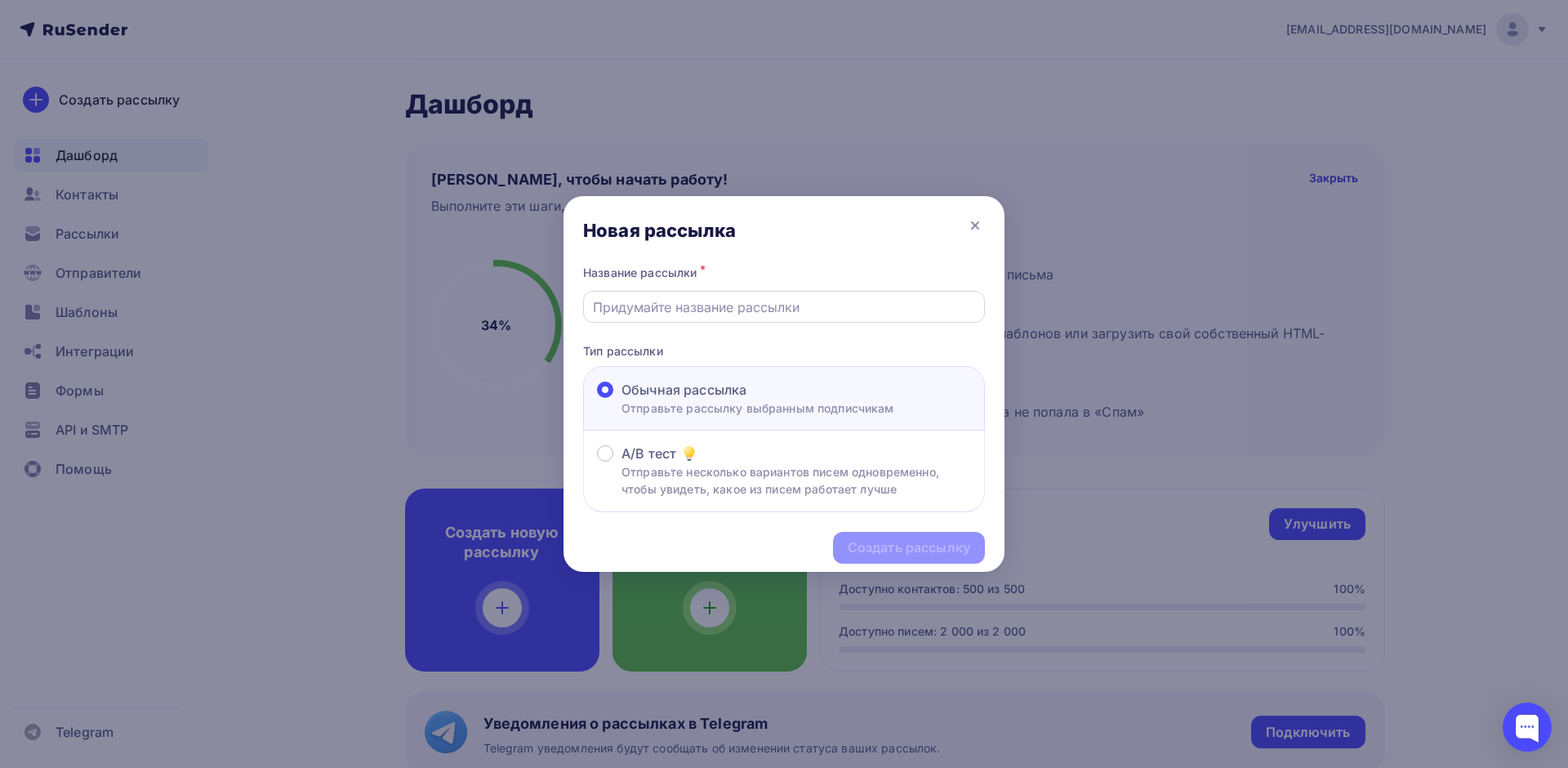
click at [766, 316] on input "text" at bounding box center [784, 307] width 383 height 19
type input "F"
type input "h"
type input "Манометры"
click at [898, 561] on div "Создать рассылку" at bounding box center [909, 547] width 152 height 32
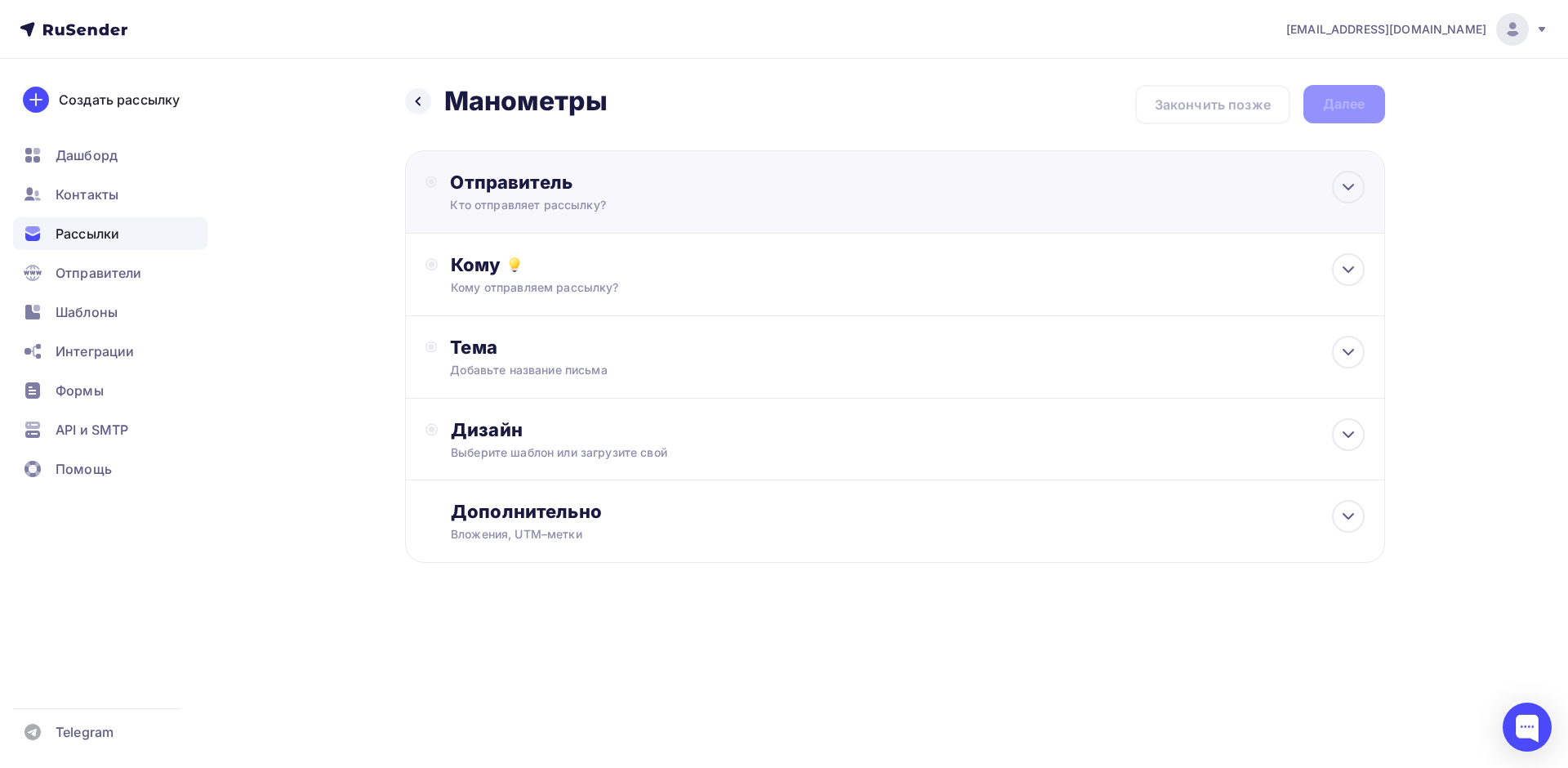
click at [557, 185] on div "Отправитель" at bounding box center [627, 182] width 354 height 23
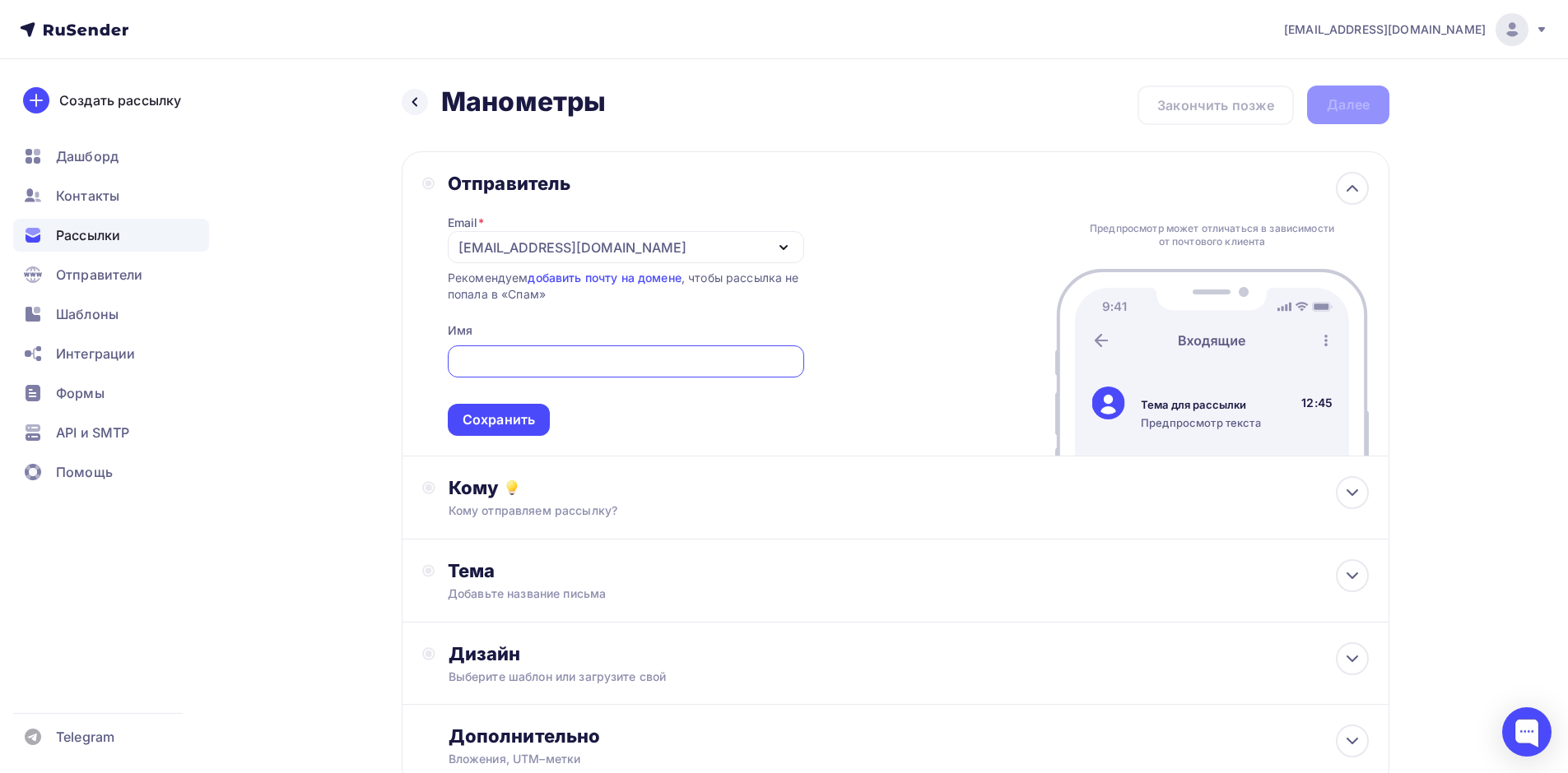
click at [609, 254] on div "[EMAIL_ADDRESS][DOMAIN_NAME]" at bounding box center [572, 247] width 228 height 19
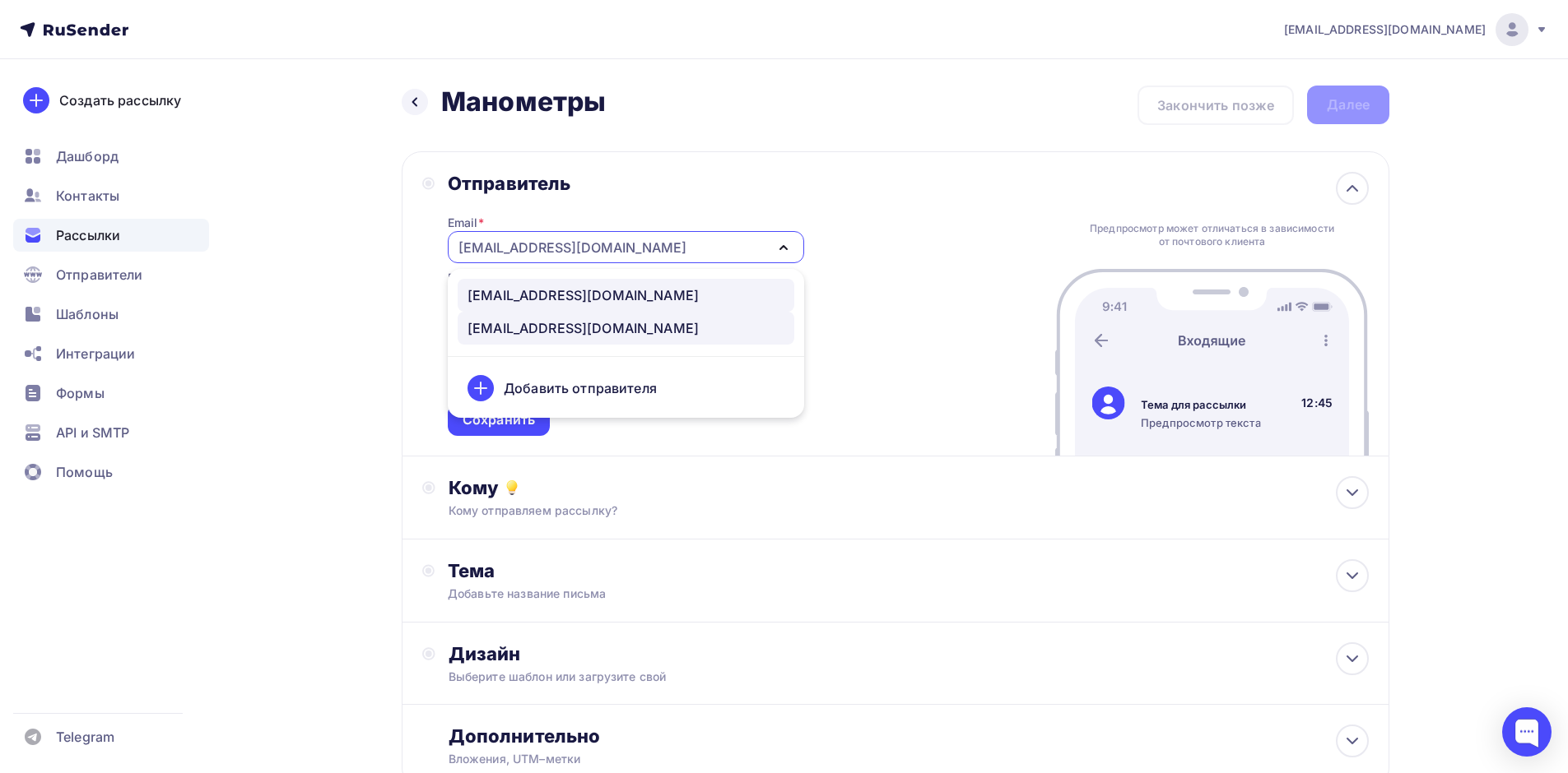
click at [573, 301] on div "[EMAIL_ADDRESS][DOMAIN_NAME]" at bounding box center [583, 295] width 231 height 19
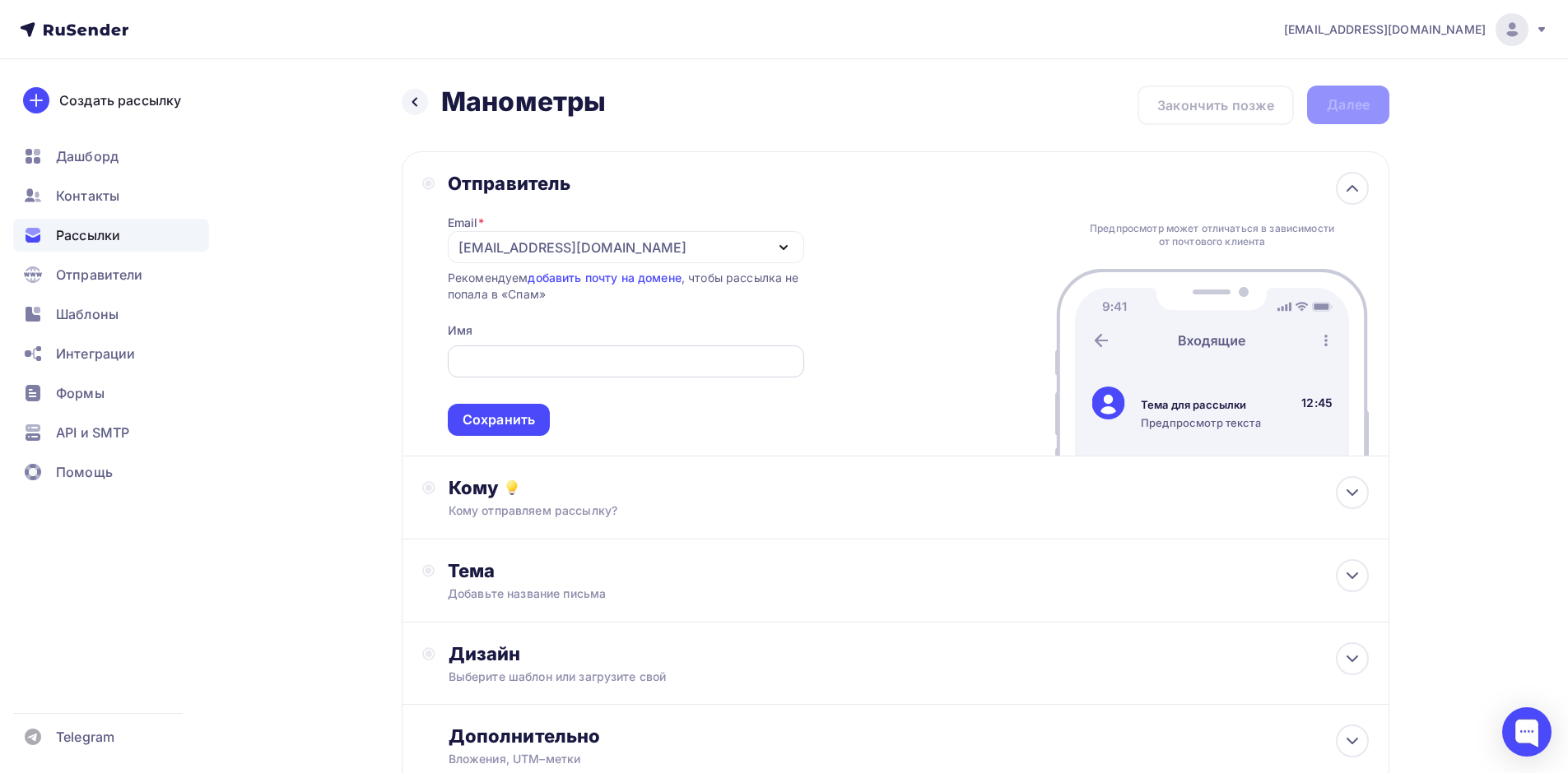
click at [611, 371] on input "text" at bounding box center [624, 361] width 337 height 19
type input "ООО "ПЕНЗАПРОМАРМАТУРА""
click at [535, 413] on div "Сохранить" at bounding box center [499, 419] width 102 height 32
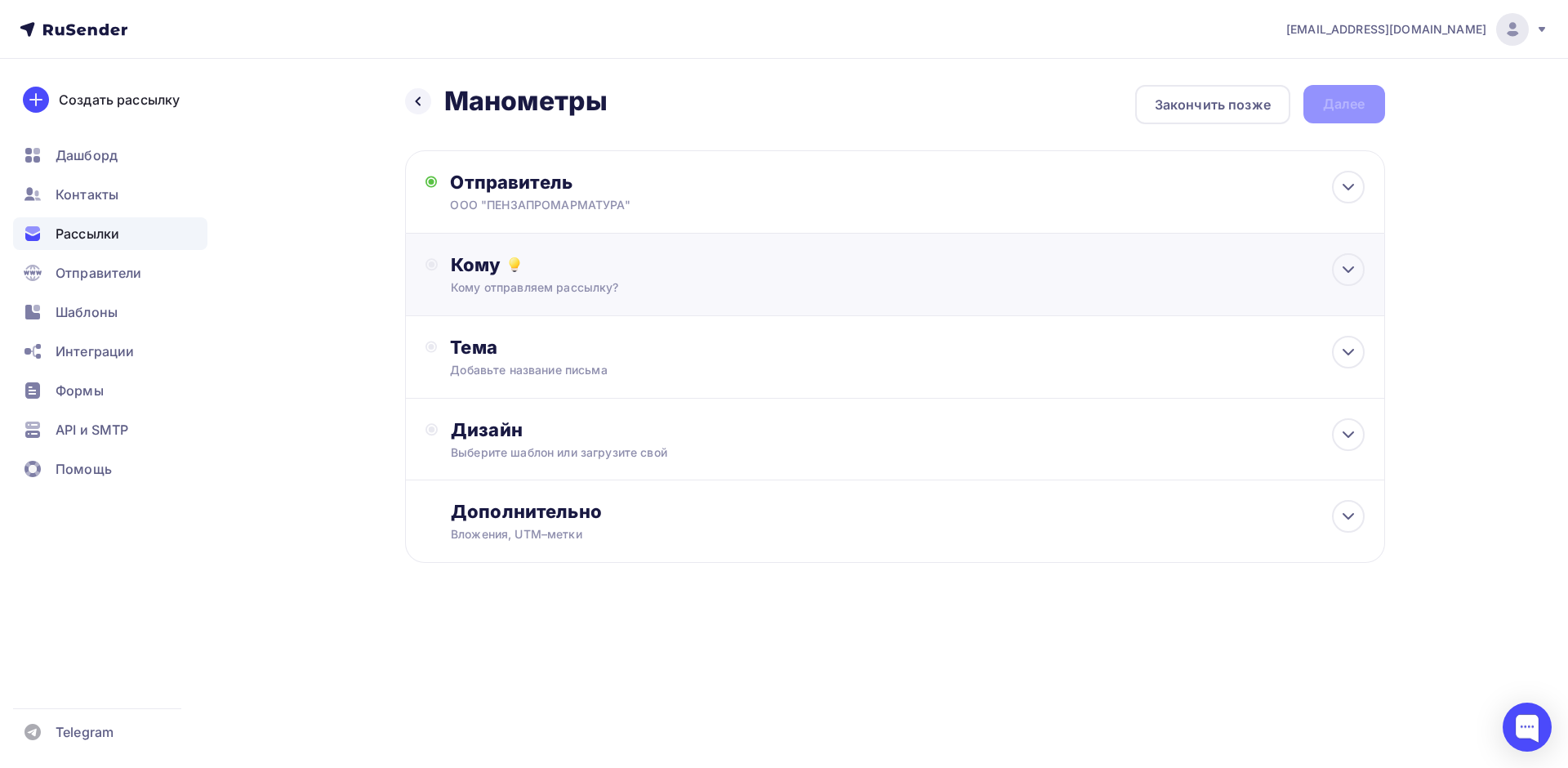
click at [624, 293] on div "Кому отправляем рассылку?" at bounding box center [862, 287] width 822 height 16
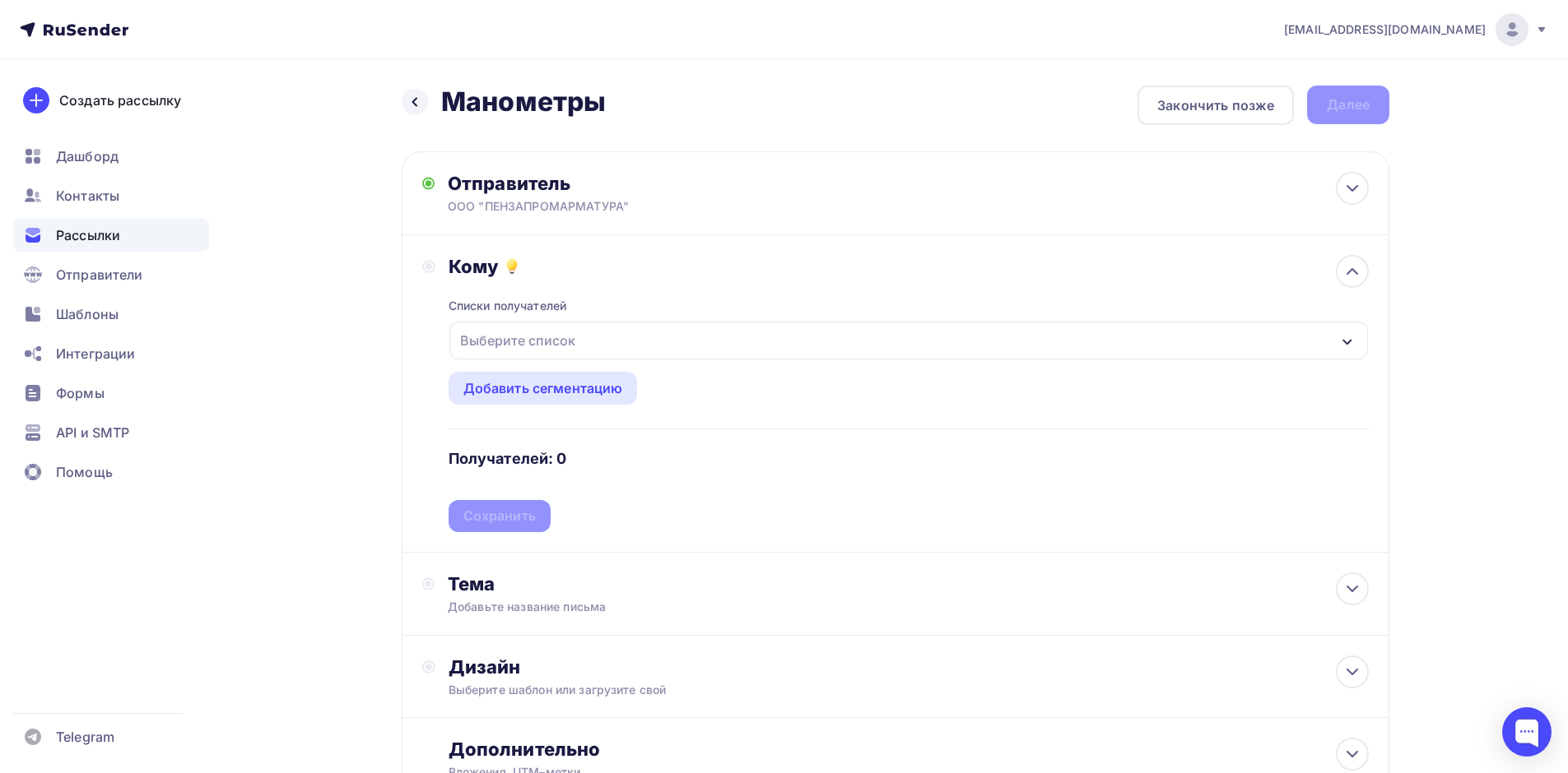
click at [732, 336] on div "Выберите список" at bounding box center [909, 340] width 918 height 38
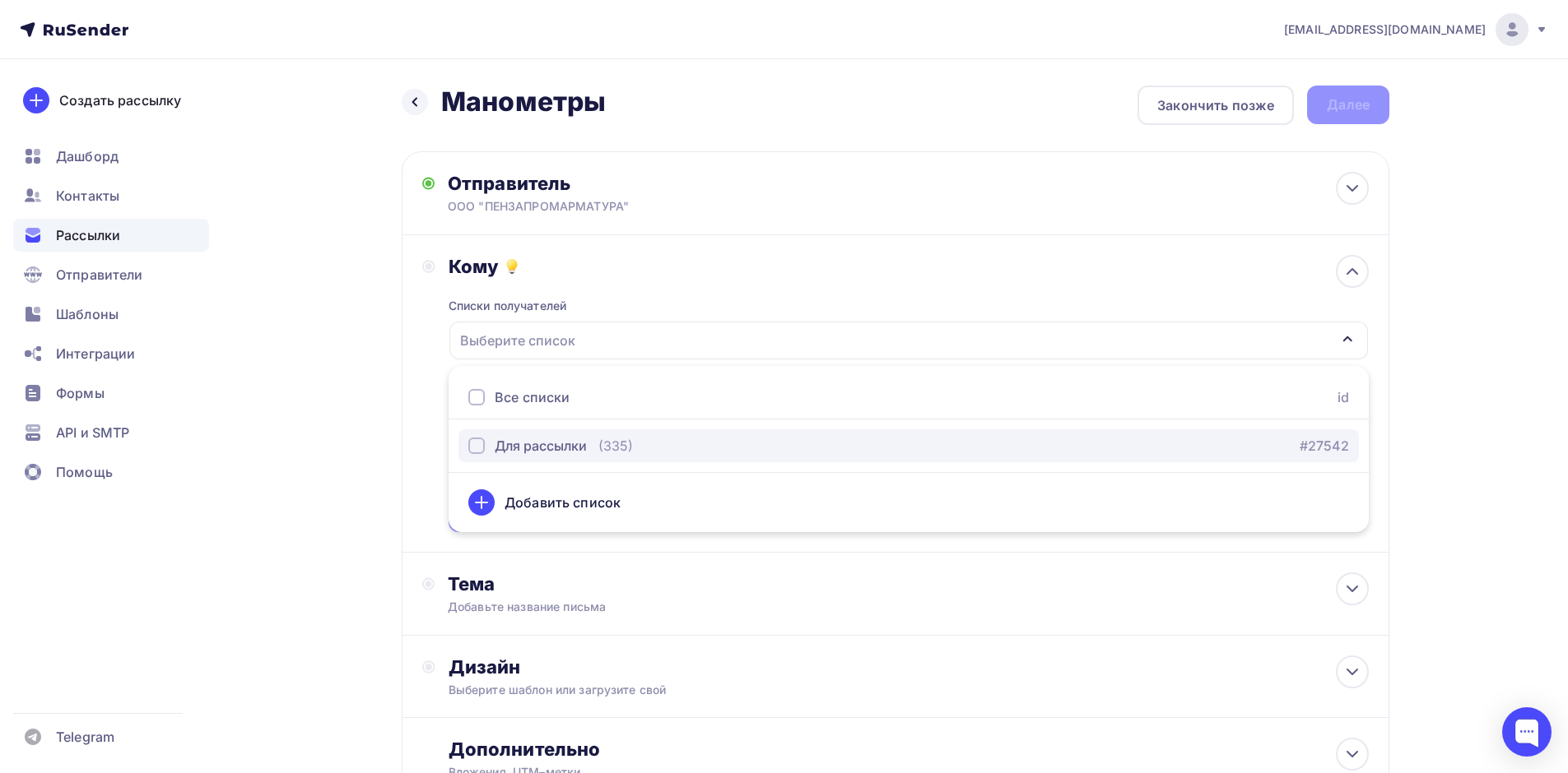
click at [476, 443] on div "button" at bounding box center [476, 445] width 16 height 16
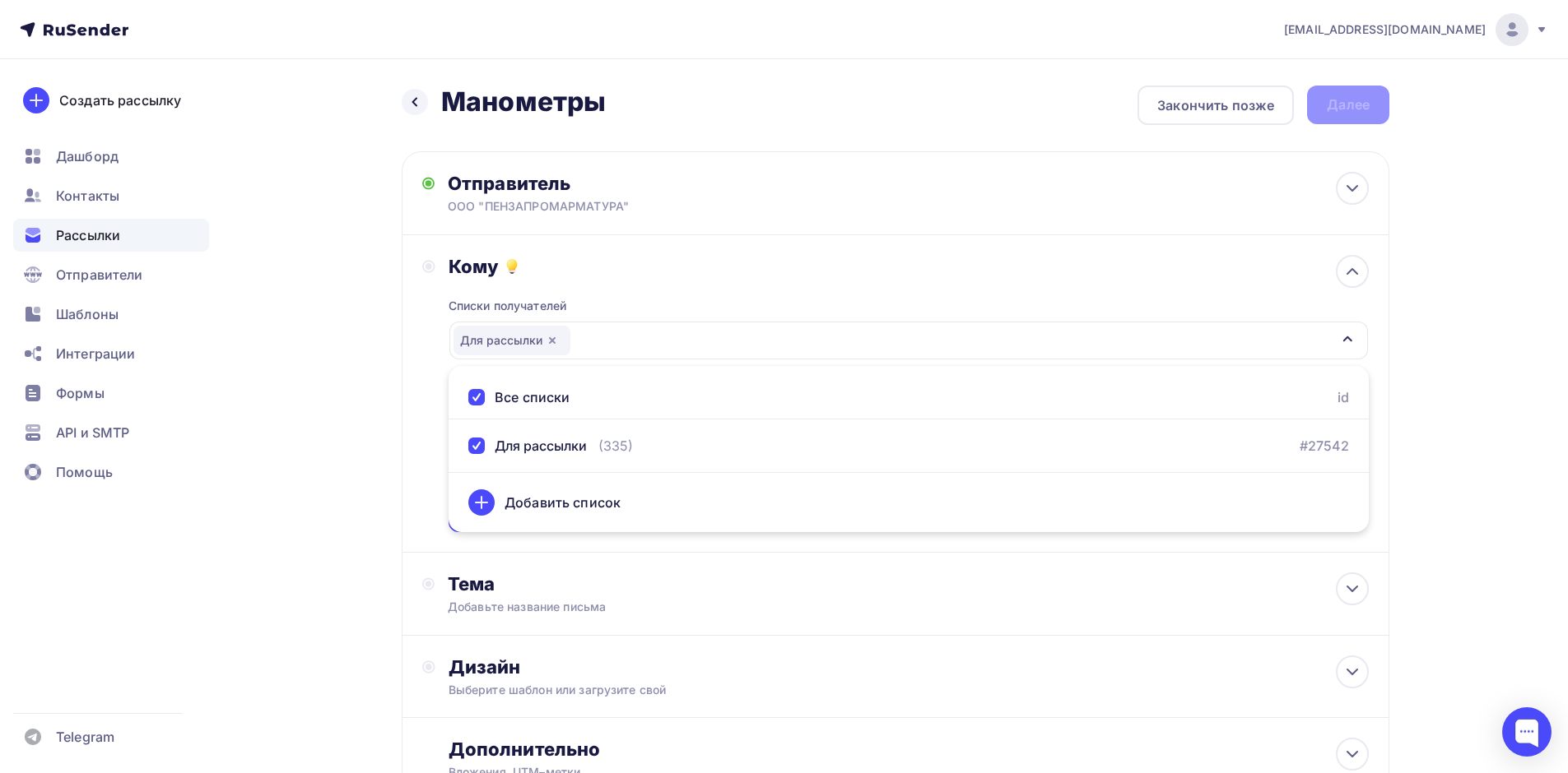
click at [755, 547] on div "Кому Списки получателей Для рассылки Все списки id Для рассылки (335) #27542 До…" at bounding box center [894, 393] width 987 height 318
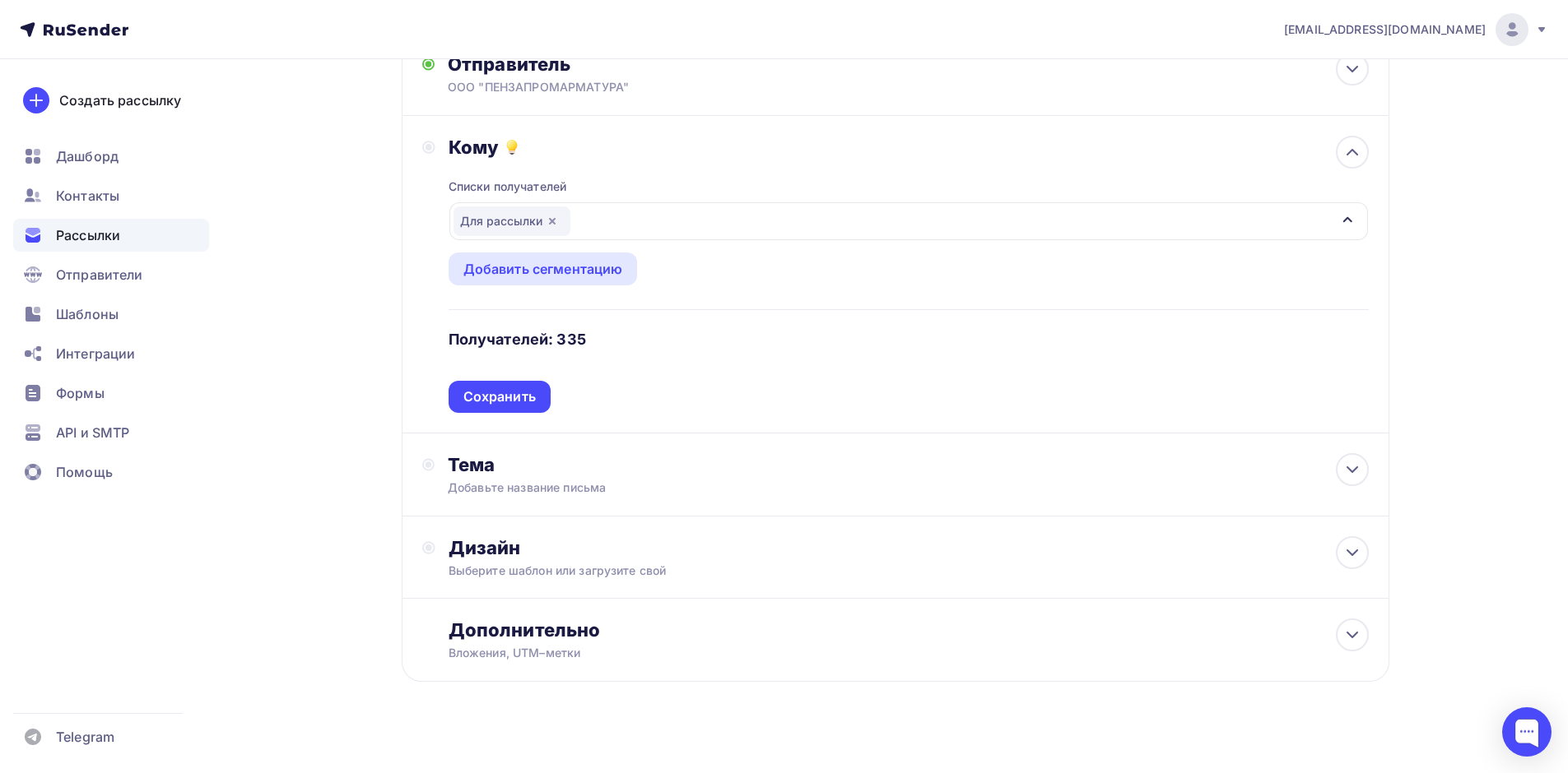
scroll to position [134, 0]
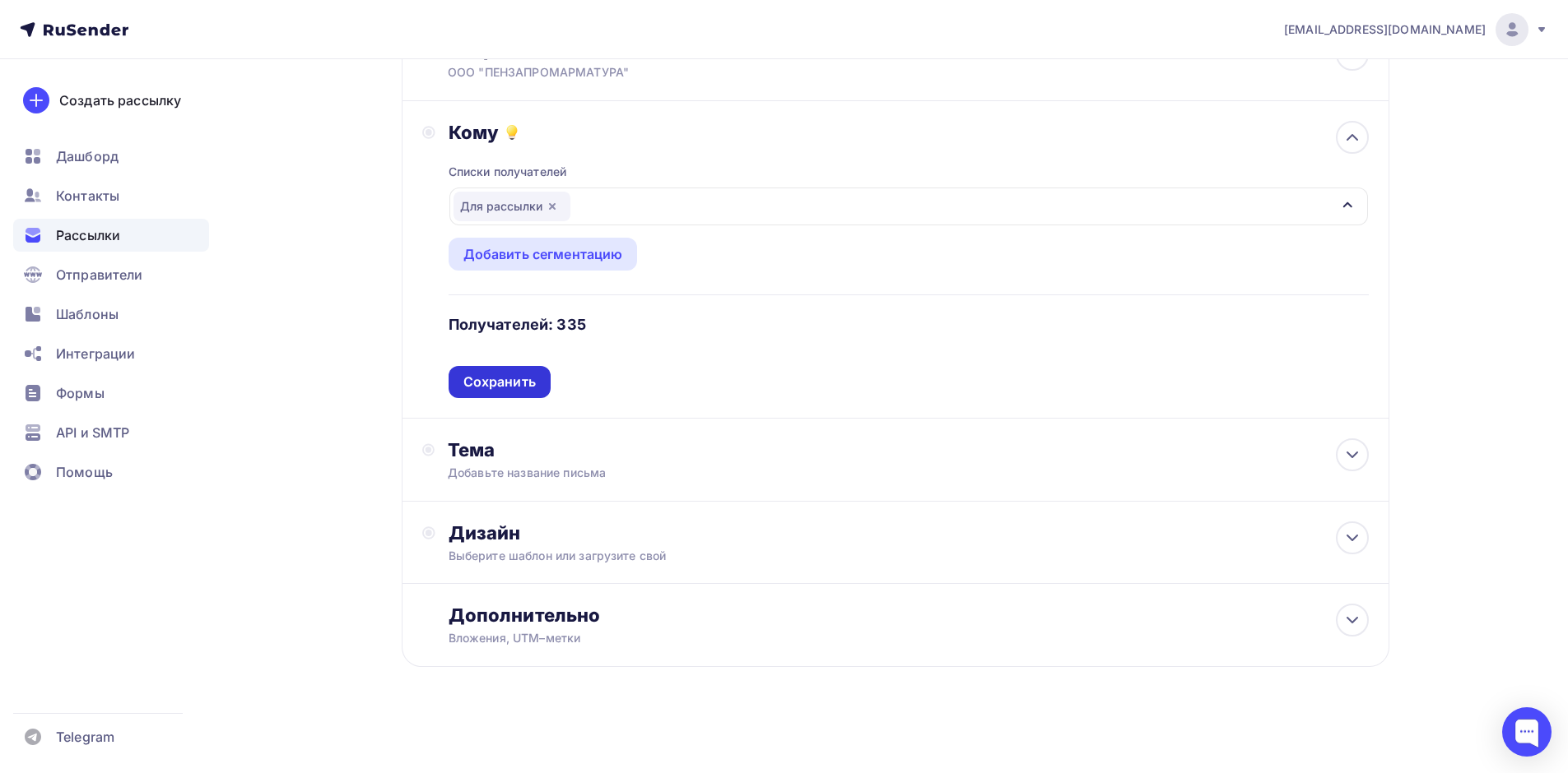
drag, startPoint x: 511, startPoint y: 362, endPoint x: 511, endPoint y: 373, distance: 11.0
click at [511, 362] on div "Списки получателей Для рассылки Все списки id Для рассылки (335) #27542 Добавит…" at bounding box center [909, 271] width 920 height 254
click at [508, 382] on div "Сохранить" at bounding box center [499, 383] width 73 height 19
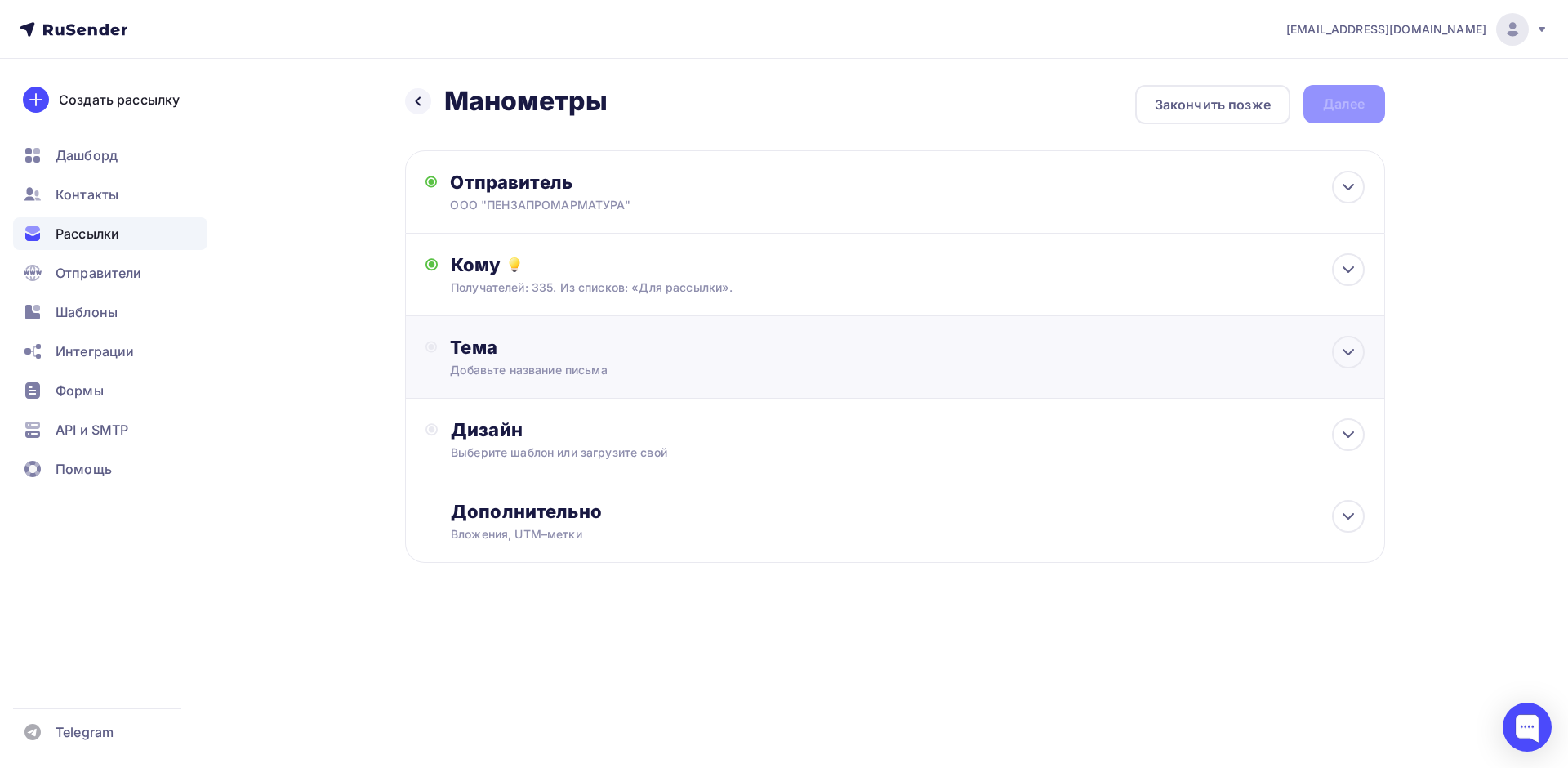
click at [590, 385] on div "Тема Добавьте название письма Тема * Рекомендуем использовать не более 150 симв…" at bounding box center [894, 357] width 980 height 83
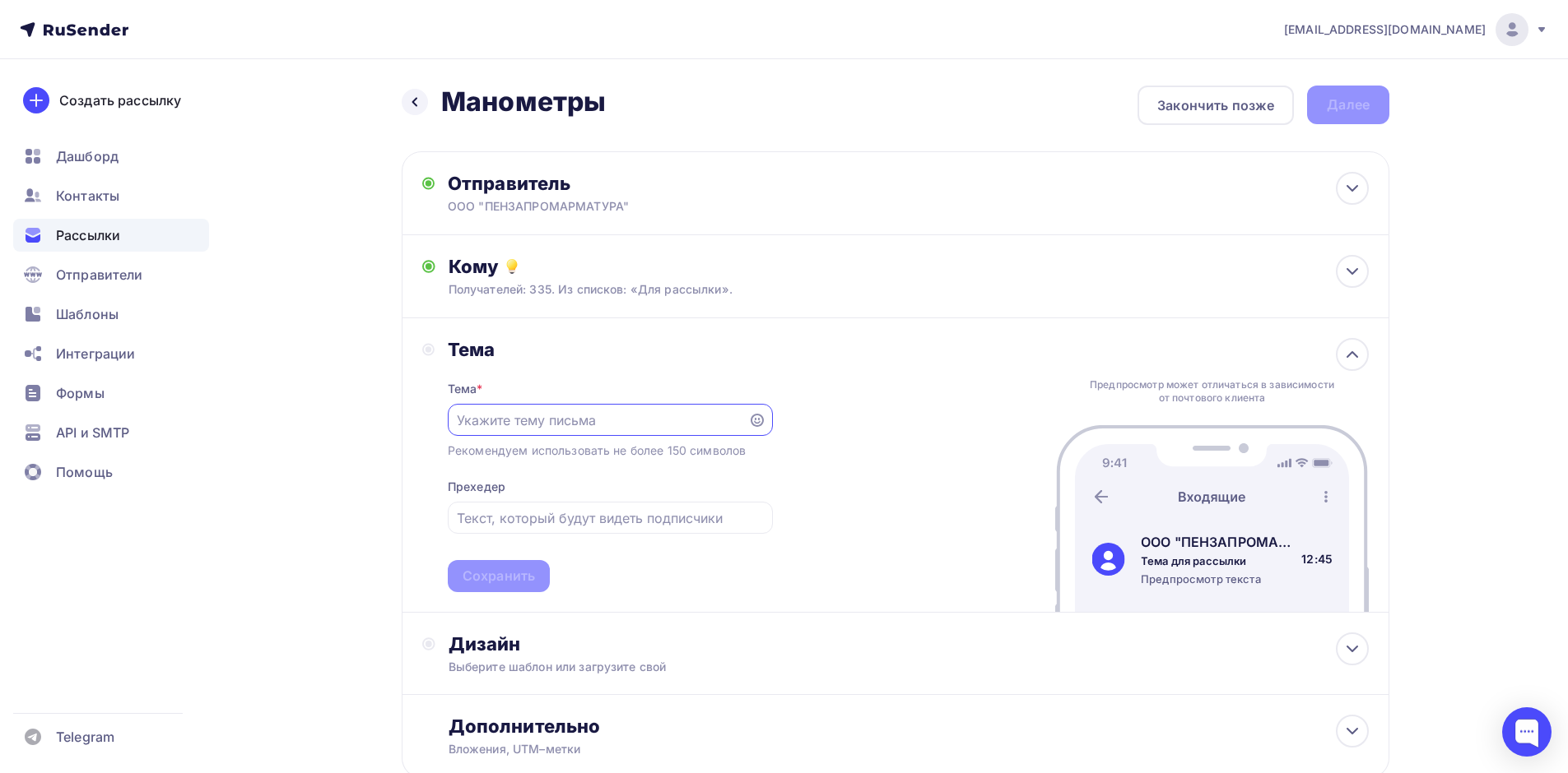
paste input "Манометры КИПИКА МТ-100"
type input "Манометры КИПИКА МТ-100"
click at [487, 580] on div "Сохранить" at bounding box center [498, 576] width 73 height 19
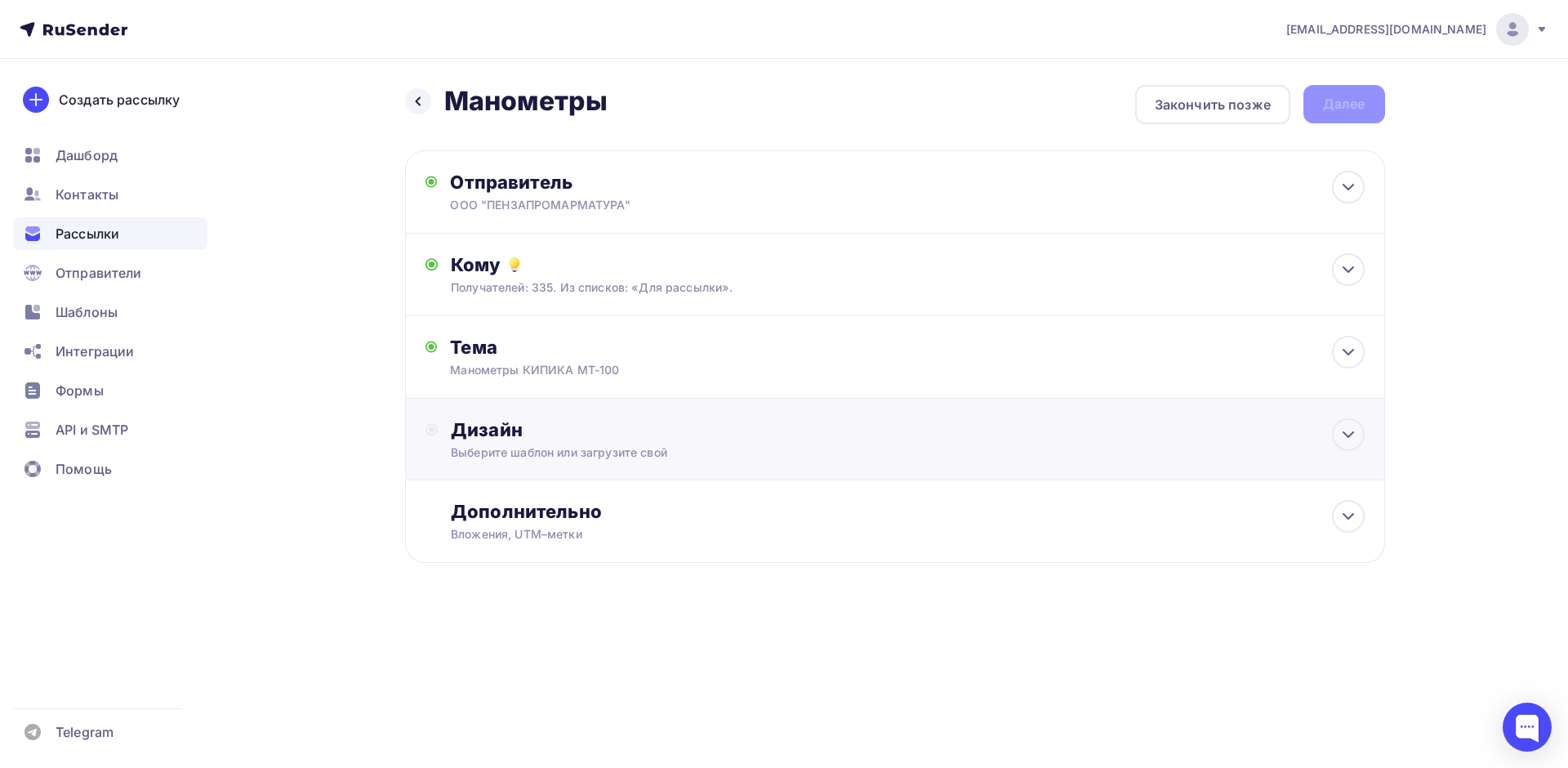
click at [500, 446] on div "Выберите шаблон или загрузите свой" at bounding box center [862, 452] width 822 height 16
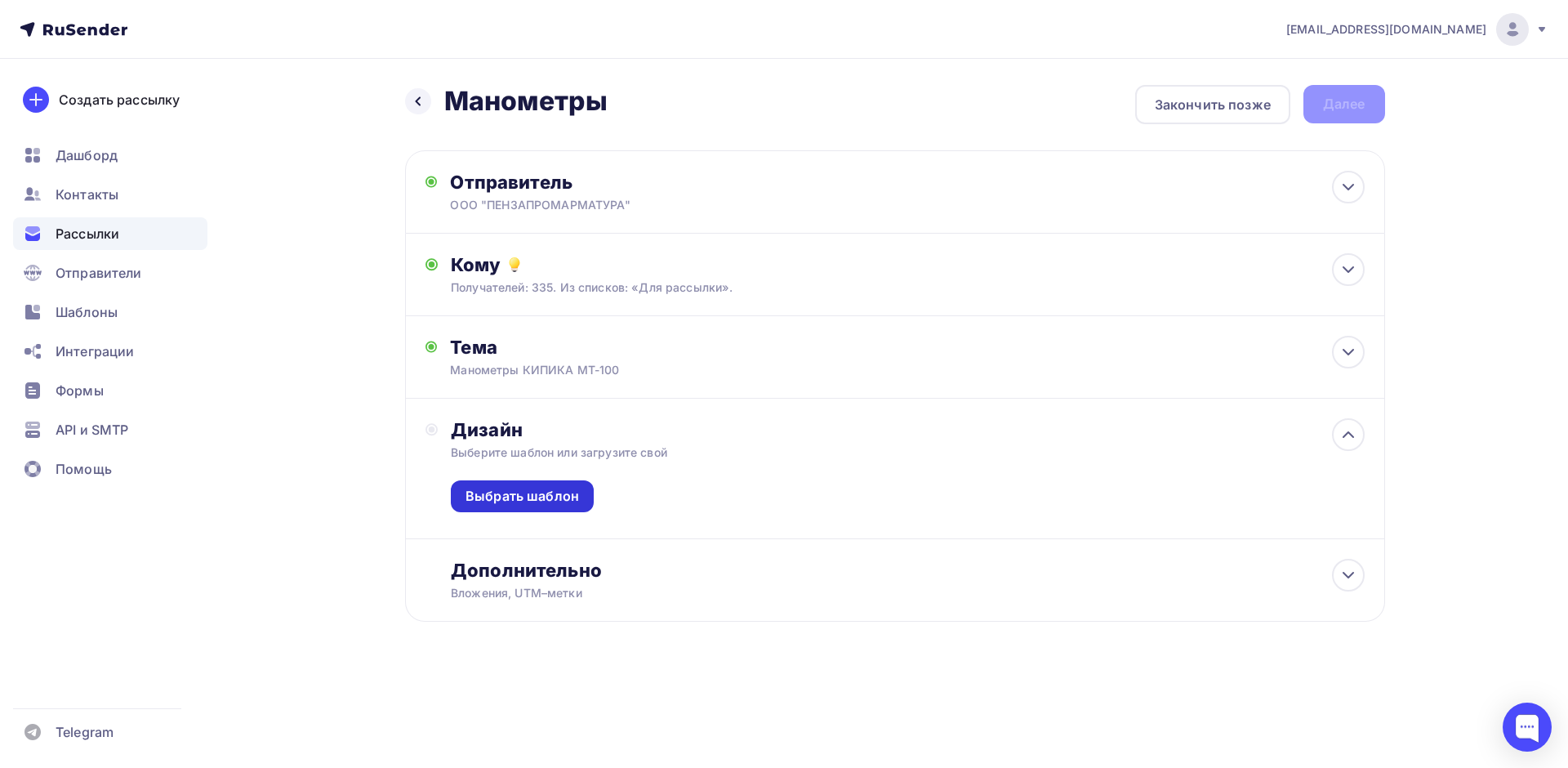
click at [547, 491] on div "Выбрать шаблон" at bounding box center [522, 496] width 113 height 19
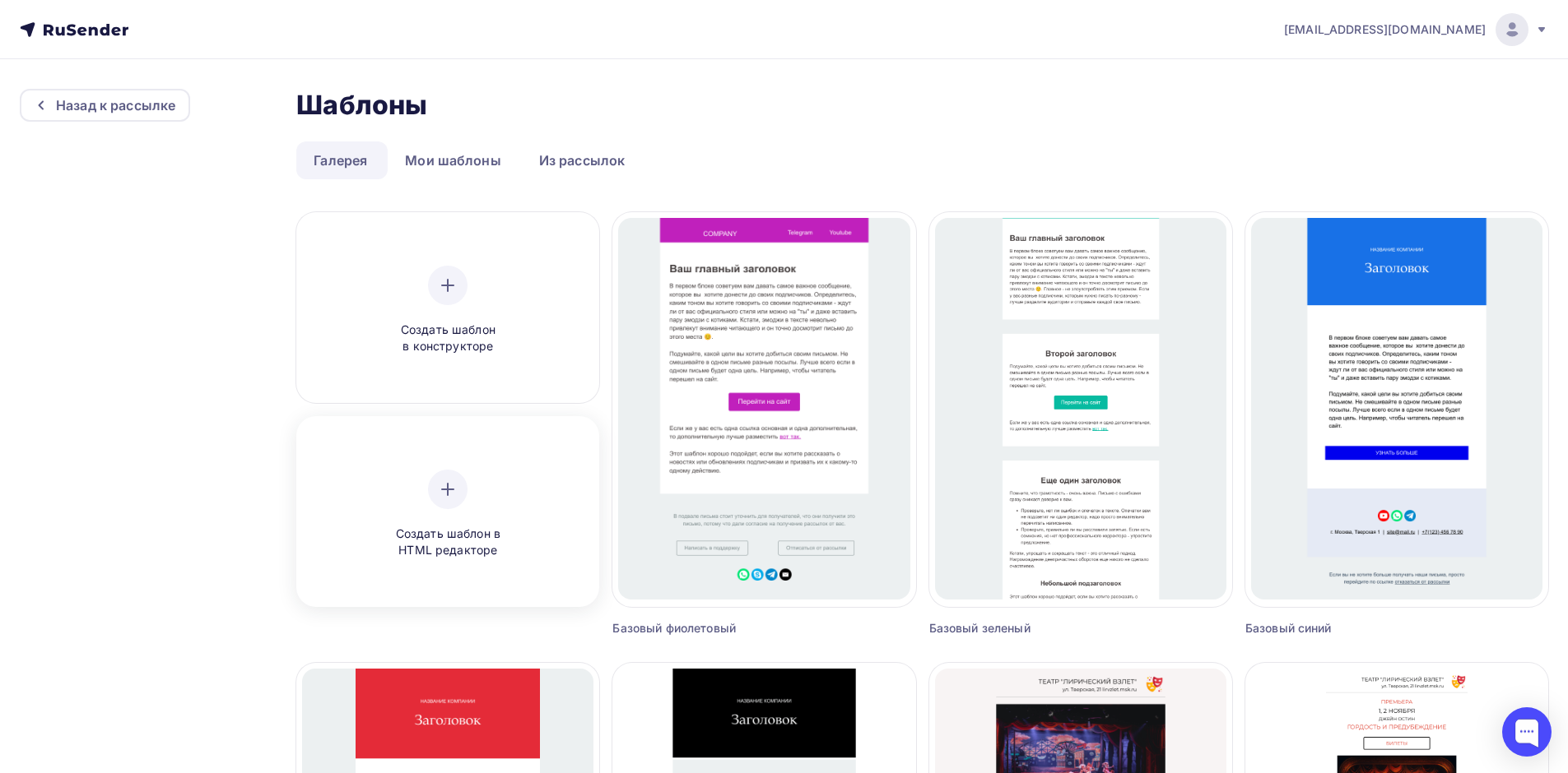
click at [434, 564] on div "Создать шаблон в HTML редакторе" at bounding box center [447, 514] width 291 height 185
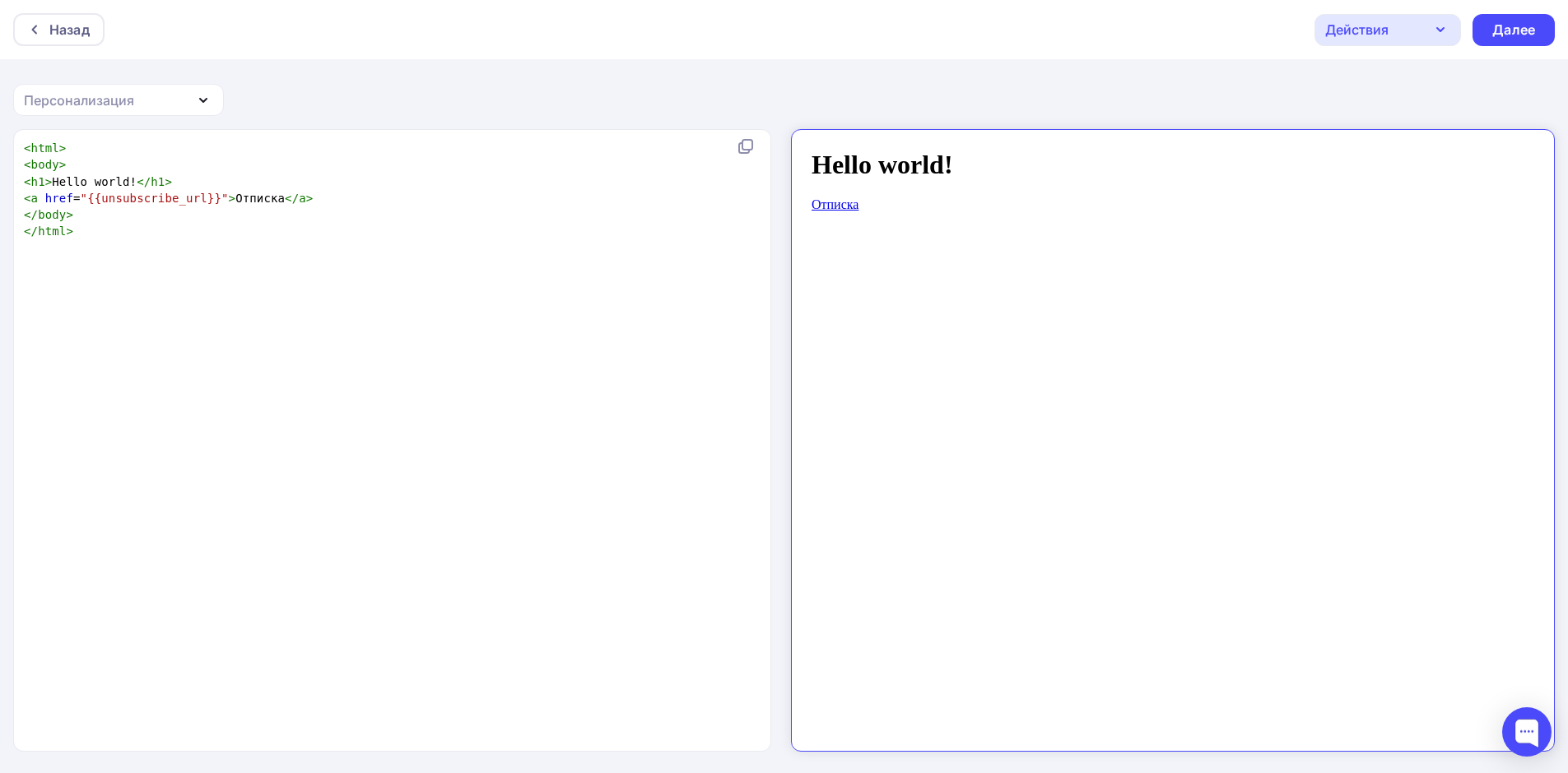
click at [1431, 30] on icon "button" at bounding box center [1439, 29] width 19 height 19
click at [1416, 28] on div "Действия" at bounding box center [1387, 29] width 147 height 32
click at [47, 28] on div at bounding box center [39, 30] width 21 height 14
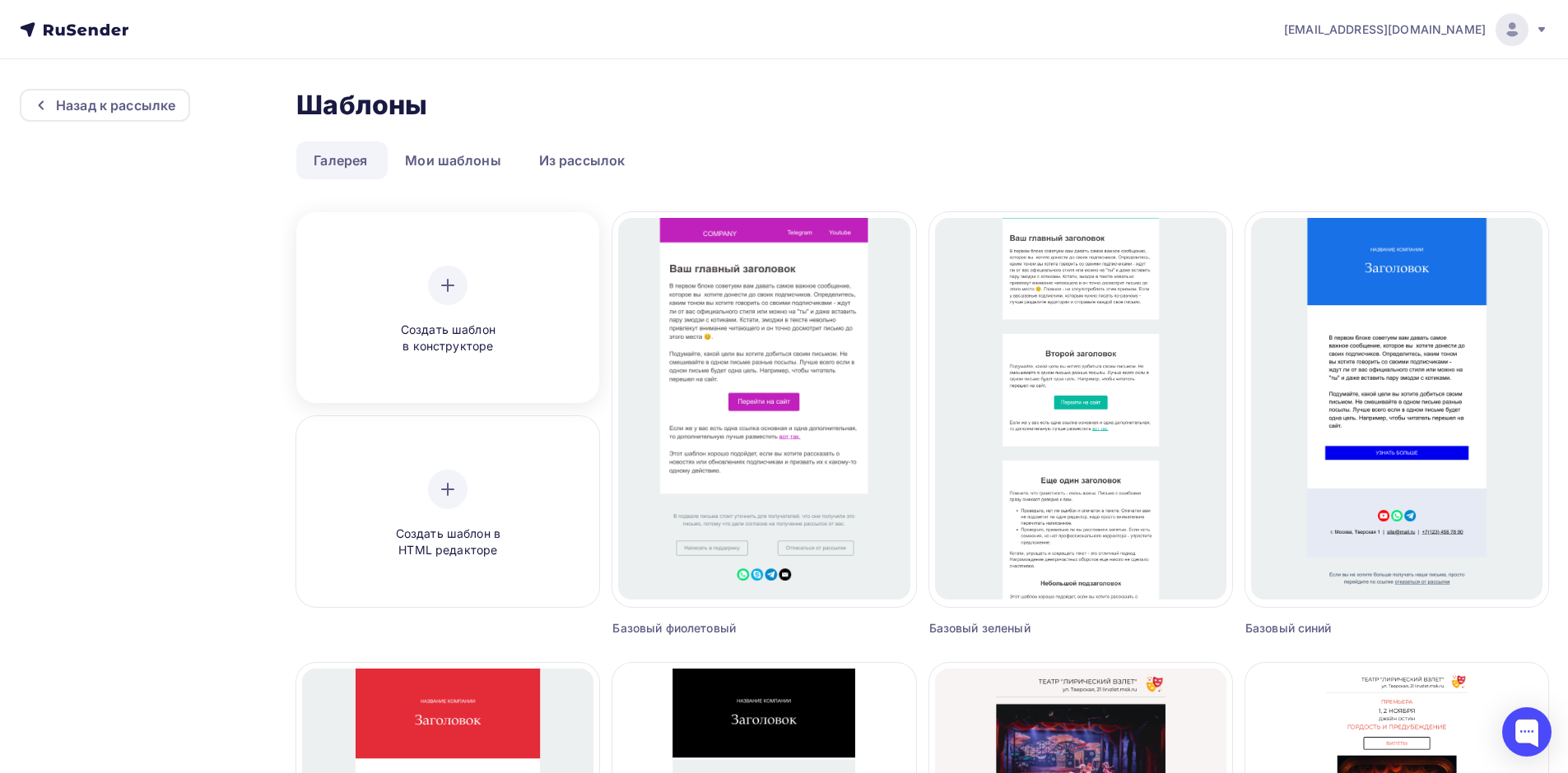
click at [481, 272] on div "Создать шаблон в конструкторе" at bounding box center [448, 310] width 157 height 90
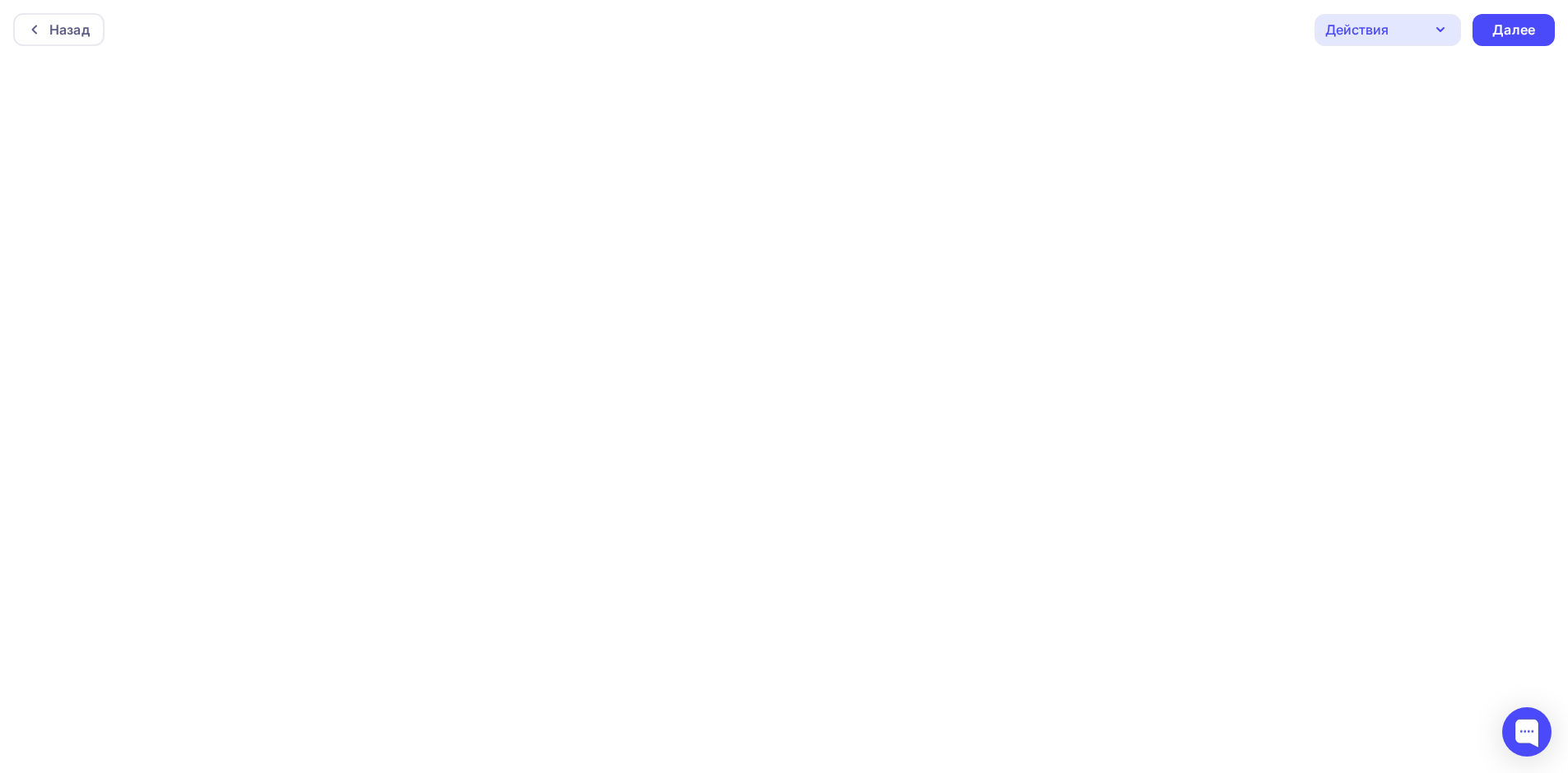
click at [1387, 25] on div "Действия" at bounding box center [1356, 29] width 64 height 19
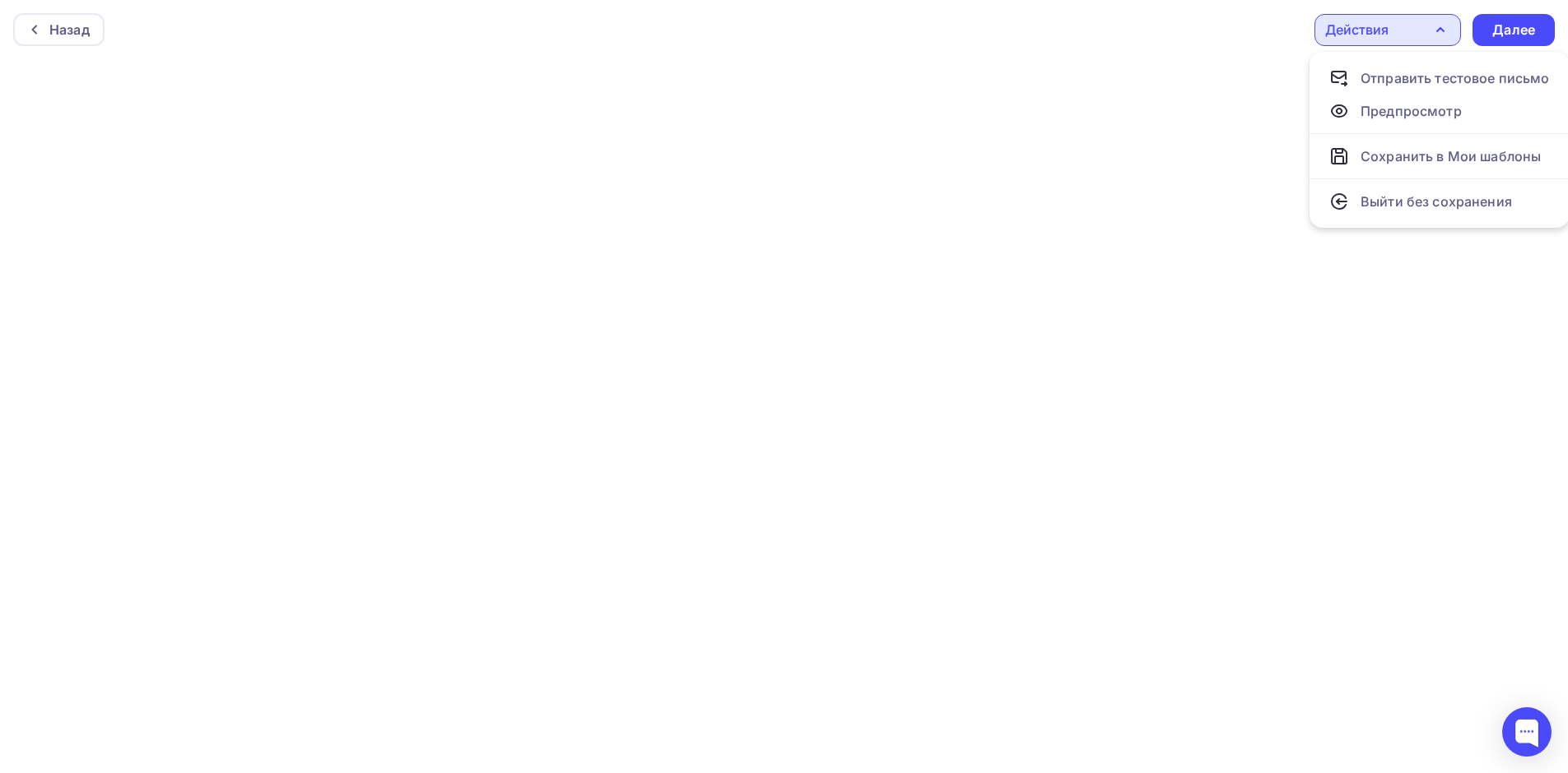
click at [1366, 16] on div "Действия" at bounding box center [1387, 29] width 147 height 32
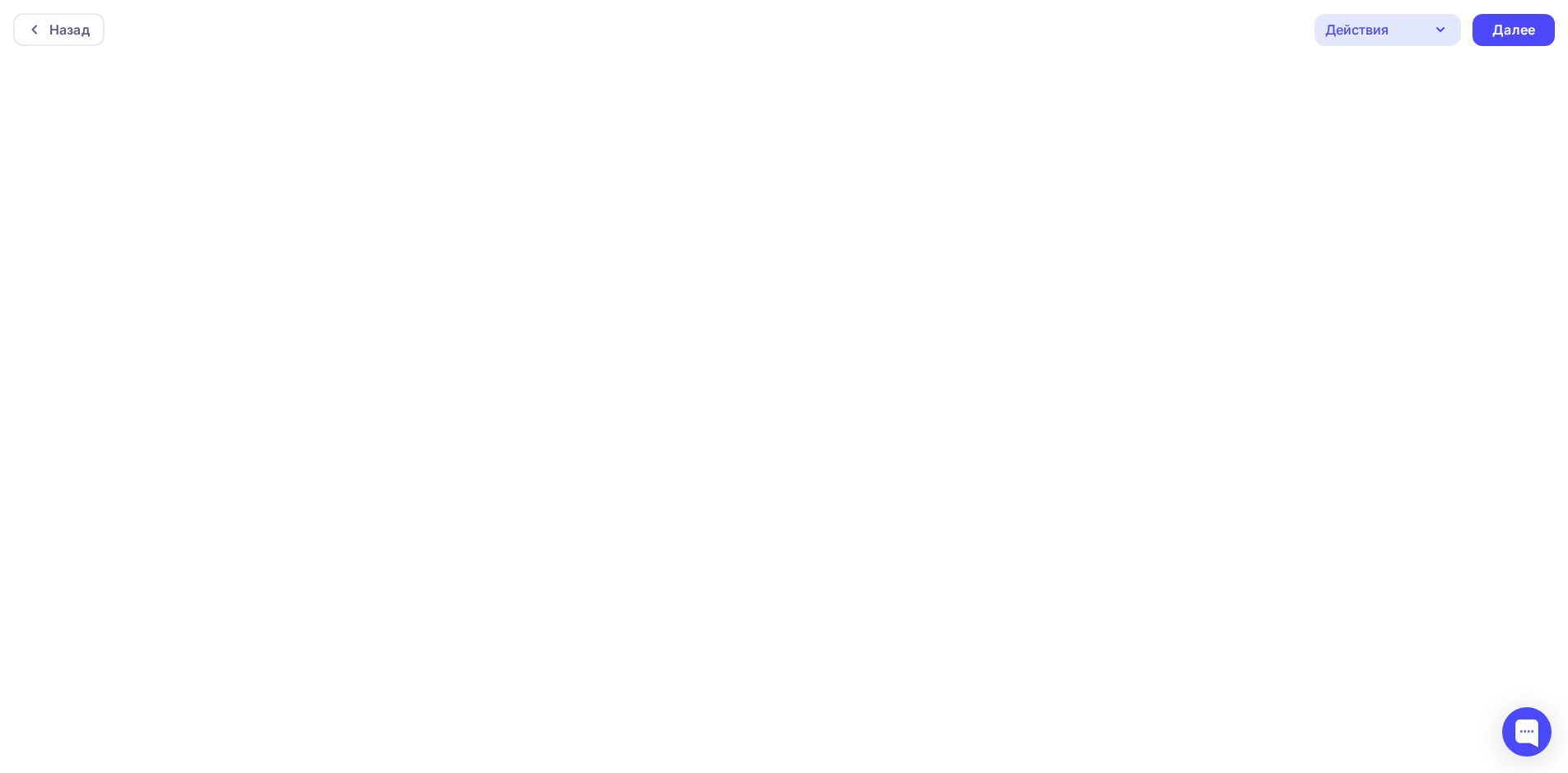
click at [1363, 21] on div "Действия" at bounding box center [1356, 29] width 64 height 19
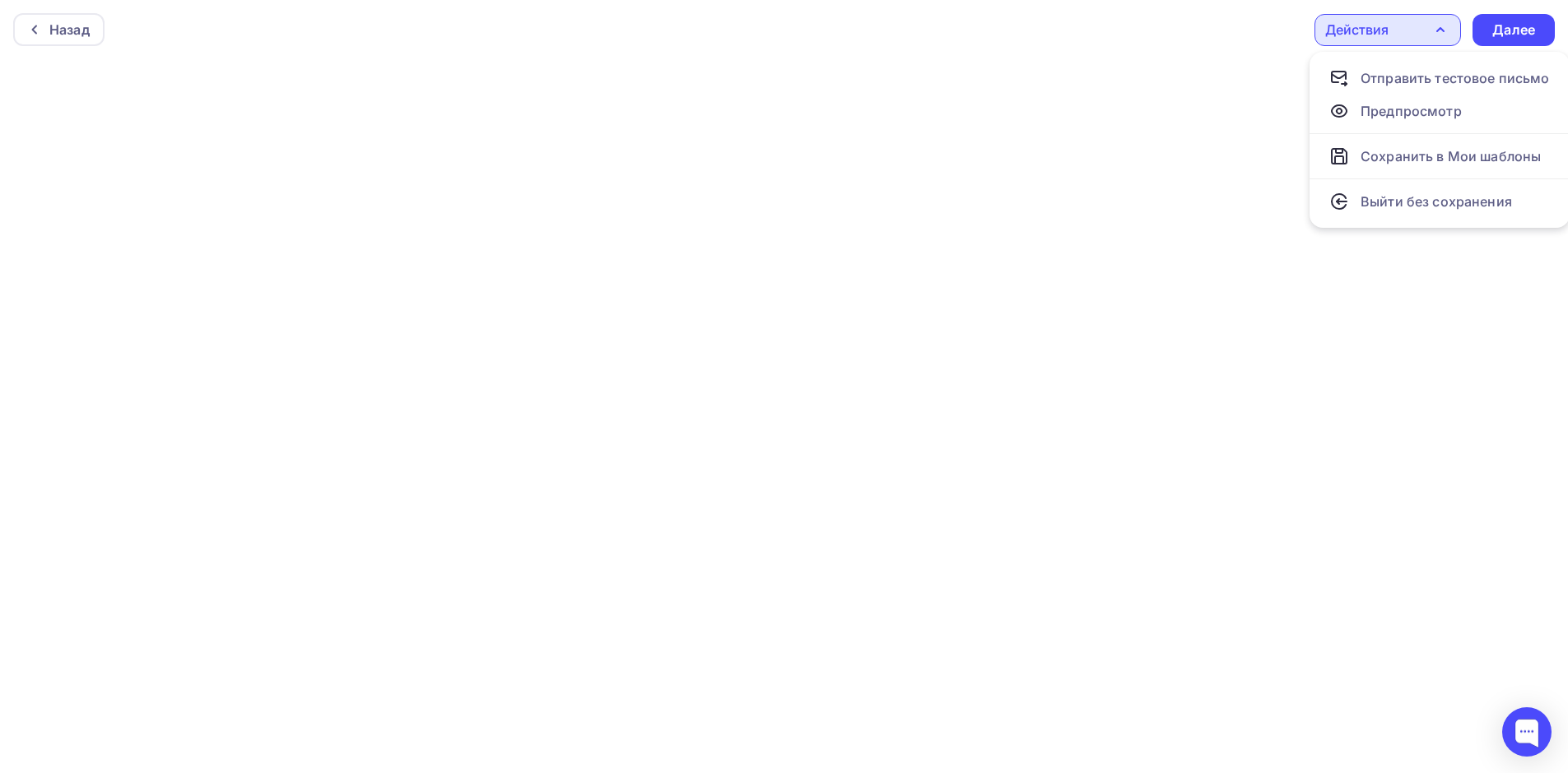
click at [1363, 24] on div "Действия" at bounding box center [1356, 29] width 64 height 19
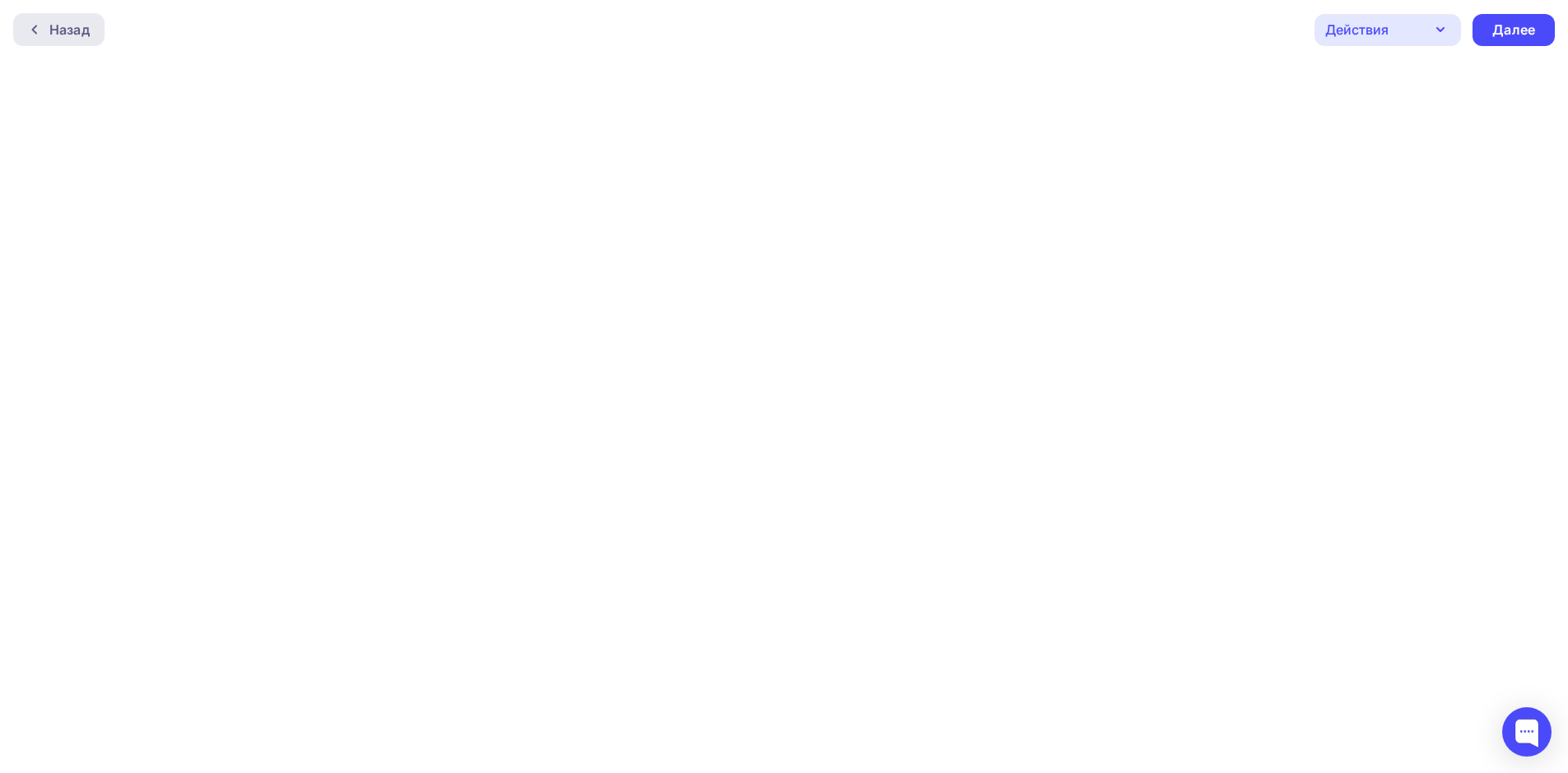
click at [80, 14] on div "Назад" at bounding box center [59, 30] width 91 height 33
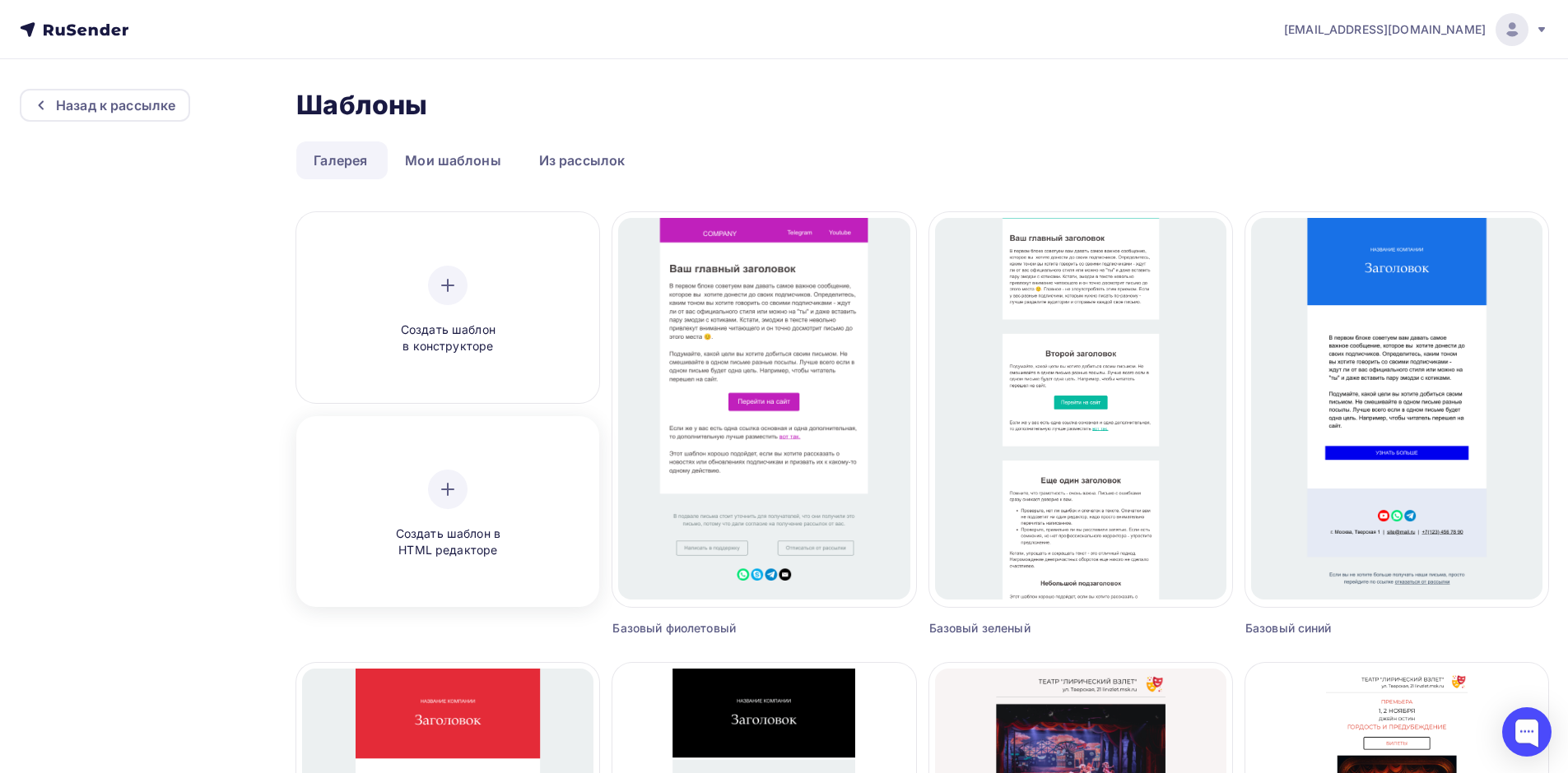
click at [466, 534] on span "Создать шаблон в HTML редакторе" at bounding box center [448, 542] width 157 height 34
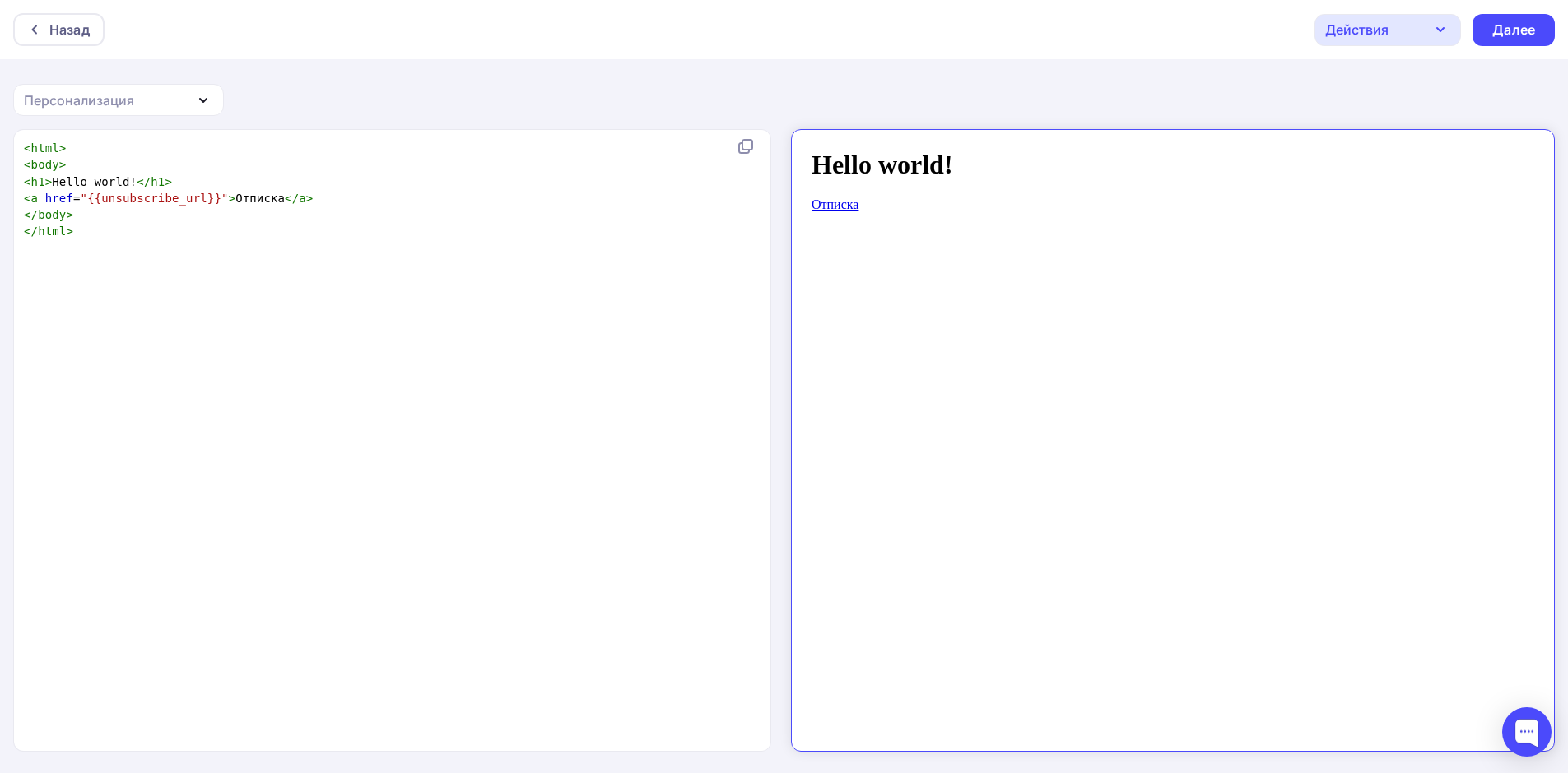
click at [170, 342] on div "xxxxxxxxxx < html > < body > < h1 > Hello world! </ h1 > < a href = "{{unsubscr…" at bounding box center [409, 461] width 777 height 649
type textarea "<html> <body> <h1>Hello world!</h1> <a href="{{unsubscribe_url}}">Отписка</a> <…"
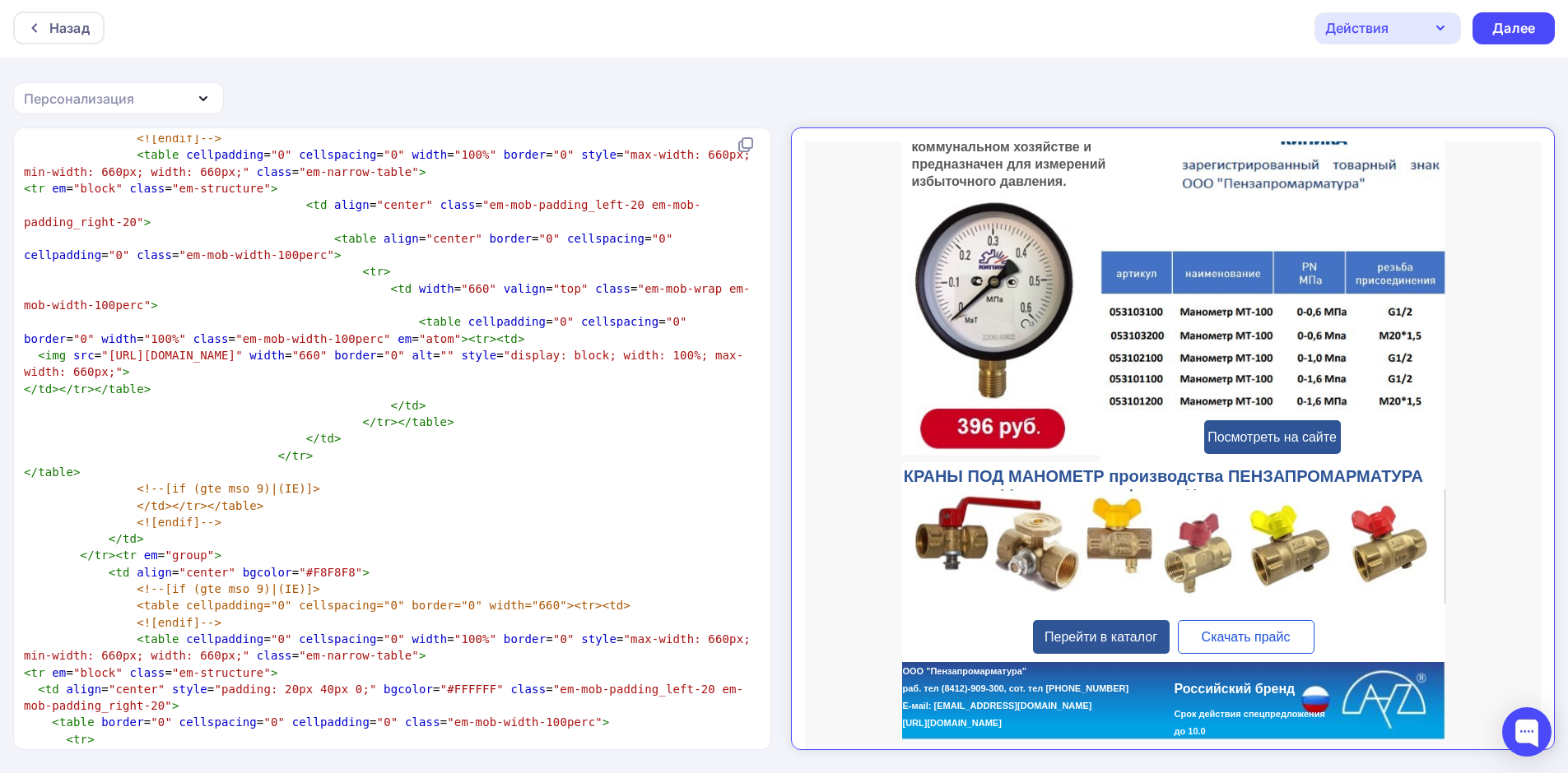
scroll to position [2386, 0]
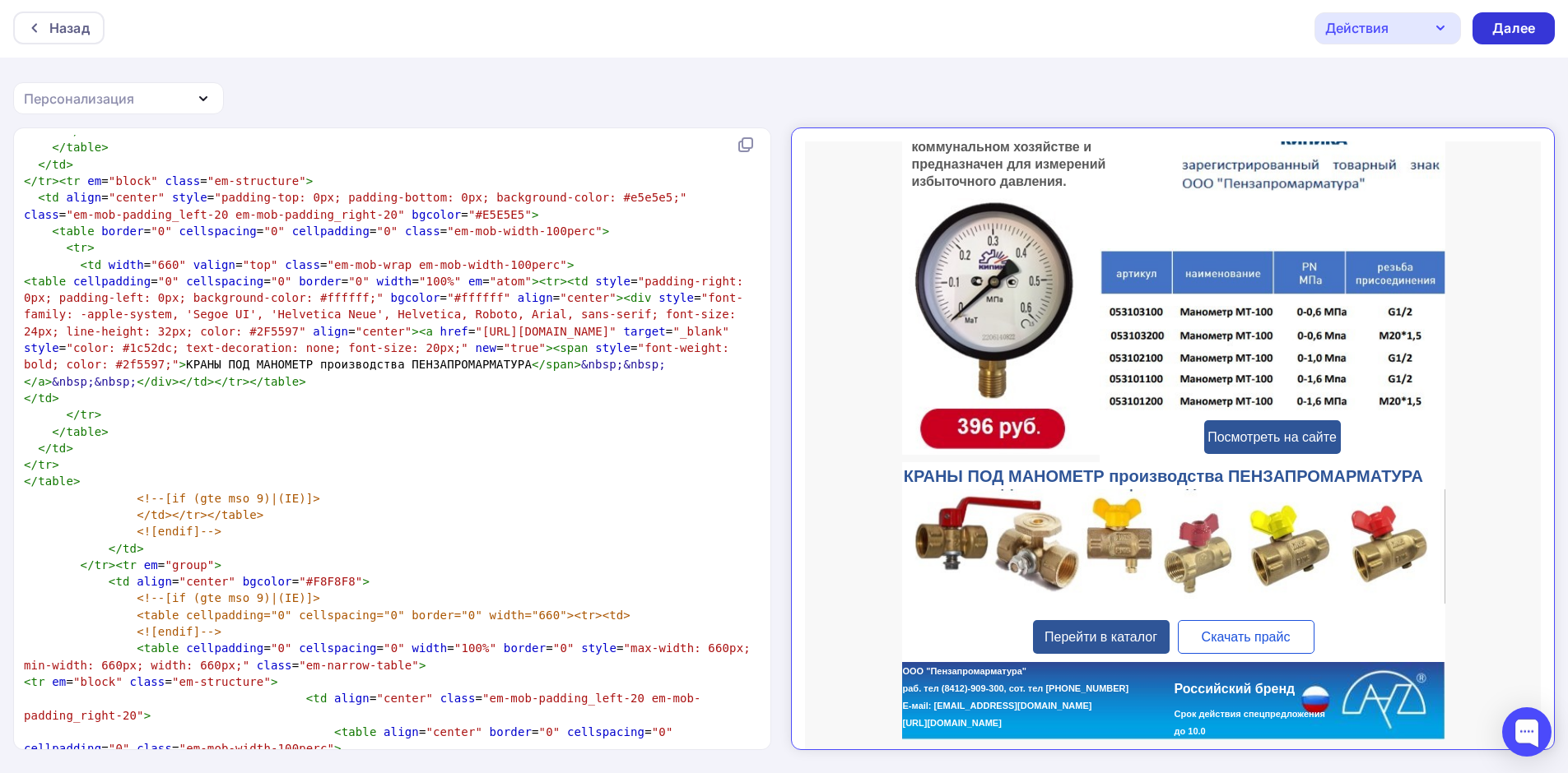
click at [1501, 25] on div "Далее" at bounding box center [1513, 29] width 43 height 19
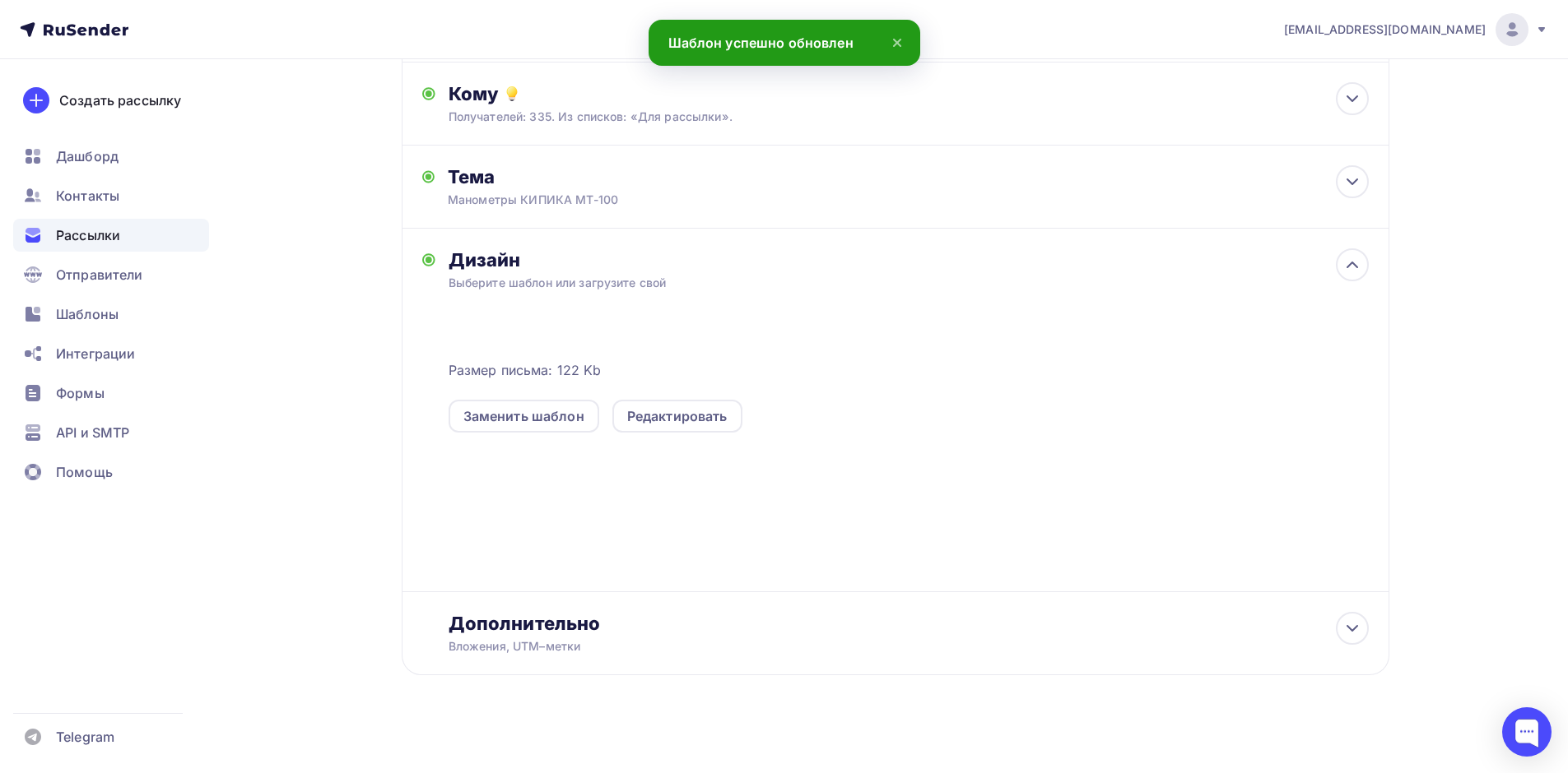
scroll to position [181, 0]
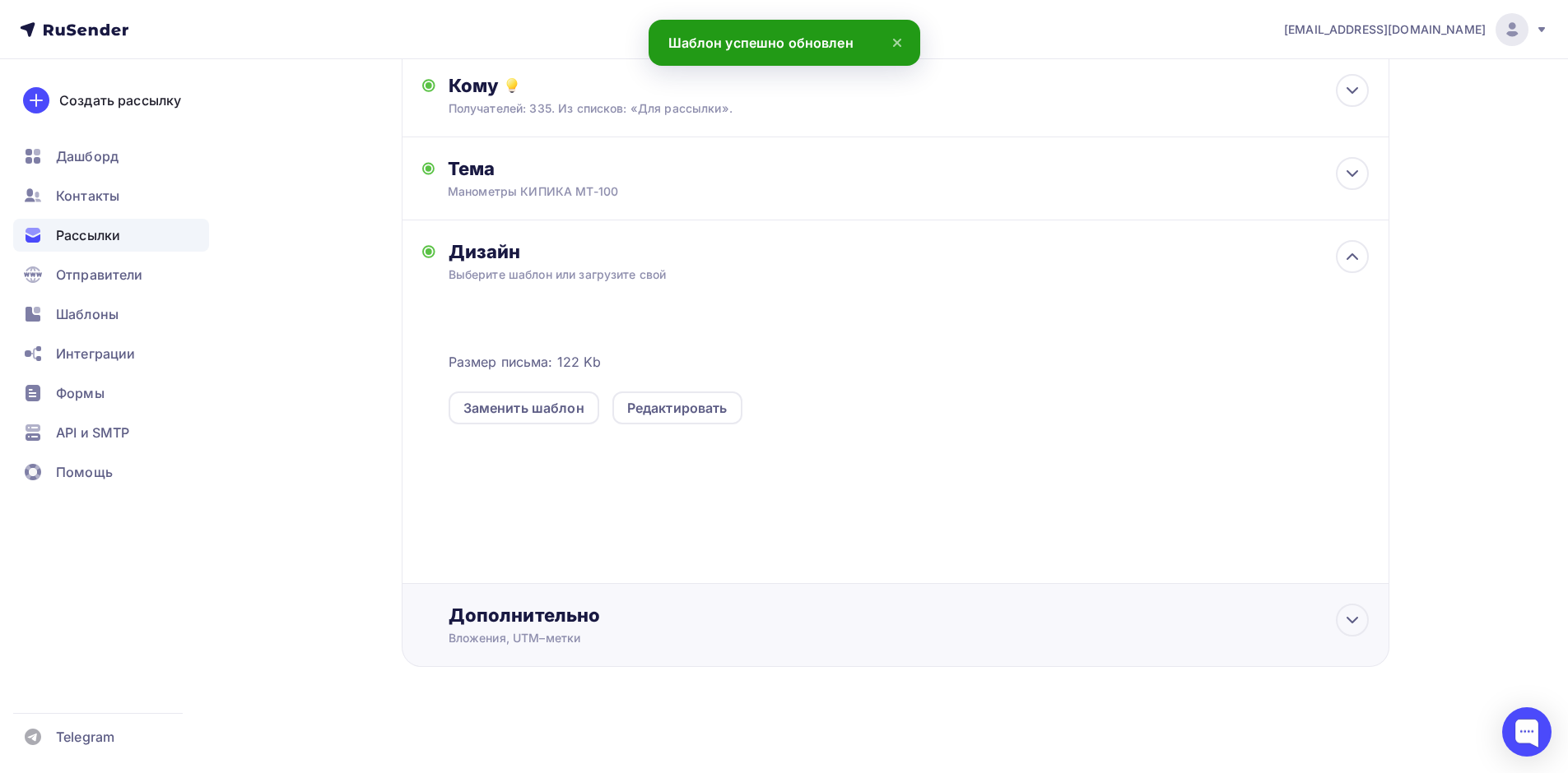
click at [602, 633] on div "Вложения, UTM–метки" at bounding box center [862, 638] width 828 height 16
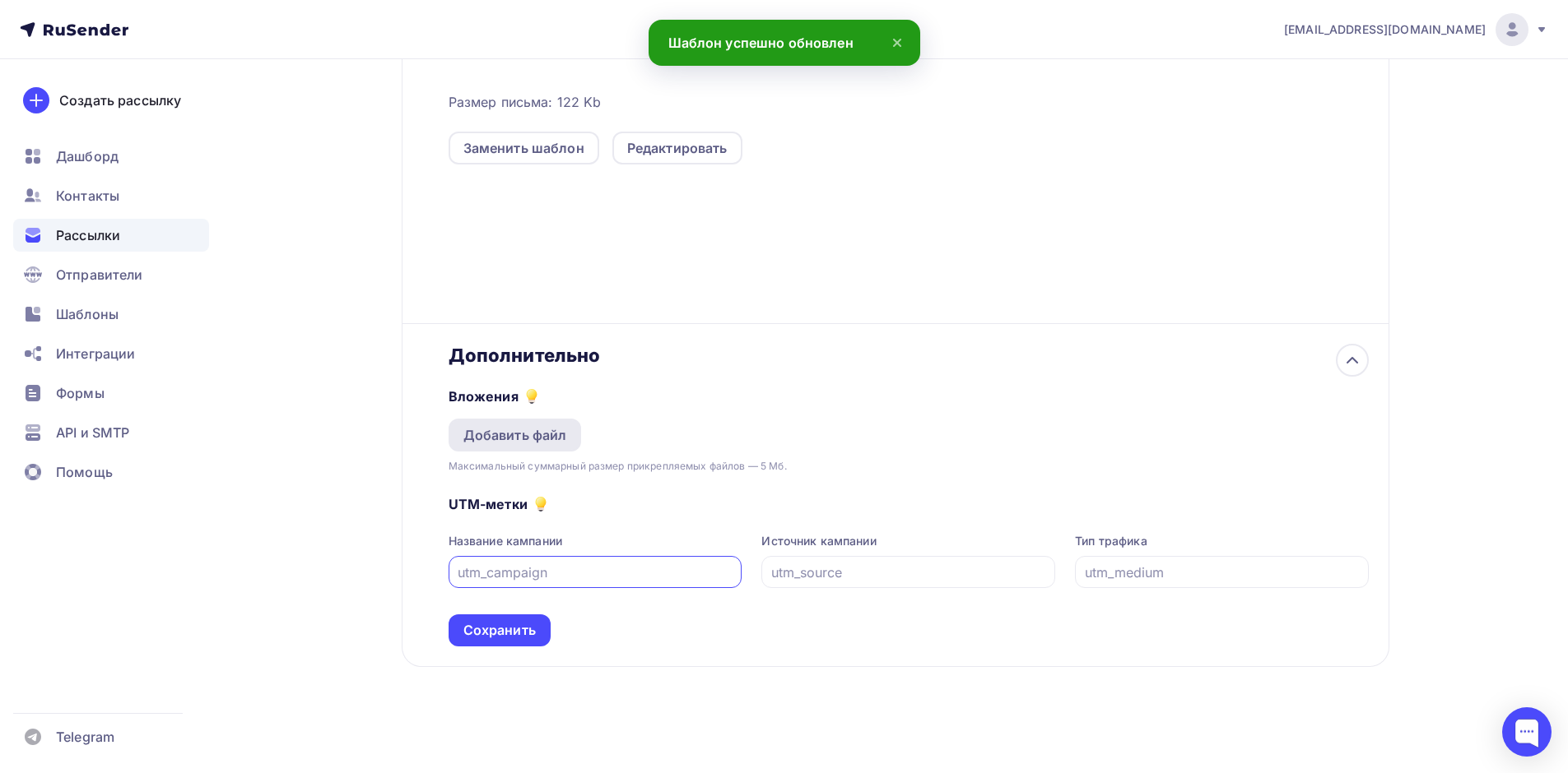
click at [520, 436] on div "Добавить файл" at bounding box center [514, 435] width 103 height 19
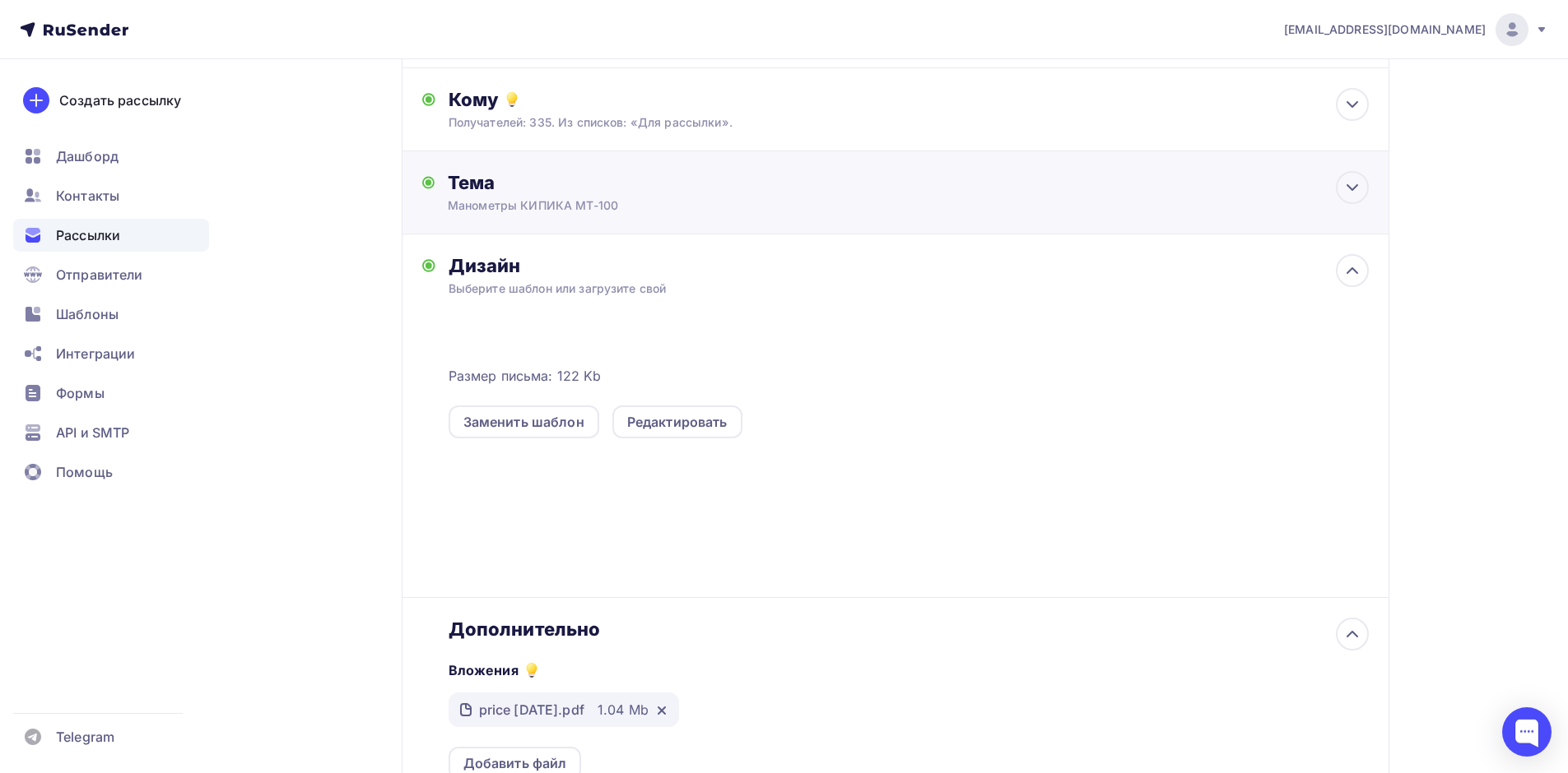
scroll to position [0, 0]
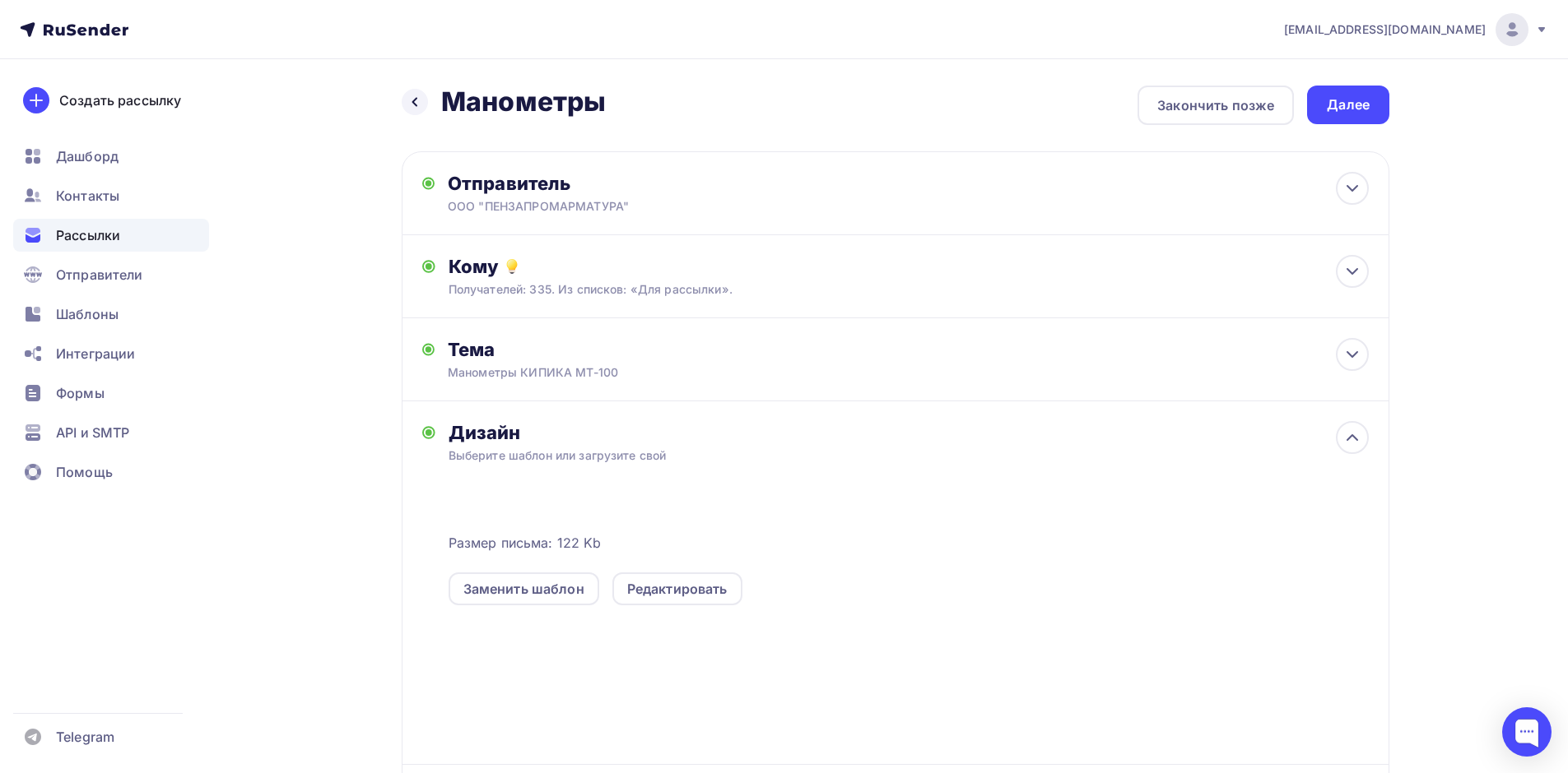
click at [868, 423] on div "Дизайн" at bounding box center [909, 433] width 920 height 23
click at [1333, 448] on div "Дизайн Выберите шаблон или загрузите свой Размер письма: 122 Kb Заменить шаблон…" at bounding box center [909, 592] width 920 height 343
click at [1347, 440] on icon at bounding box center [1351, 437] width 10 height 5
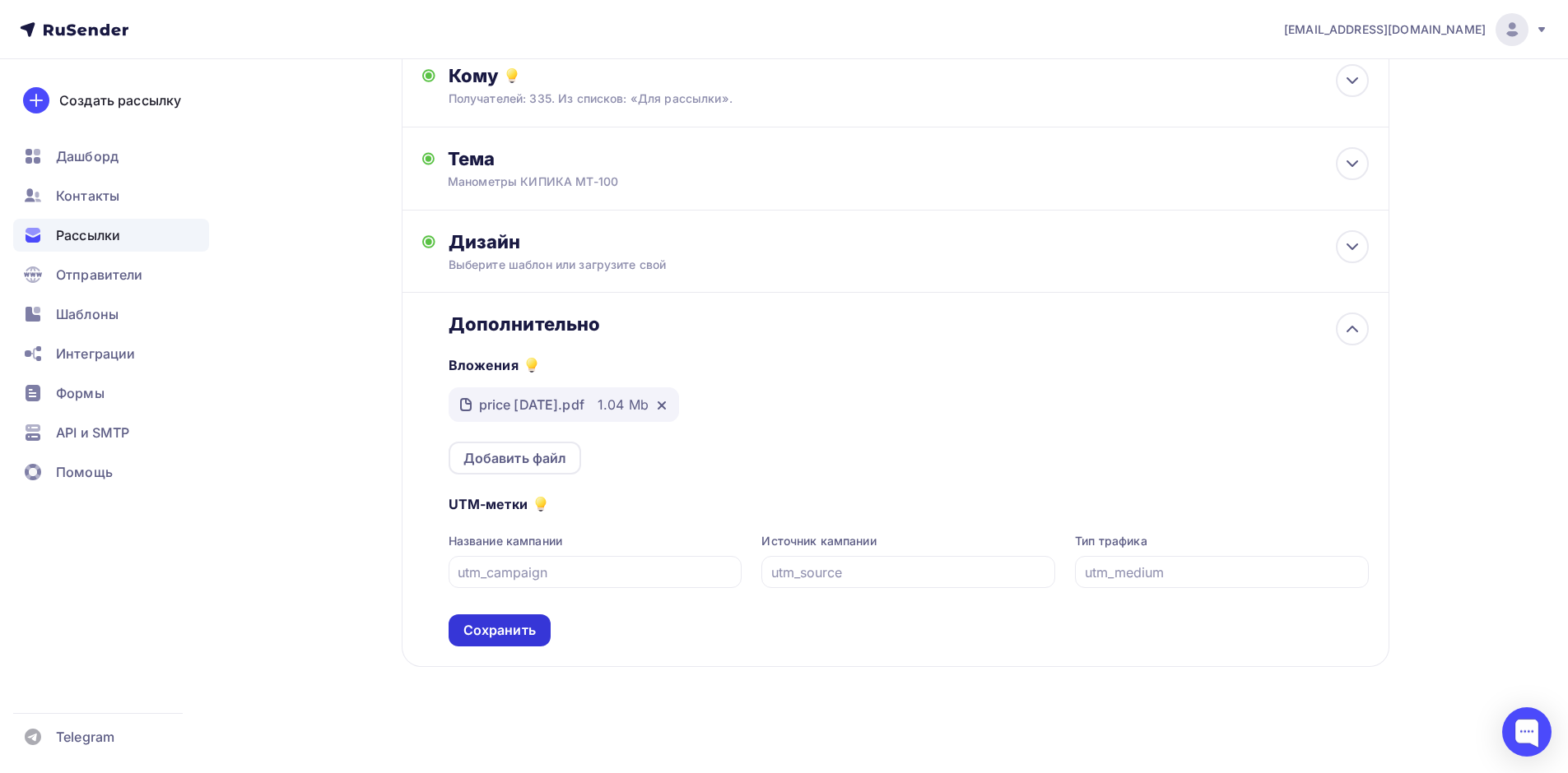
click at [482, 638] on div "Сохранить" at bounding box center [499, 631] width 73 height 19
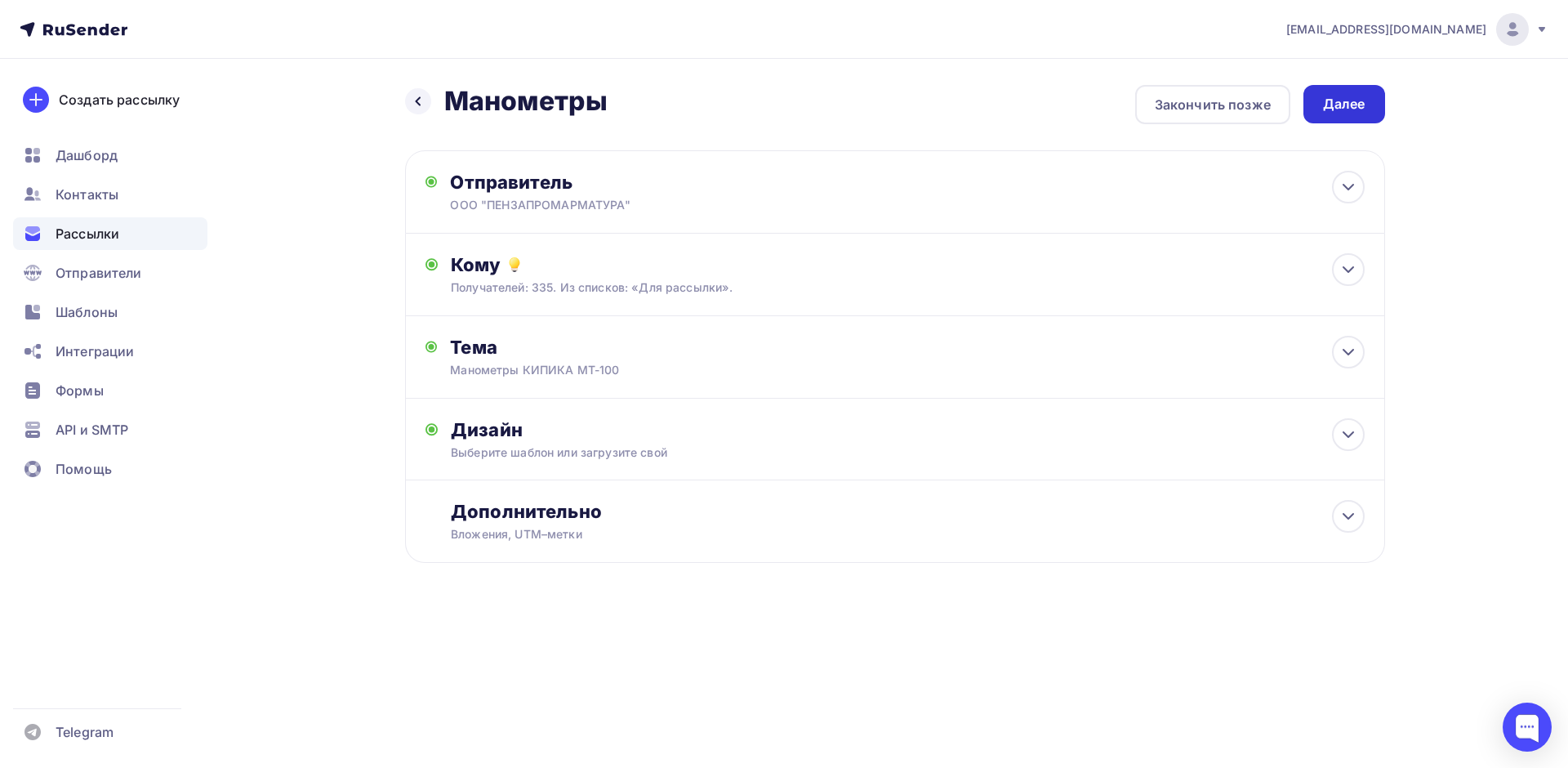
click at [1341, 102] on div "Далее" at bounding box center [1344, 105] width 42 height 19
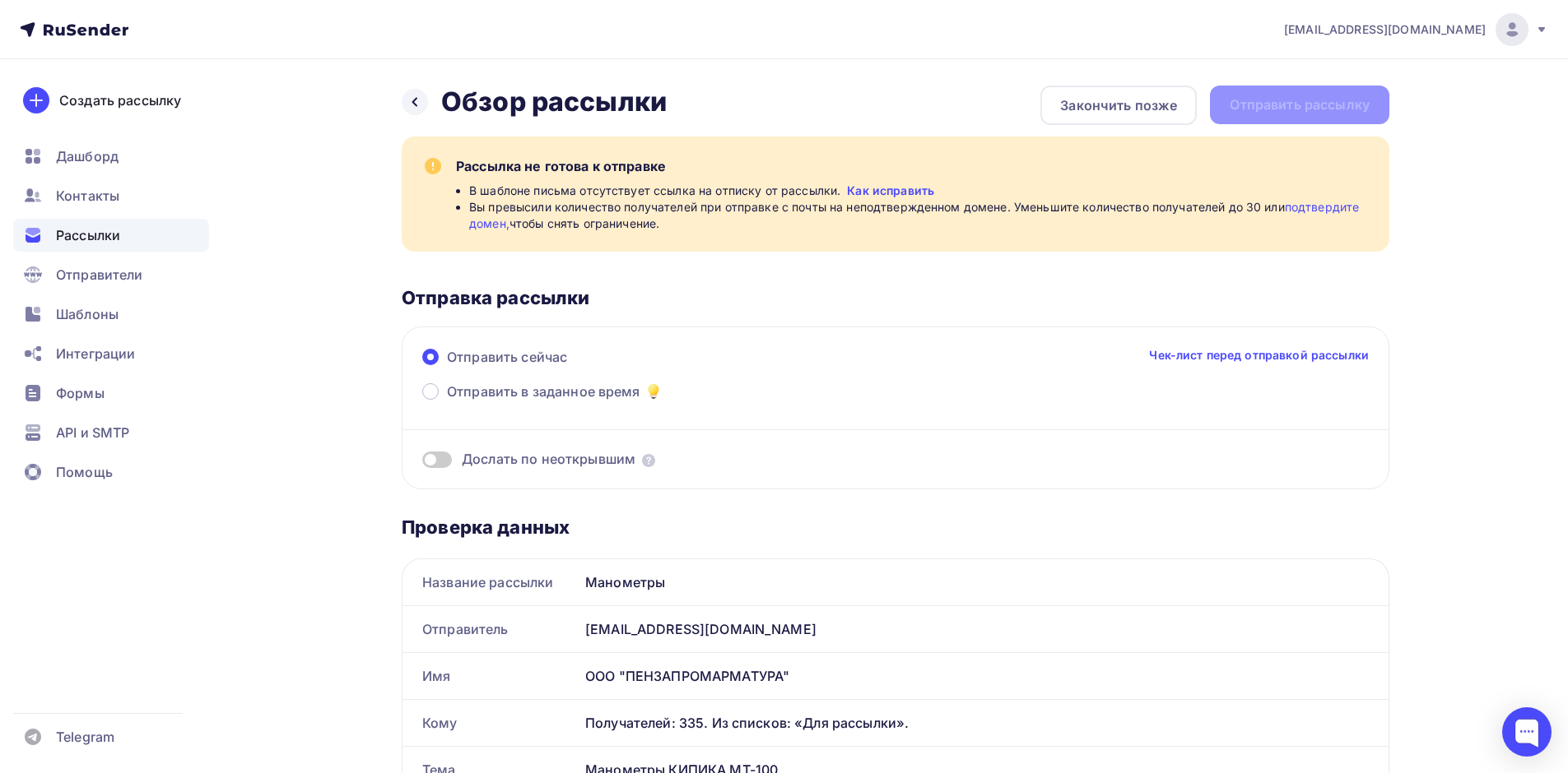
drag, startPoint x: 581, startPoint y: 163, endPoint x: 675, endPoint y: 169, distance: 94.2
click at [675, 169] on div "Рассылка не готова к отправке" at bounding box center [913, 166] width 914 height 19
click at [711, 199] on span "Вы превысили количество получателей при отправке с почты на неподтвержденном до…" at bounding box center [918, 215] width 900 height 33
click at [761, 186] on span "В шаблоне письма отсутствует ссылка на отписку от рассылки." at bounding box center [654, 190] width 371 height 16
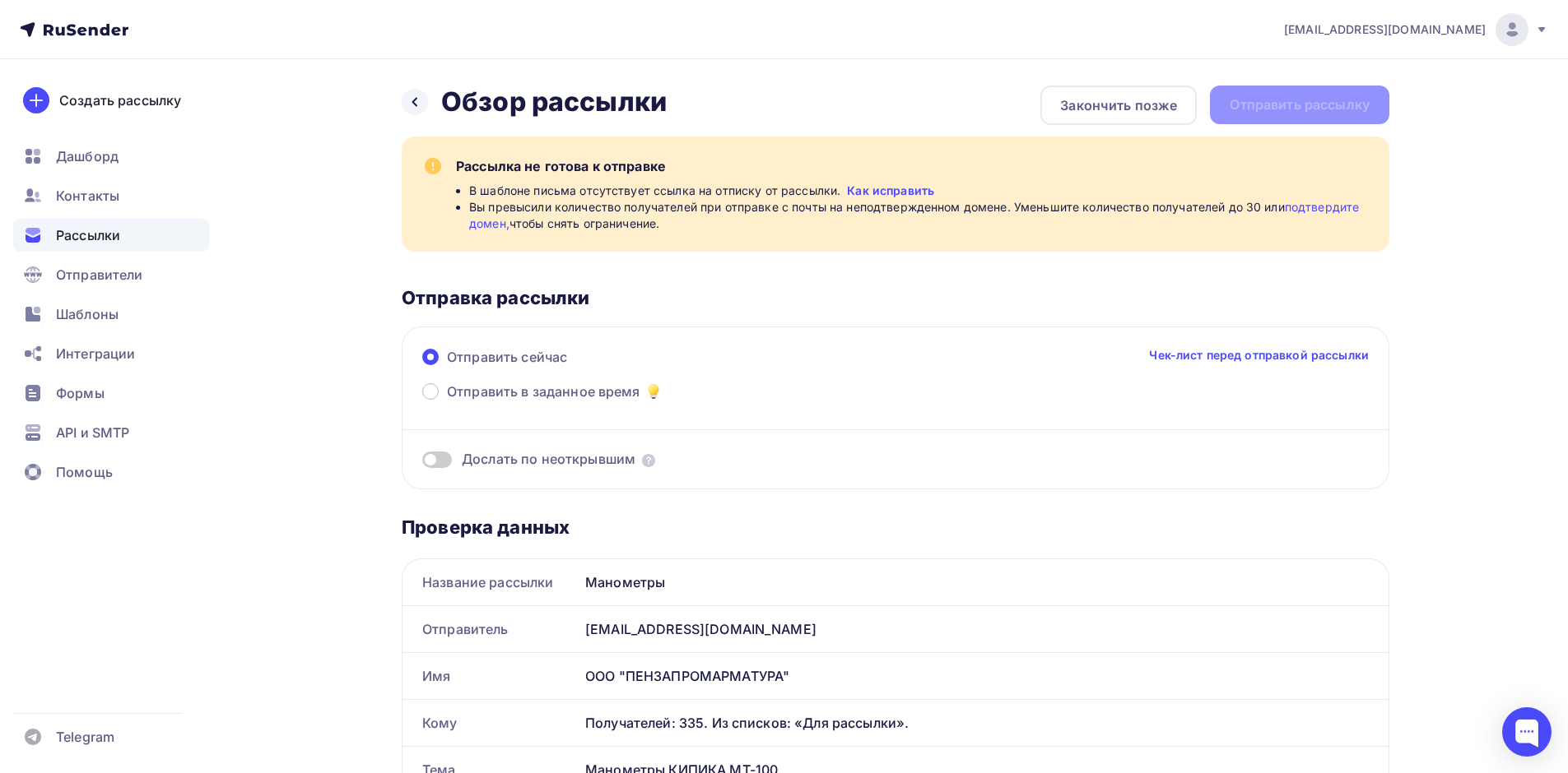
click at [489, 228] on link "подтвердите домен," at bounding box center [914, 215] width 889 height 30
click at [100, 280] on span "Отправители" at bounding box center [100, 274] width 87 height 19
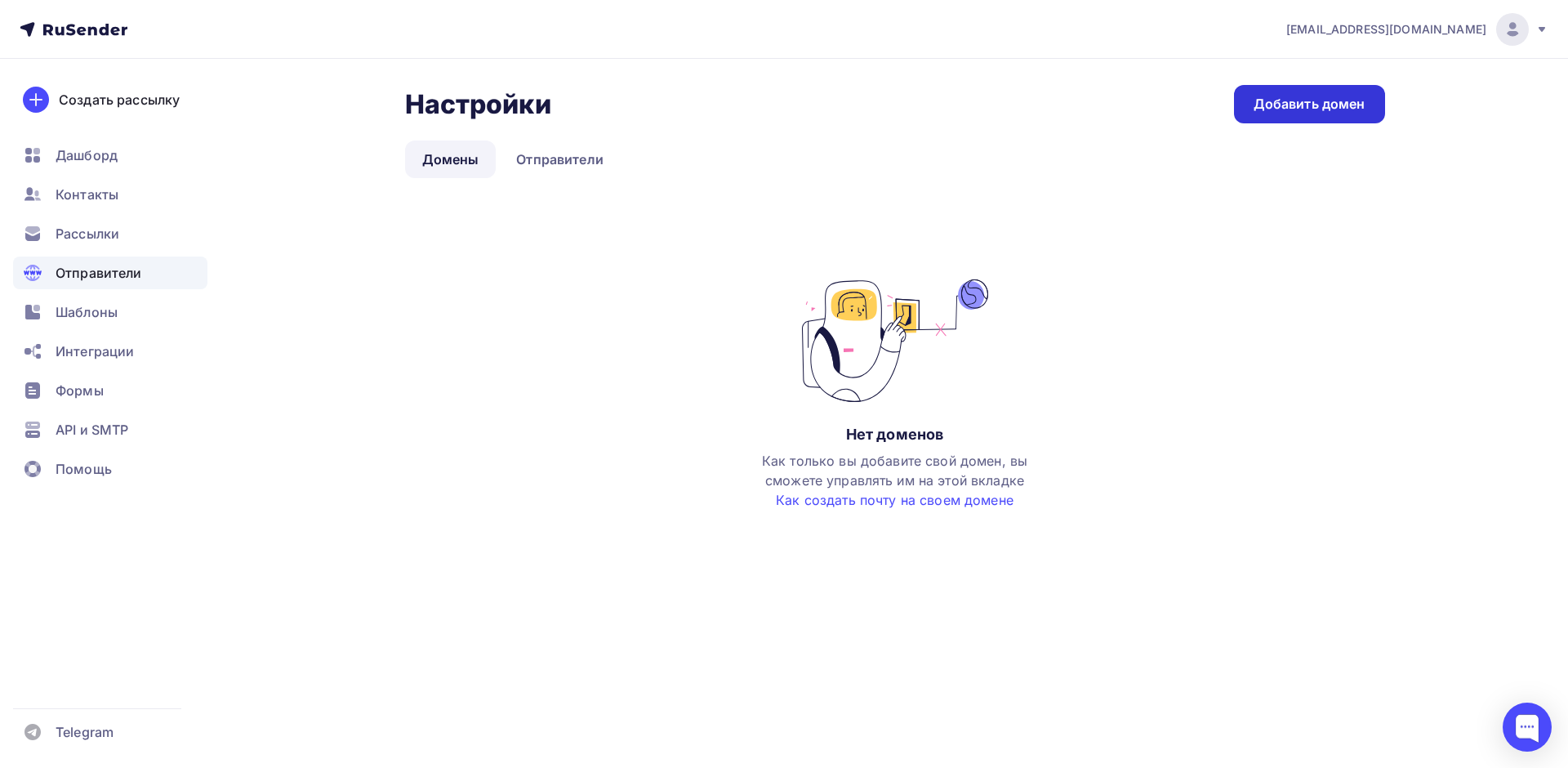
click at [1279, 93] on link "Добавить домен" at bounding box center [1309, 105] width 151 height 38
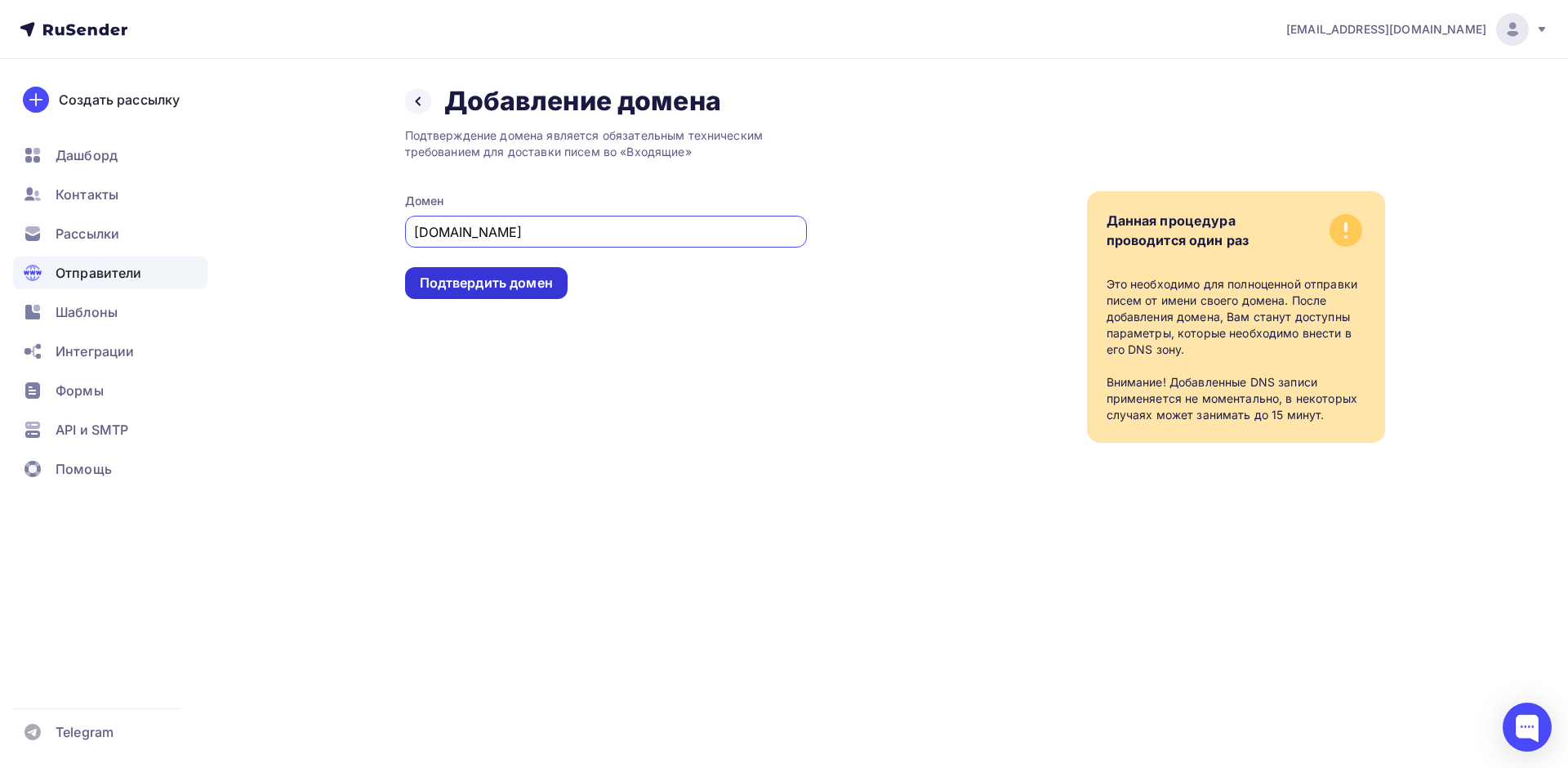
type input "[DOMAIN_NAME]"
click at [452, 285] on div "Подтвердить домен" at bounding box center [487, 283] width 133 height 19
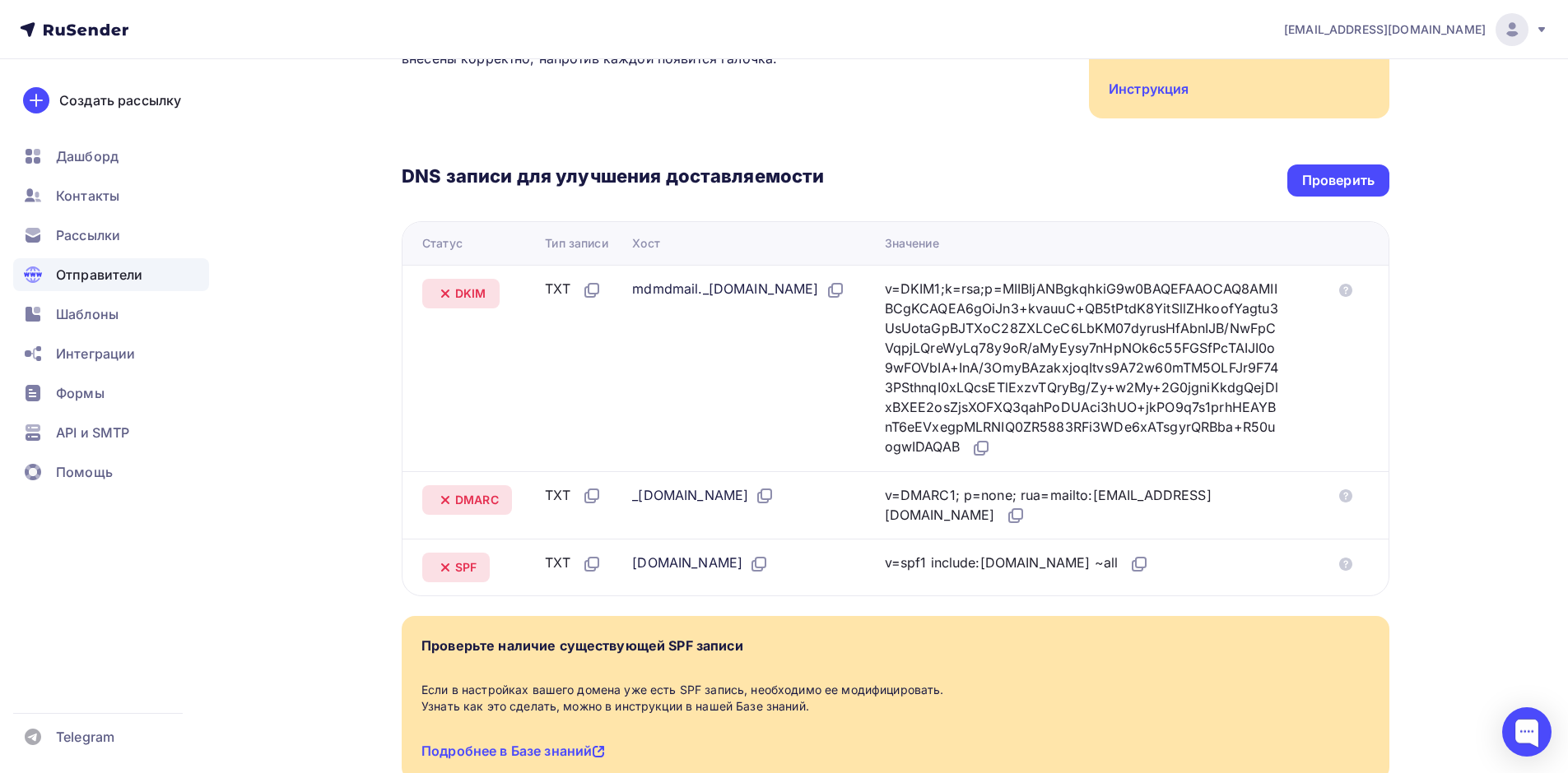
scroll to position [329, 0]
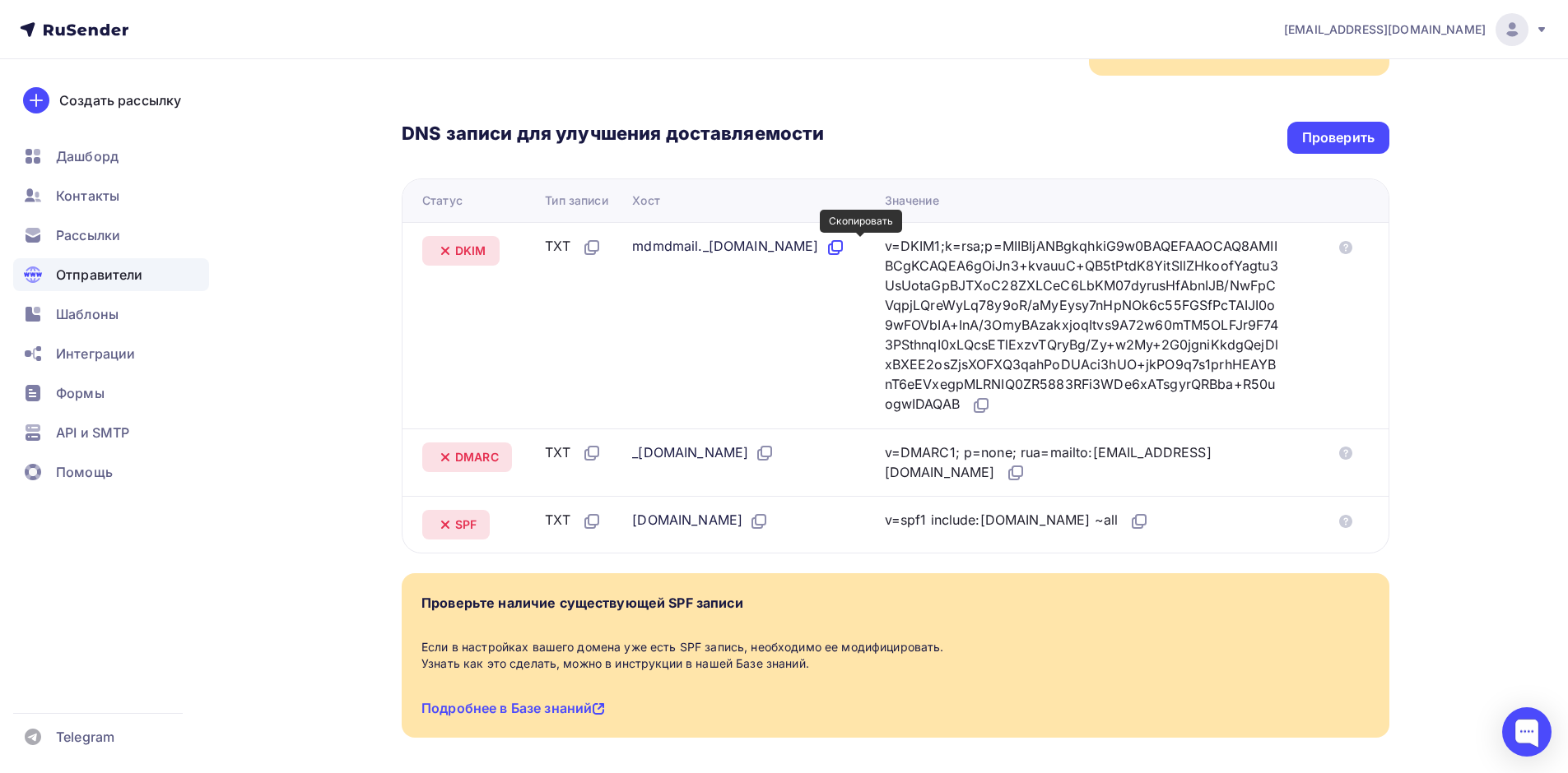
click at [845, 248] on icon at bounding box center [835, 247] width 19 height 19
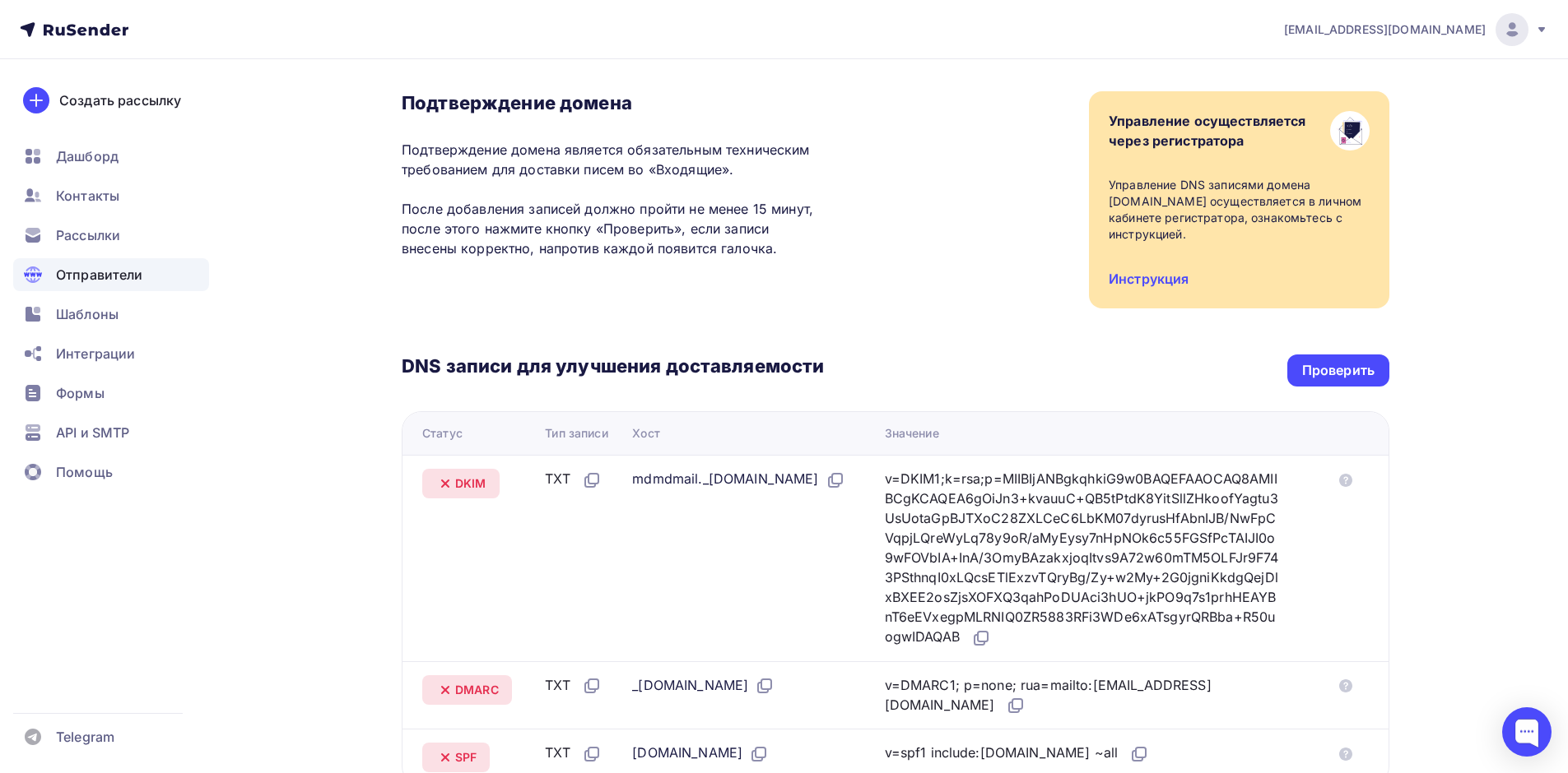
scroll to position [246, 0]
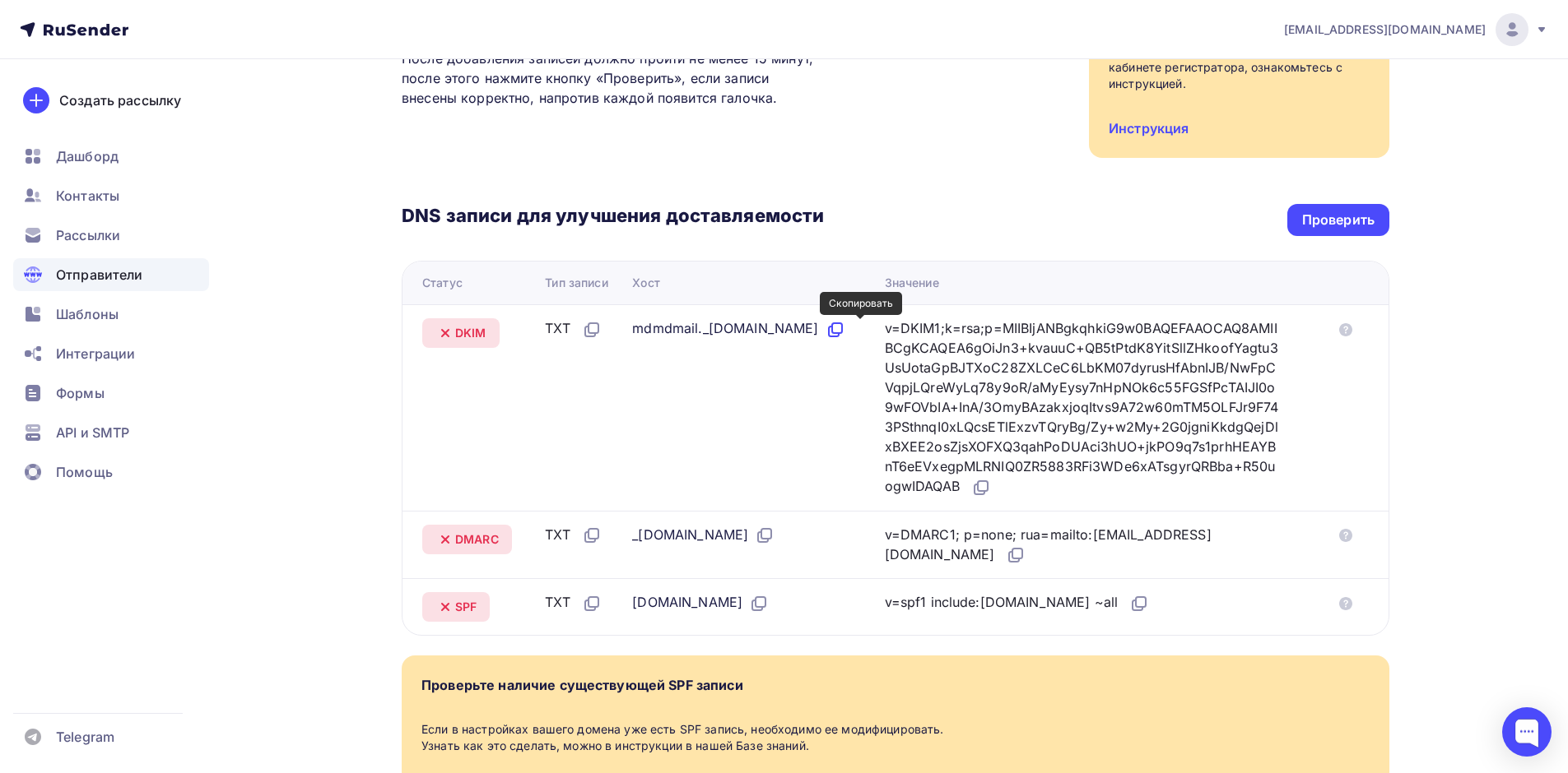
click at [845, 329] on icon at bounding box center [835, 329] width 19 height 19
click at [987, 490] on icon at bounding box center [982, 486] width 10 height 10
click at [755, 529] on icon at bounding box center [765, 535] width 19 height 19
click at [1005, 564] on icon at bounding box center [1015, 555] width 19 height 19
click at [755, 606] on icon at bounding box center [760, 602] width 10 height 10
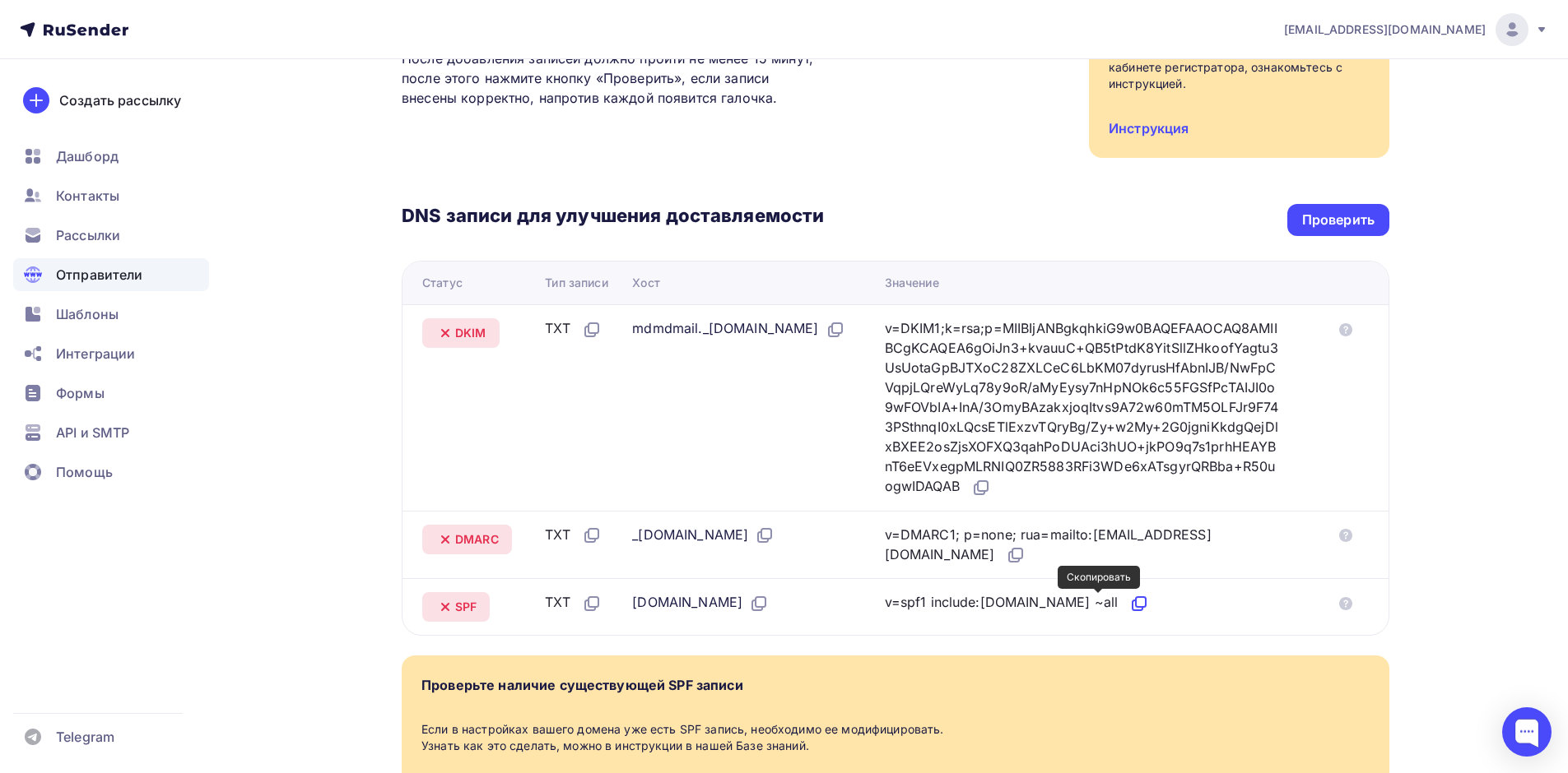
click at [1136, 603] on icon at bounding box center [1141, 602] width 10 height 10
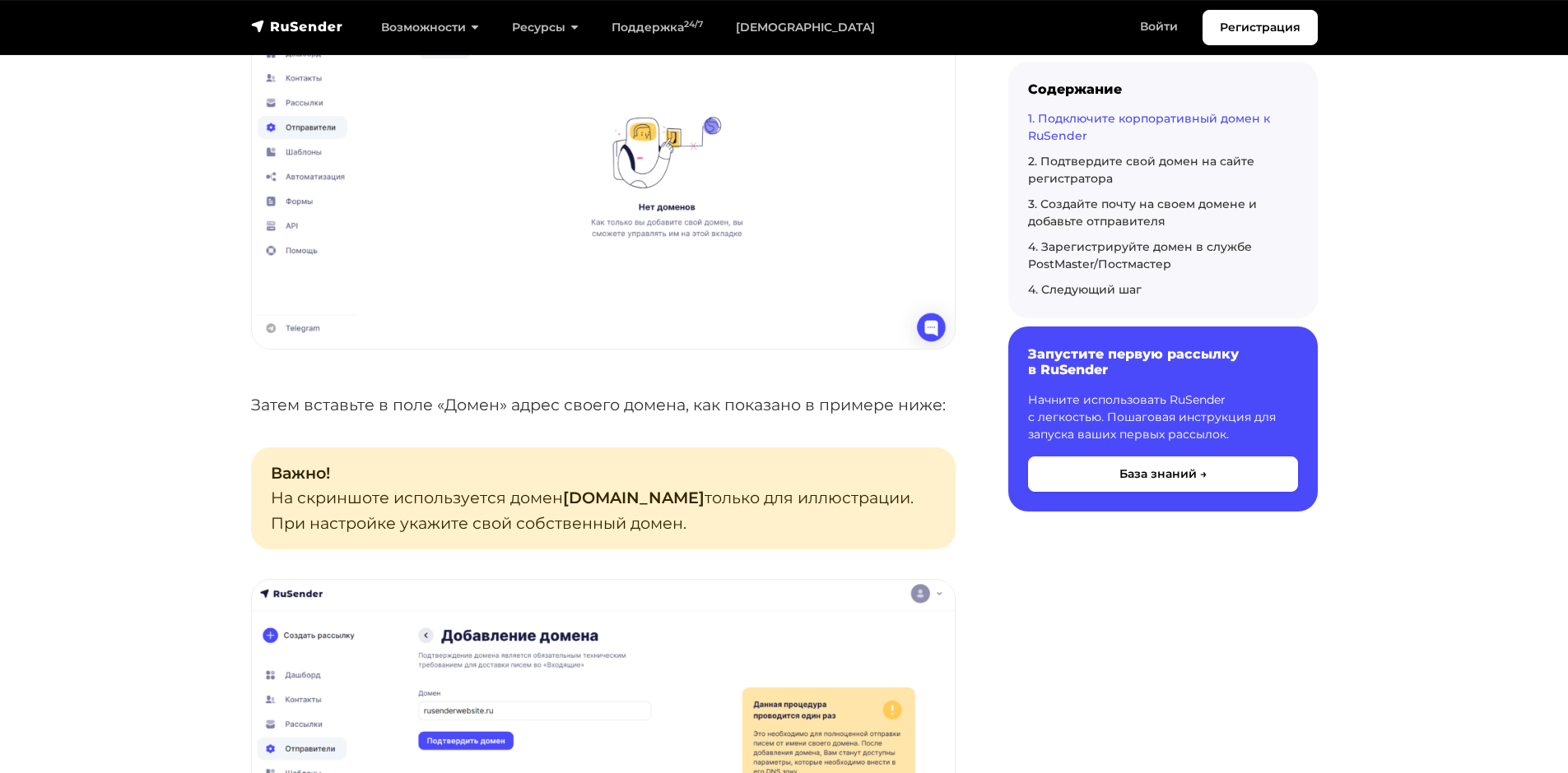
scroll to position [658, 0]
